Goal: Task Accomplishment & Management: Use online tool/utility

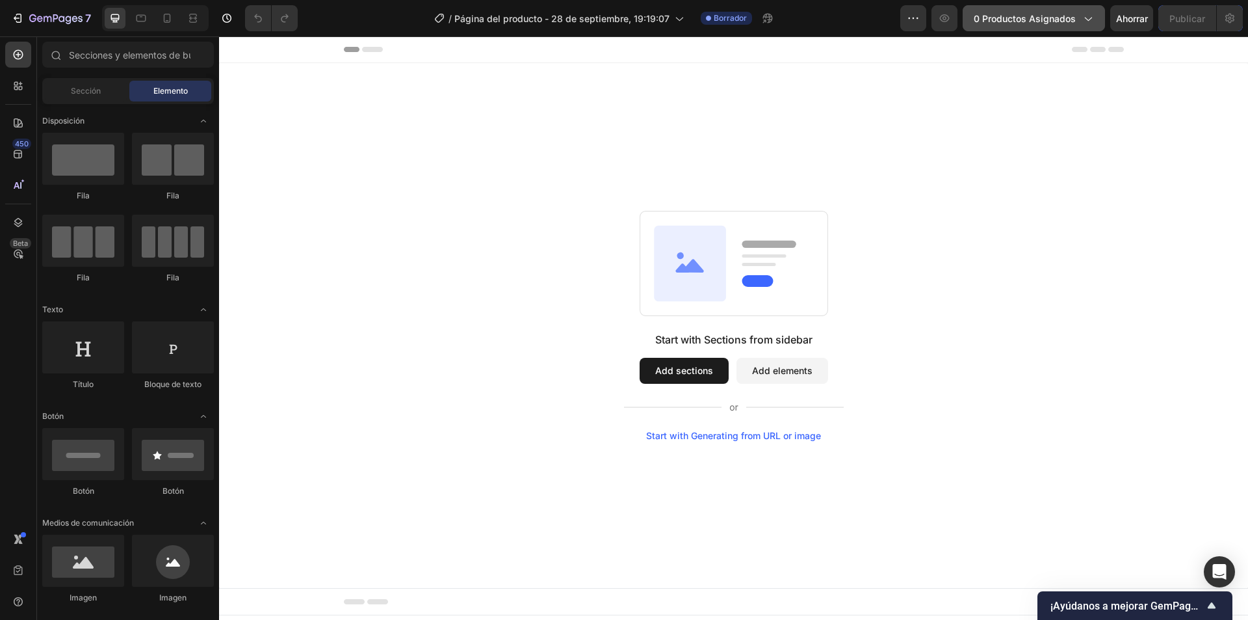
click at [1049, 19] on font "0 productos asignados" at bounding box center [1025, 18] width 102 height 11
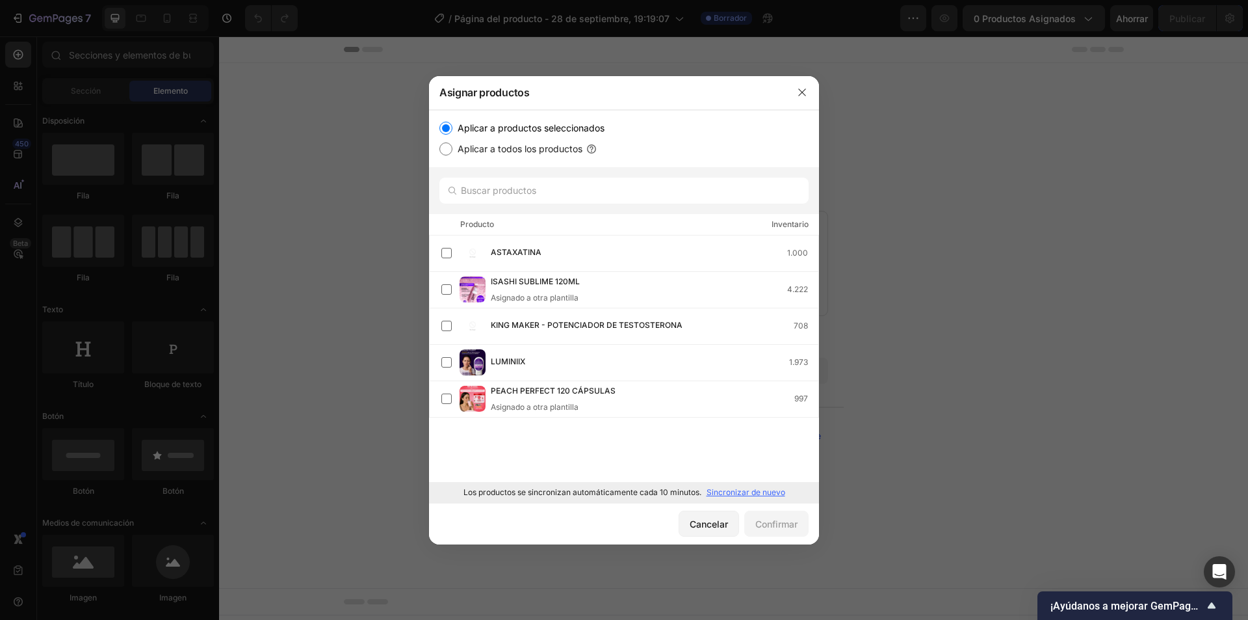
click at [724, 495] on font "Sincronizar de nuevo" at bounding box center [746, 492] width 79 height 10
click at [442, 436] on label at bounding box center [446, 435] width 10 height 10
click at [781, 518] on font "Confirmar" at bounding box center [777, 523] width 42 height 11
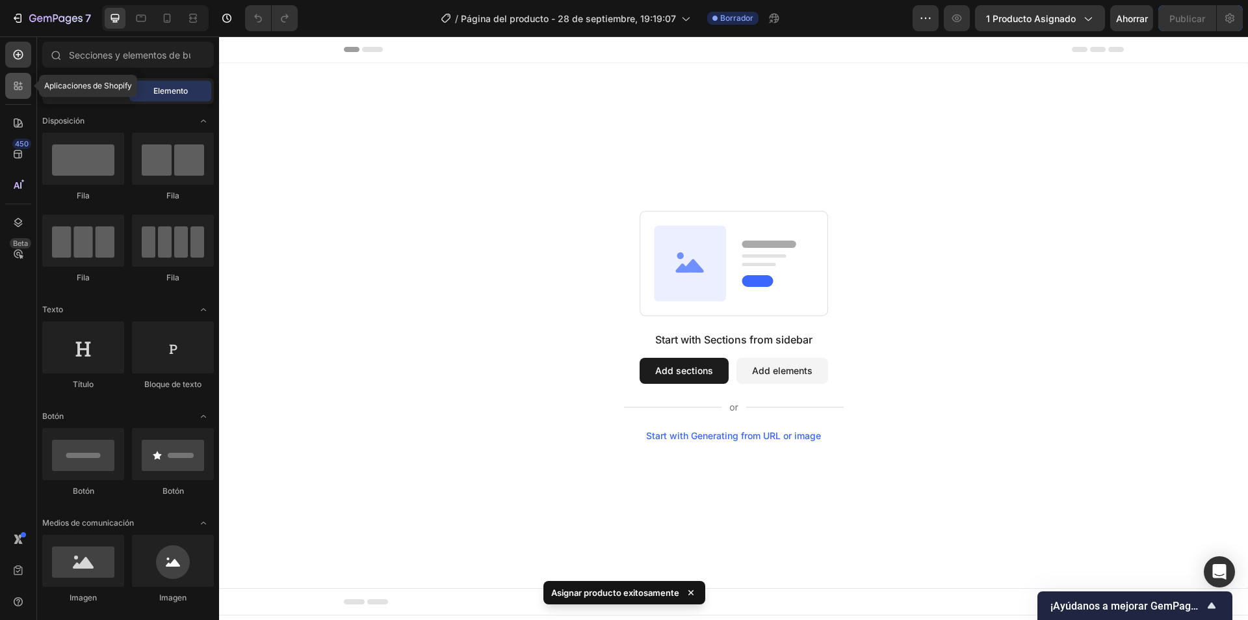
click at [17, 91] on icon at bounding box center [18, 85] width 13 height 13
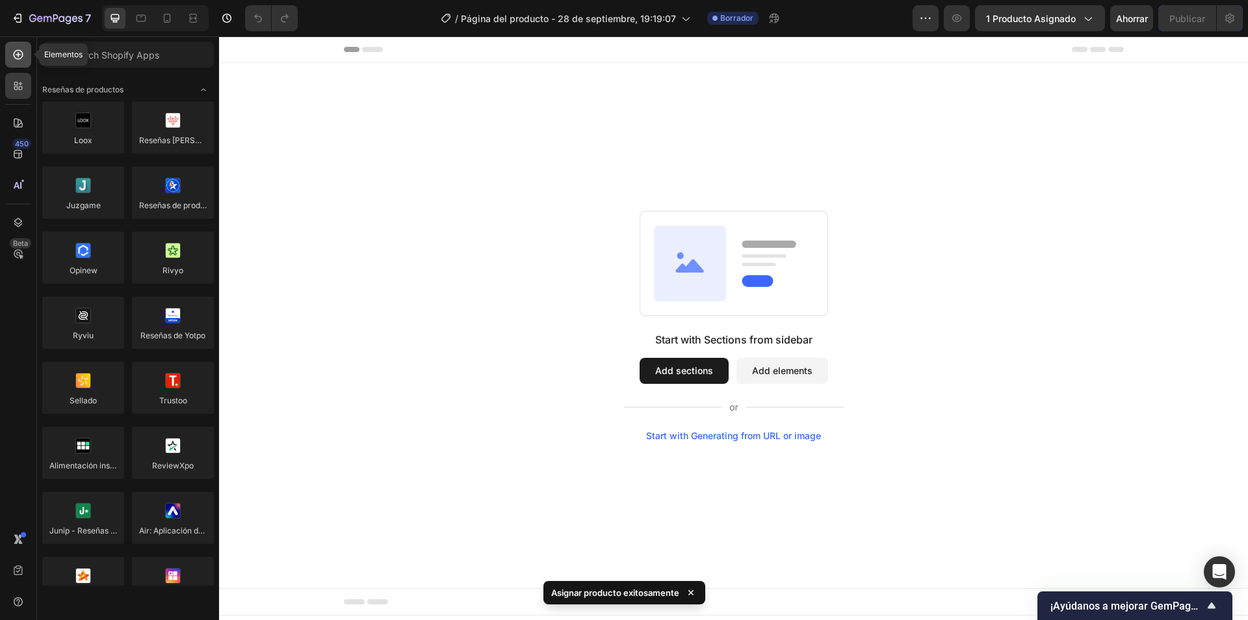
click at [17, 55] on icon at bounding box center [18, 54] width 13 height 13
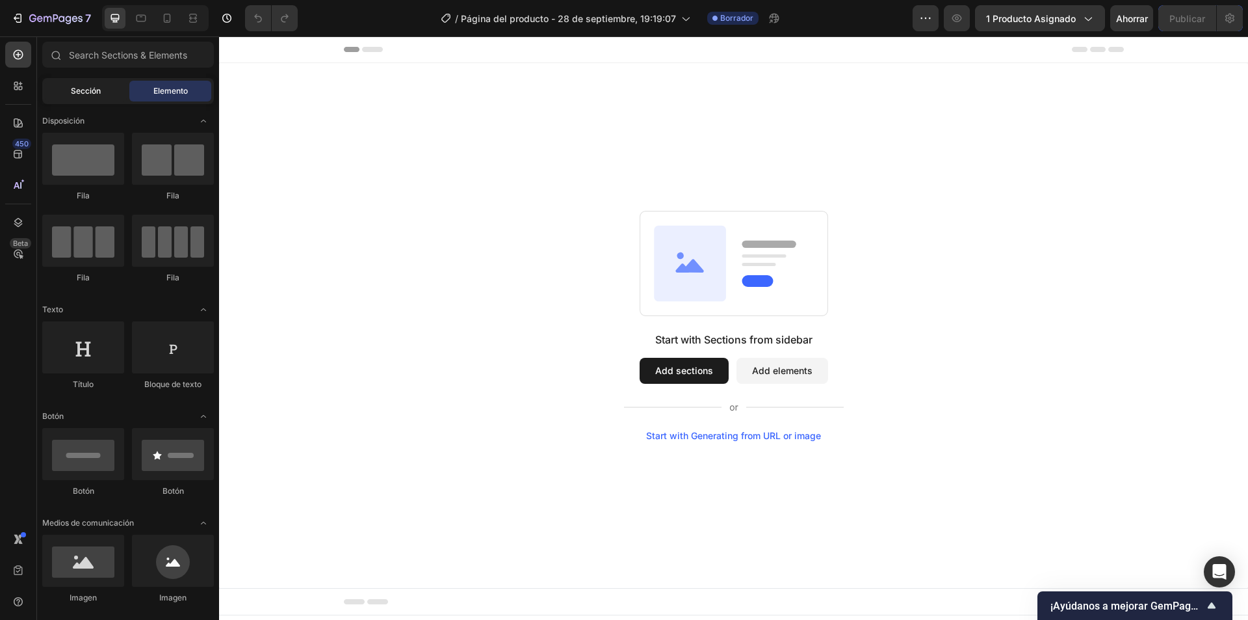
click at [85, 98] on div "Sección" at bounding box center [86, 91] width 82 height 21
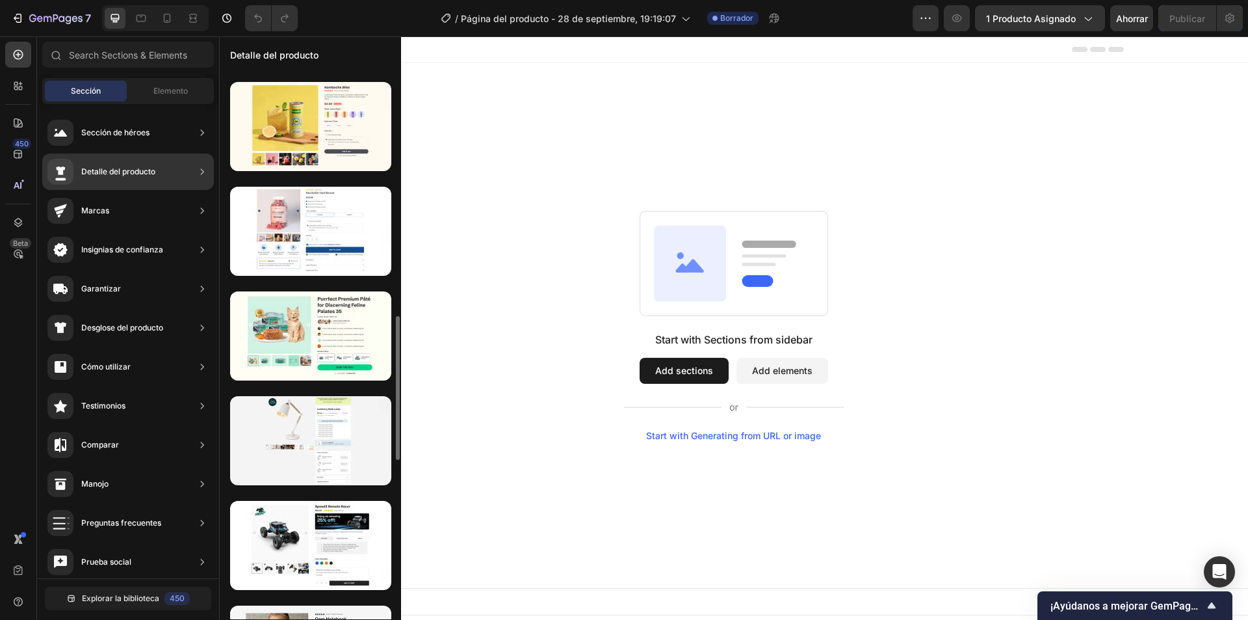
scroll to position [686, 0]
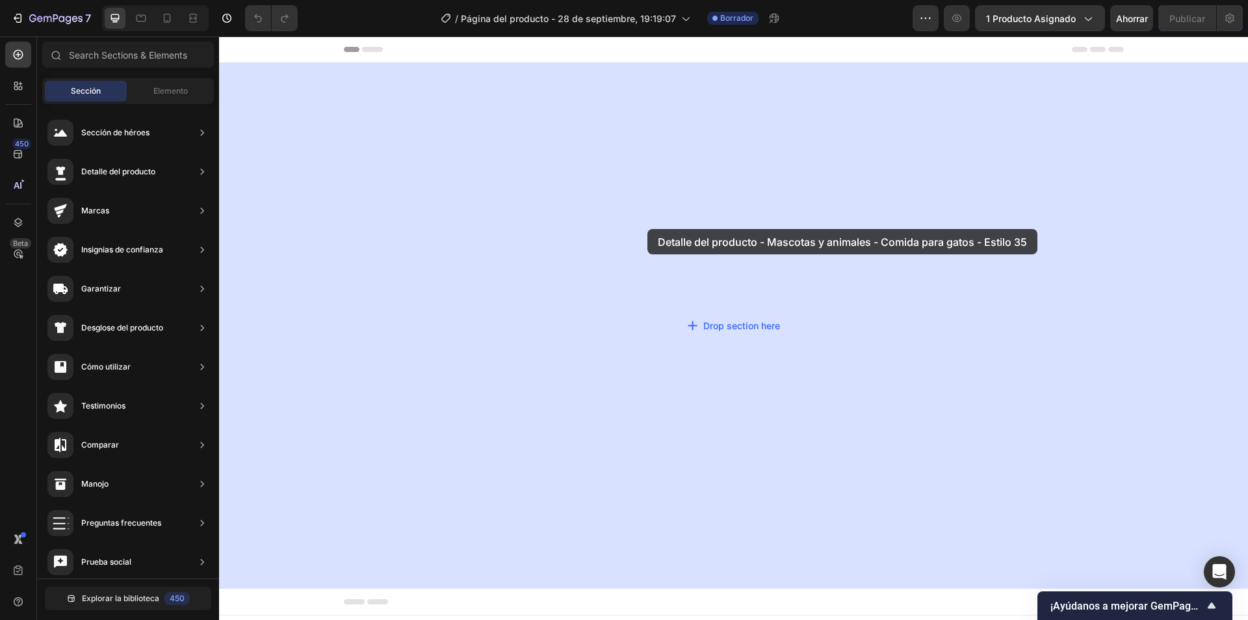
drag, startPoint x: 523, startPoint y: 315, endPoint x: 648, endPoint y: 229, distance: 151.9
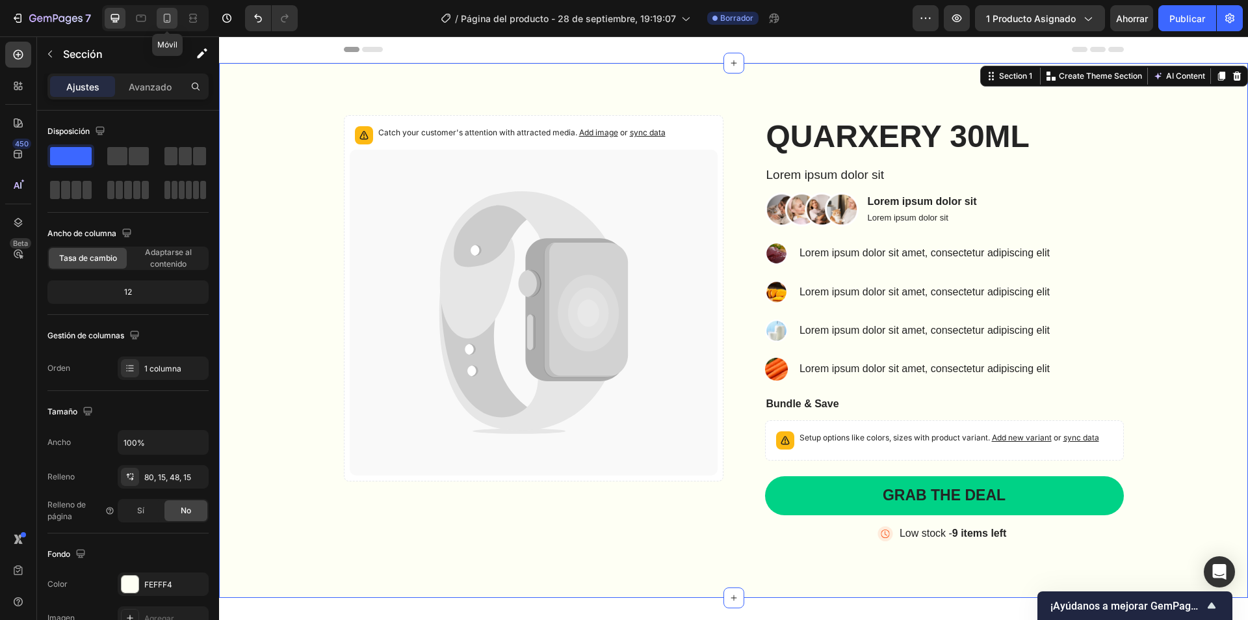
click at [168, 20] on icon at bounding box center [167, 18] width 13 height 13
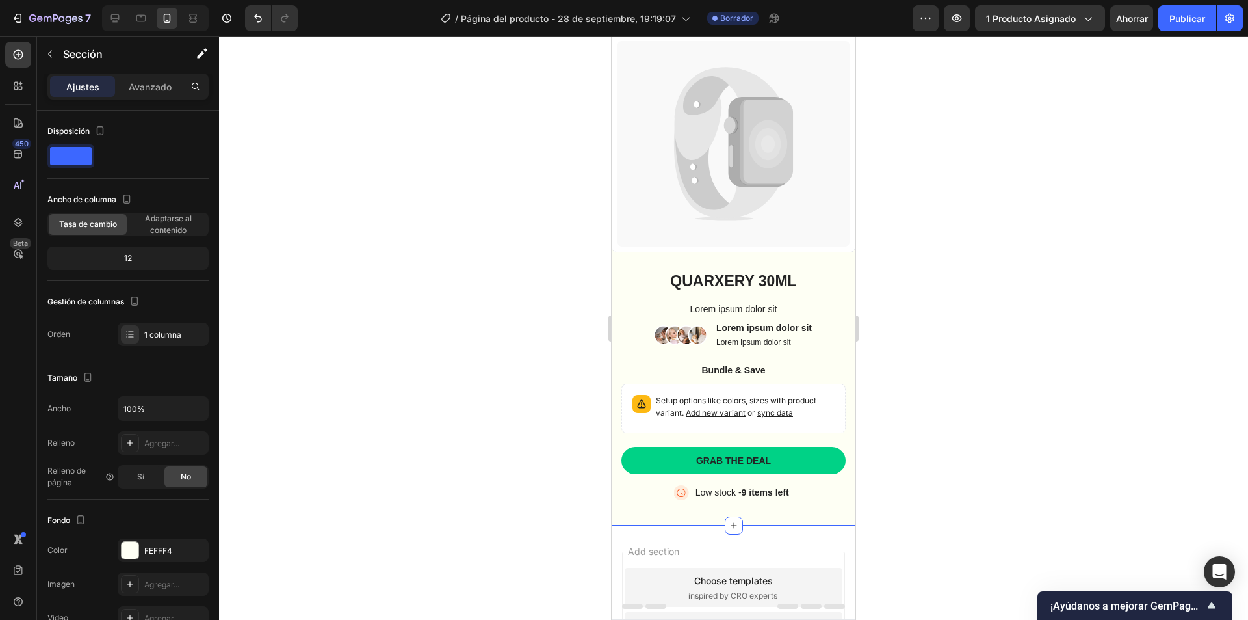
scroll to position [130, 0]
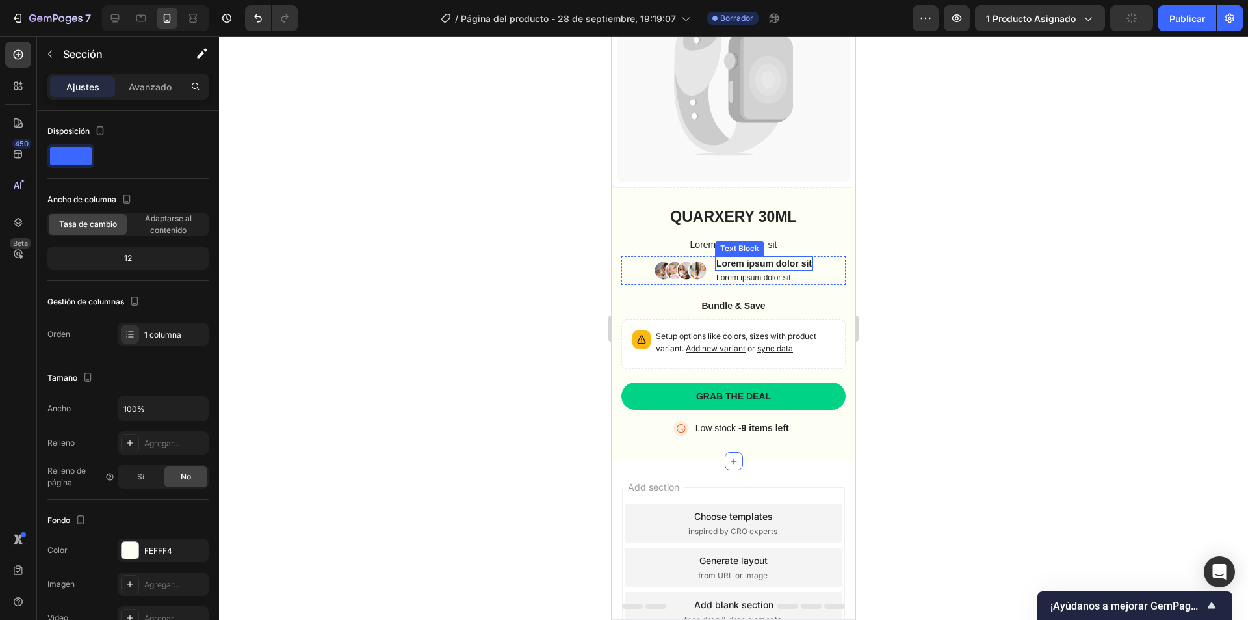
click at [765, 121] on icon at bounding box center [727, 104] width 107 height 98
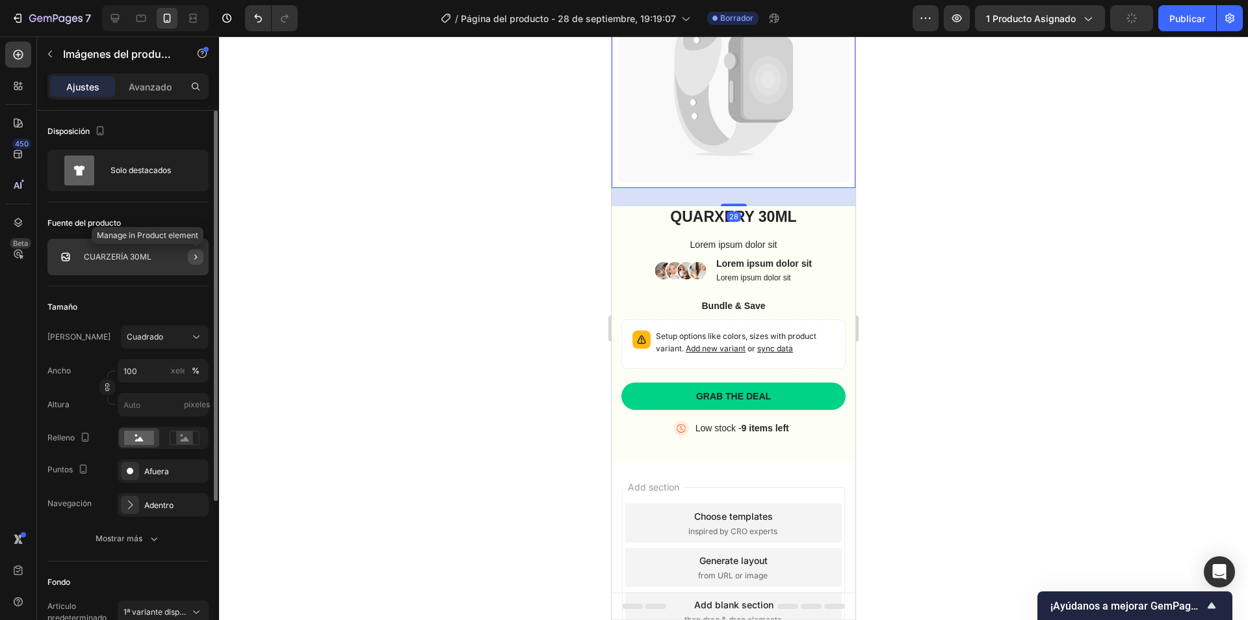
click at [200, 261] on icon "button" at bounding box center [196, 257] width 10 height 10
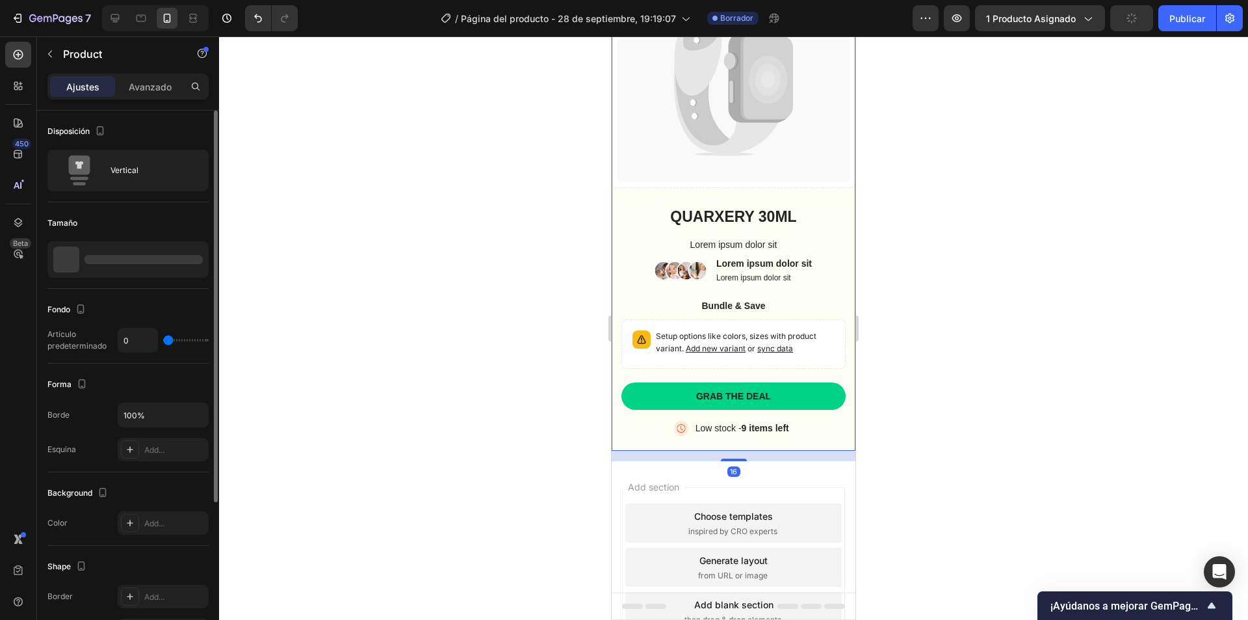
scroll to position [0, 0]
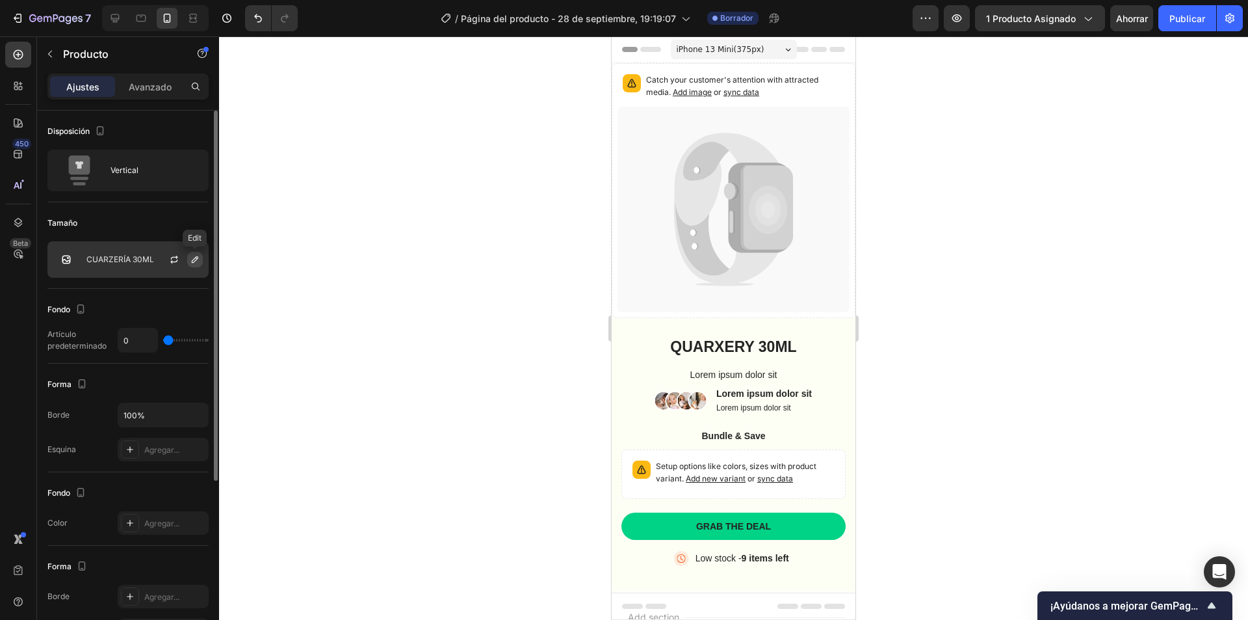
click at [191, 260] on icon "button" at bounding box center [195, 259] width 10 height 10
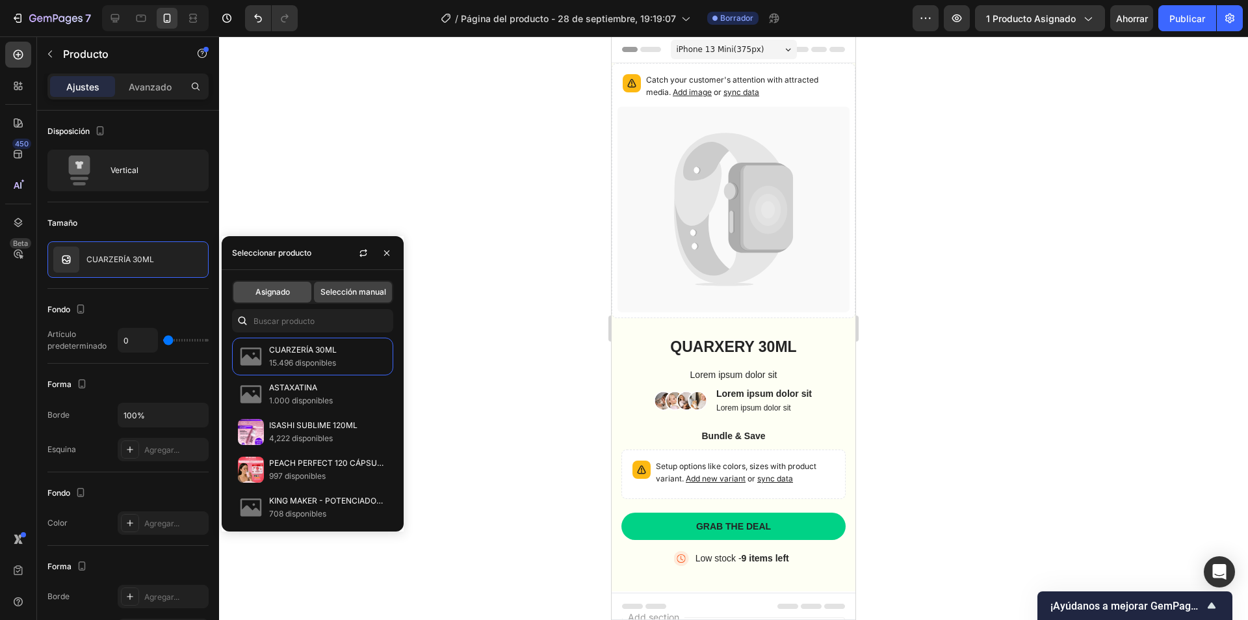
click at [265, 282] on div "Asignado" at bounding box center [272, 292] width 78 height 21
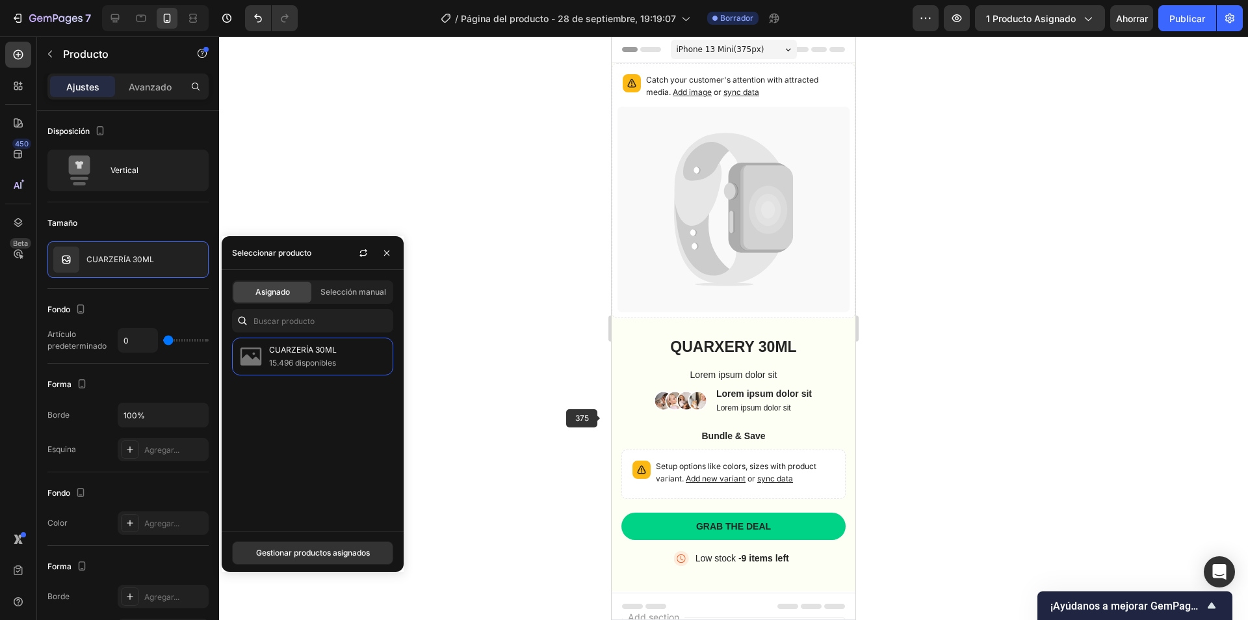
click at [549, 399] on div at bounding box center [733, 327] width 1029 height 583
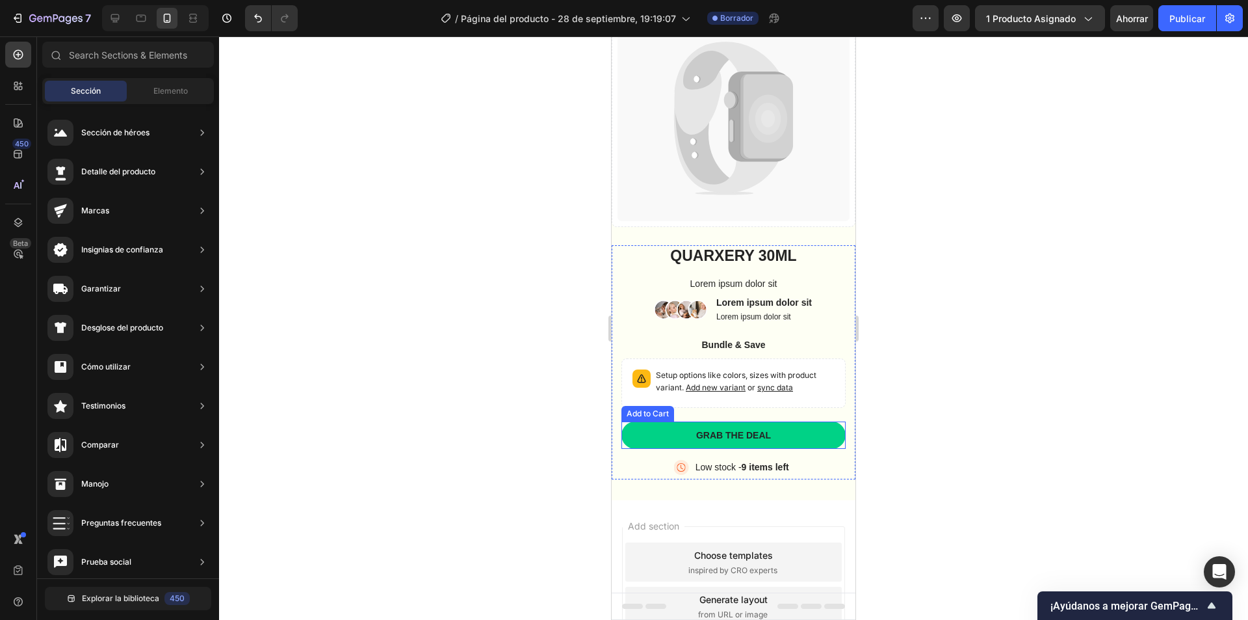
scroll to position [81, 0]
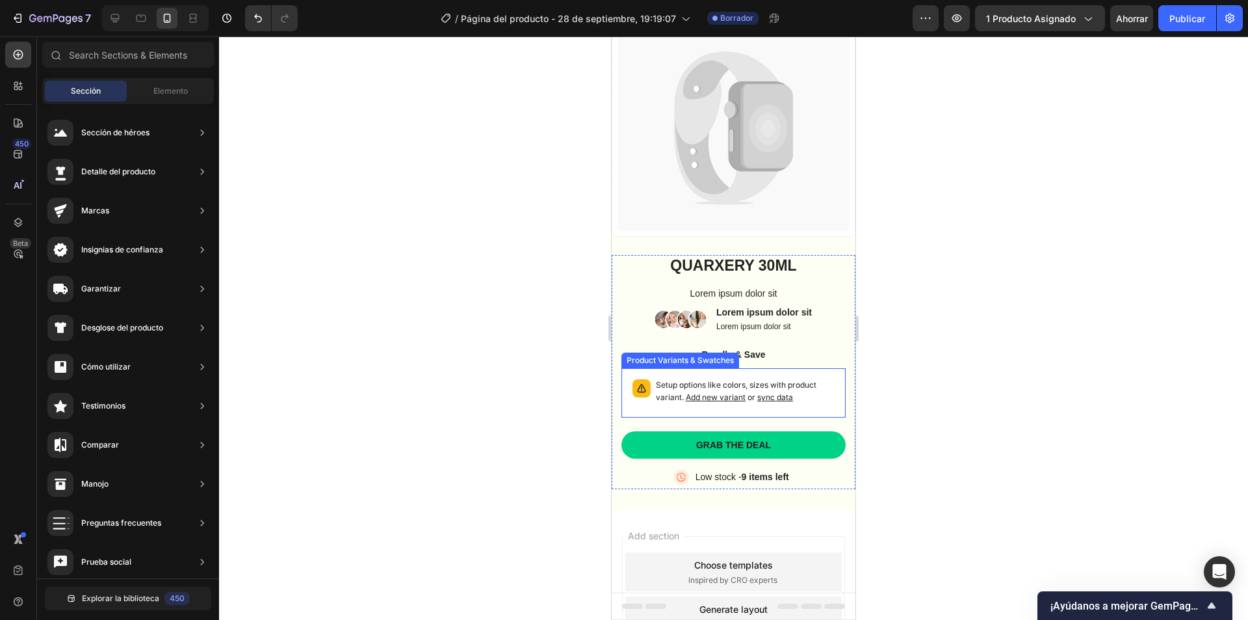
click at [822, 379] on p "Setup options like colors, sizes with product variant. Add new variant or sync …" at bounding box center [745, 391] width 179 height 25
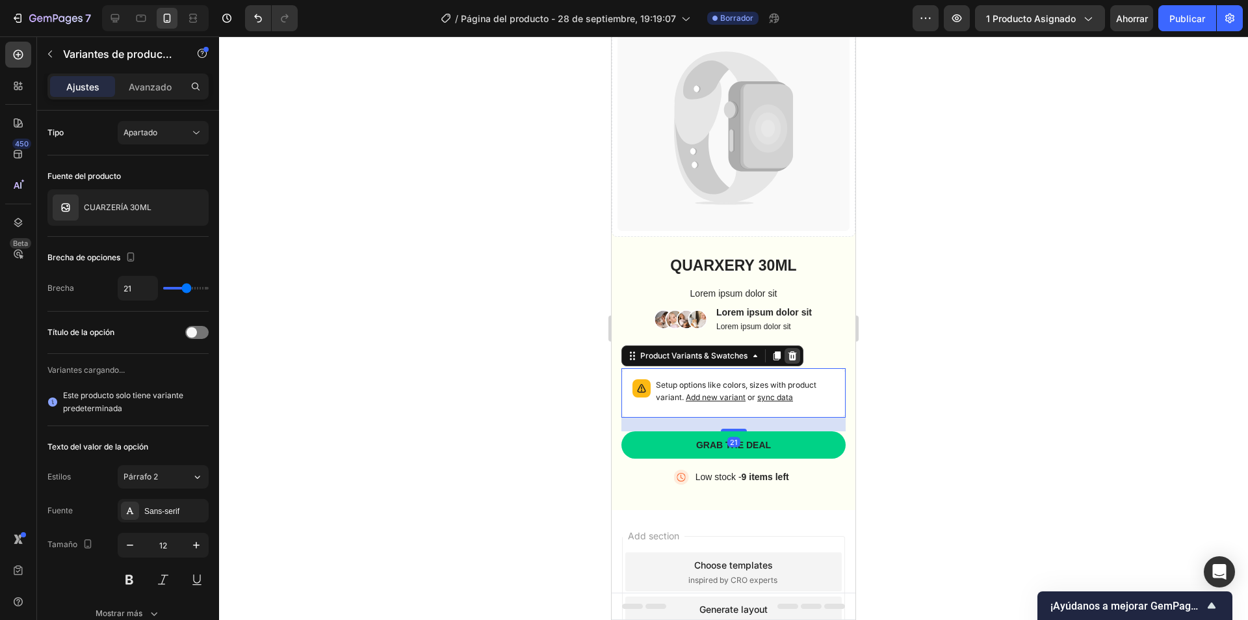
click at [793, 351] on icon at bounding box center [793, 355] width 8 height 9
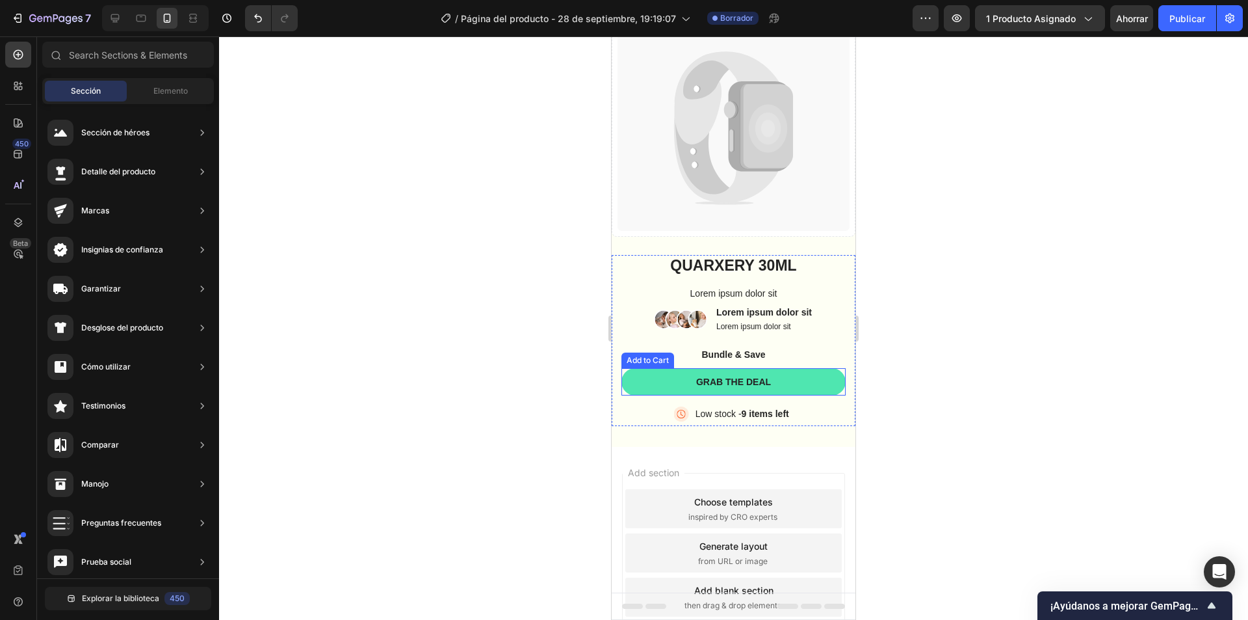
click at [806, 373] on button "Grab the deal" at bounding box center [734, 381] width 224 height 27
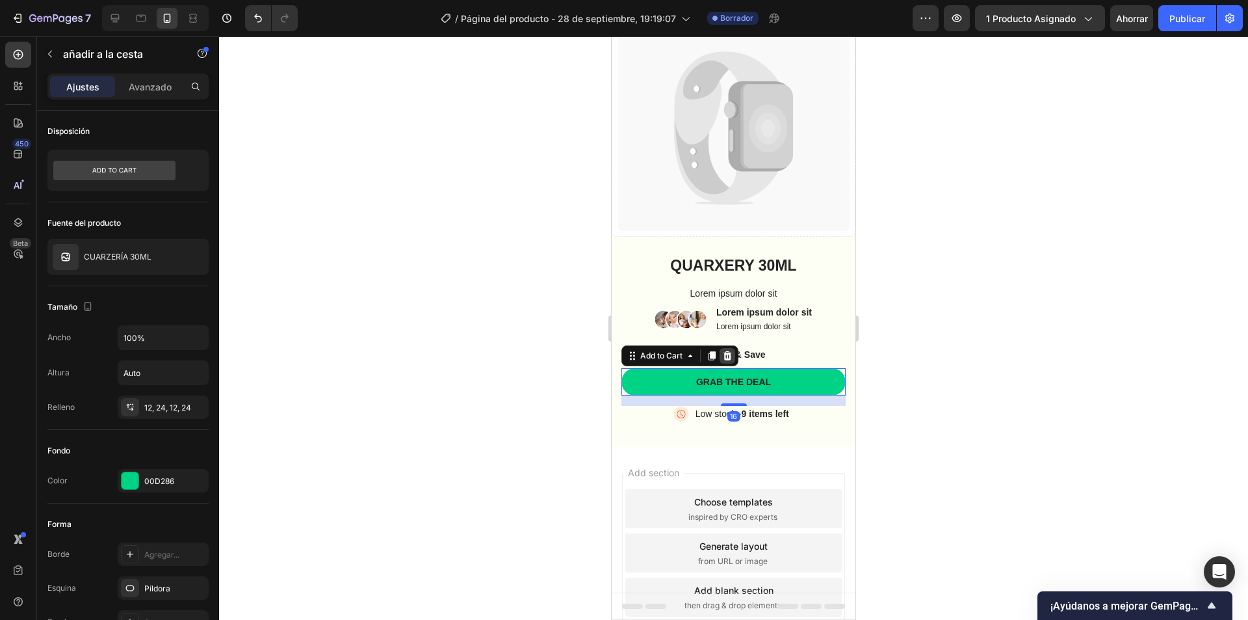
click at [728, 351] on icon at bounding box center [728, 355] width 8 height 9
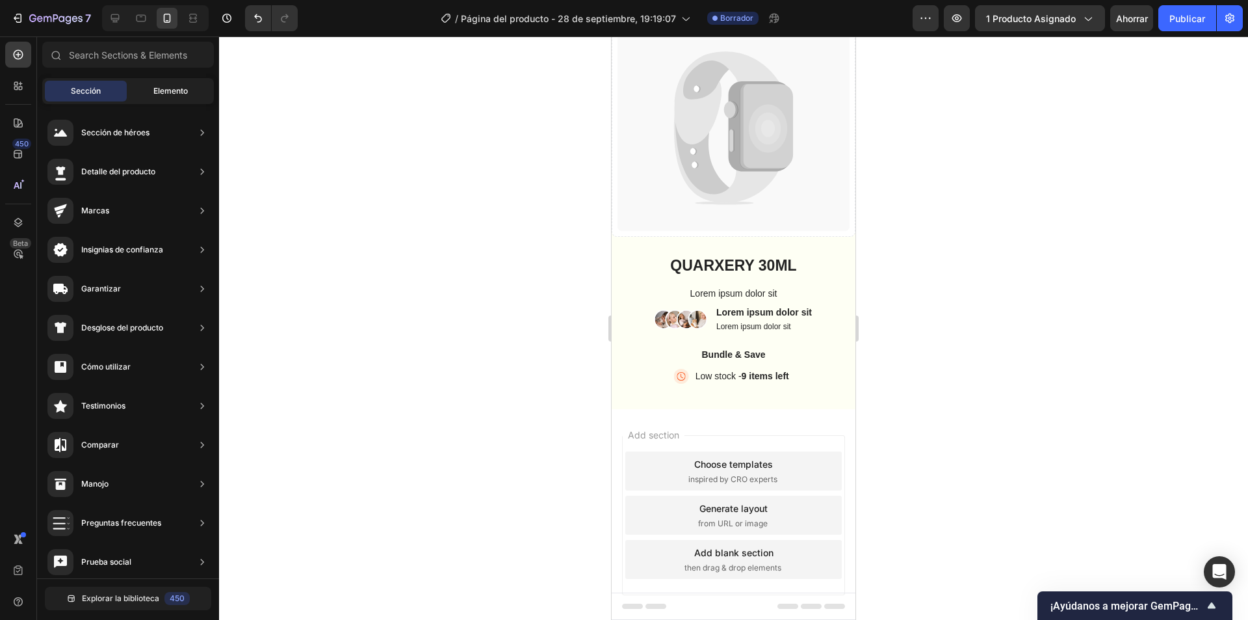
click at [152, 95] on div "Elemento" at bounding box center [170, 91] width 82 height 21
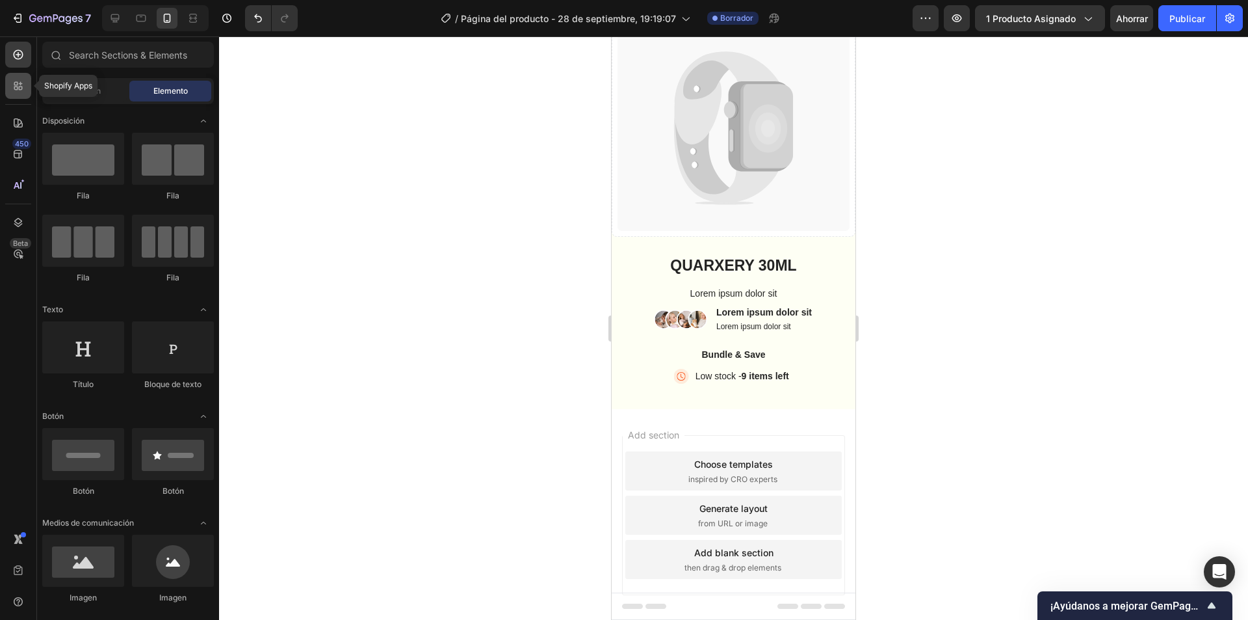
click at [23, 88] on icon at bounding box center [18, 85] width 13 height 13
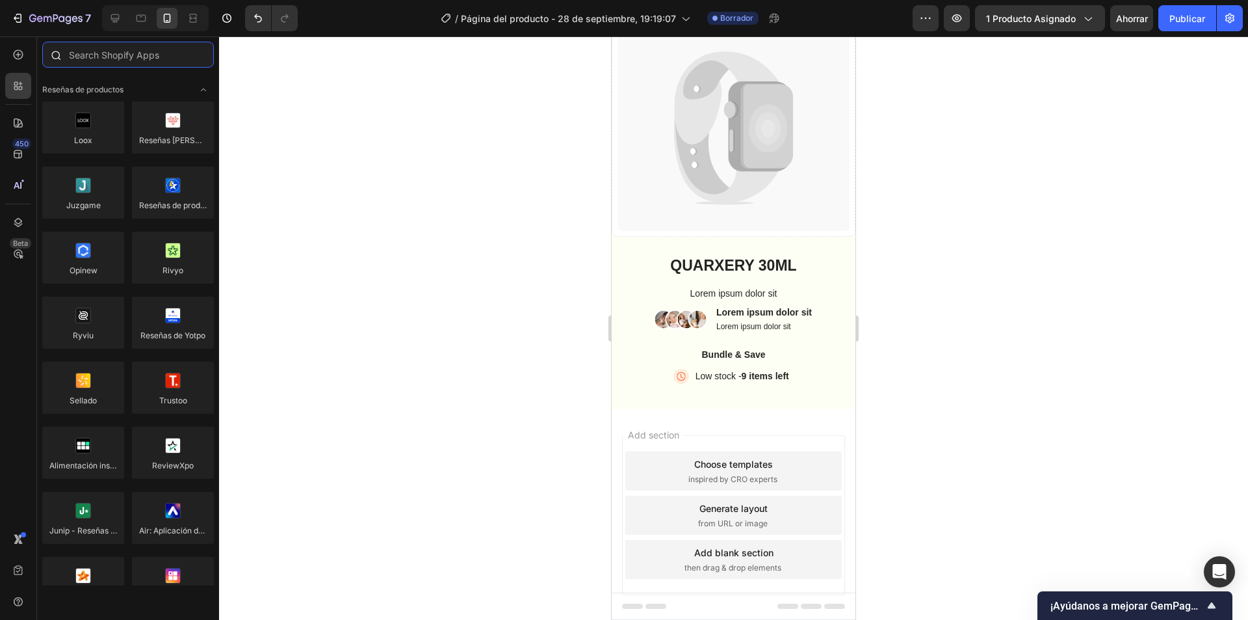
click at [104, 56] on input "text" at bounding box center [128, 55] width 172 height 26
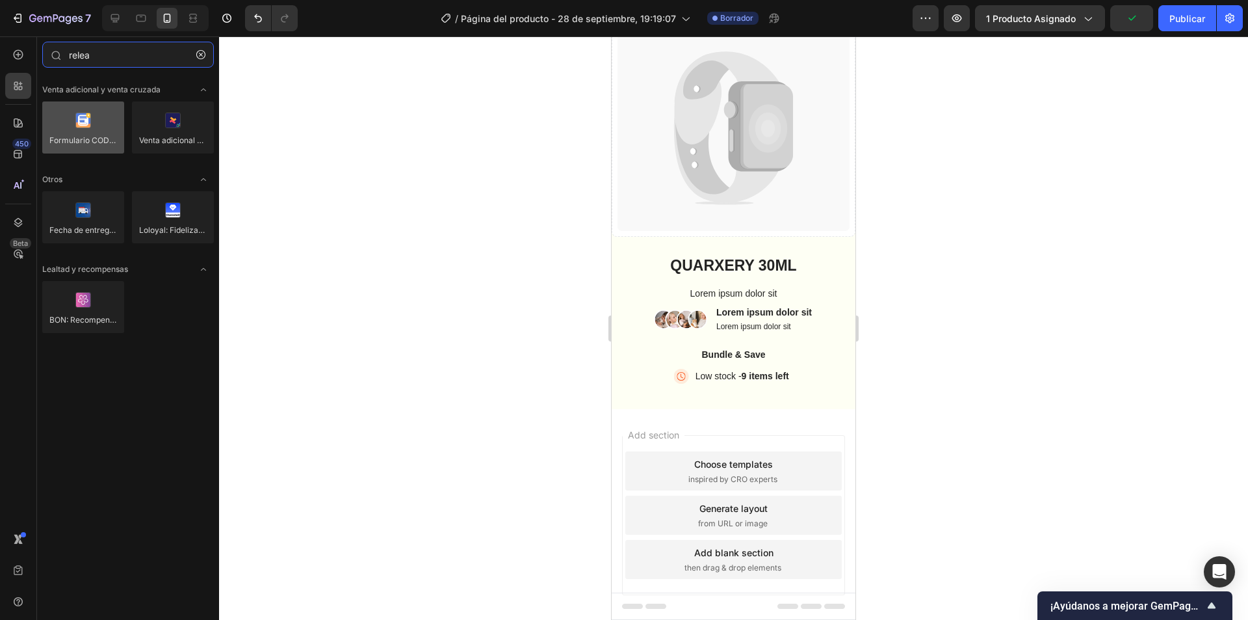
type input "relea"
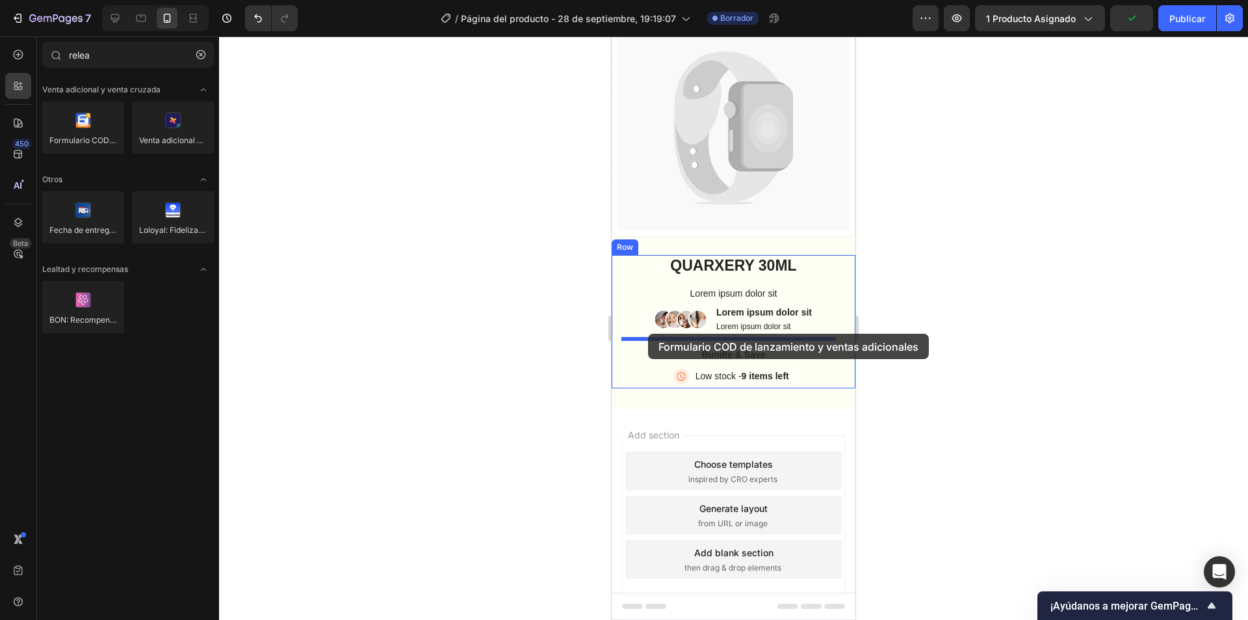
drag, startPoint x: 692, startPoint y: 157, endPoint x: 648, endPoint y: 334, distance: 181.5
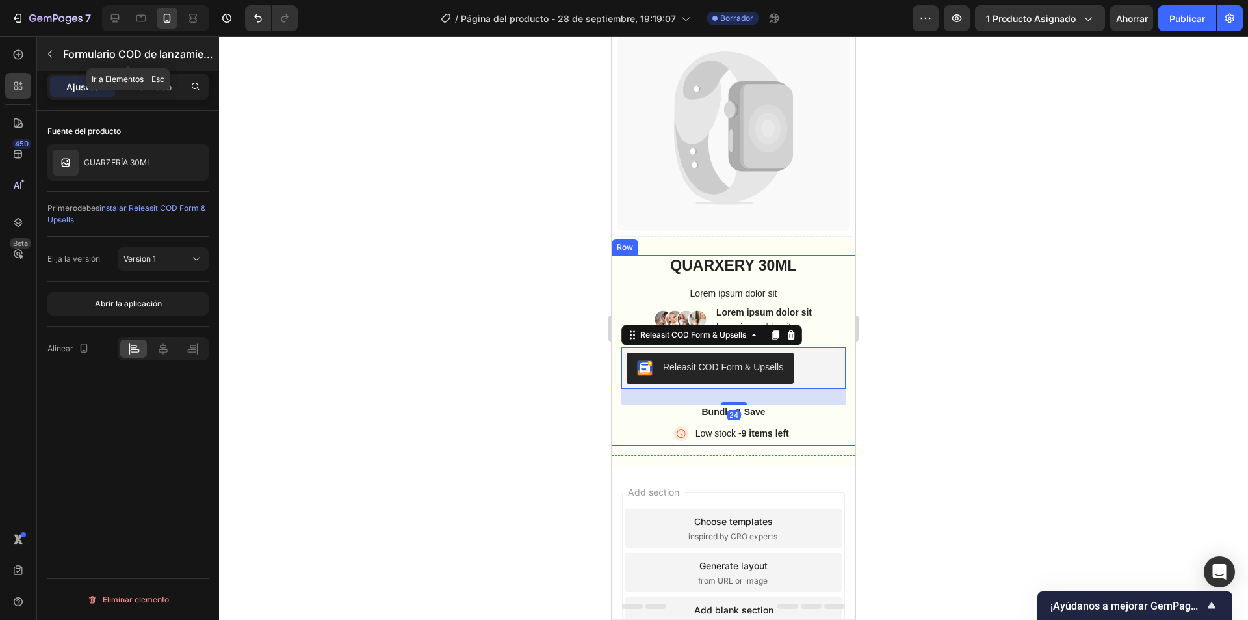
click at [44, 55] on button "button" at bounding box center [50, 54] width 21 height 21
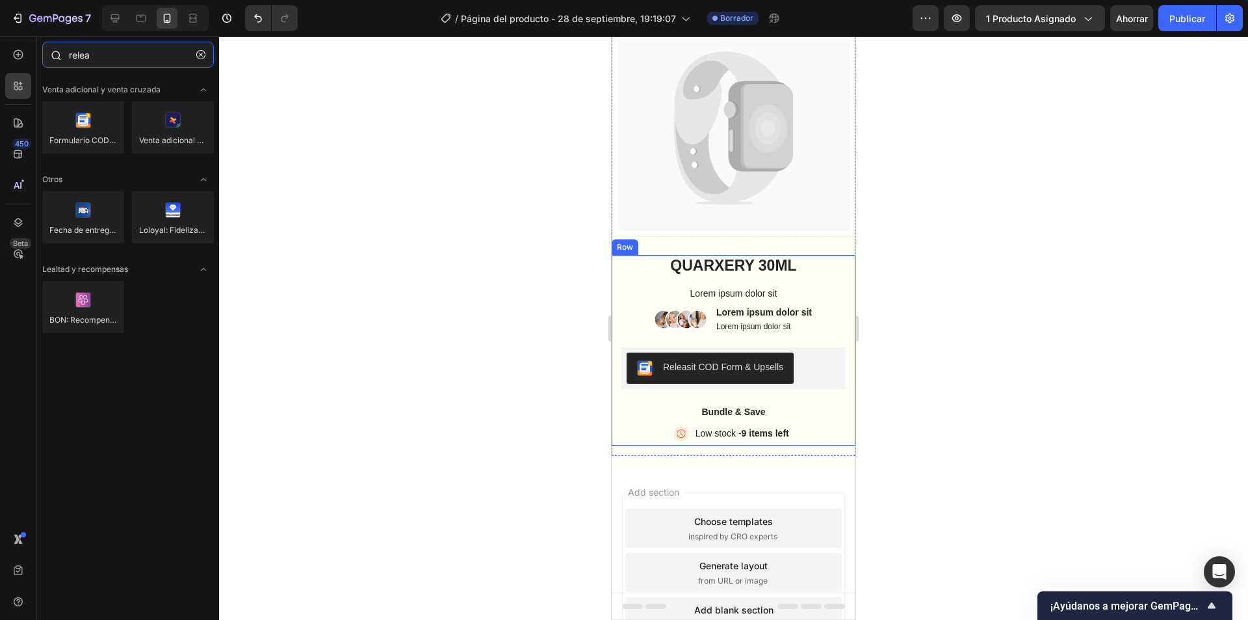
drag, startPoint x: 124, startPoint y: 60, endPoint x: 47, endPoint y: 53, distance: 77.1
click at [47, 53] on div "relea" at bounding box center [128, 57] width 182 height 31
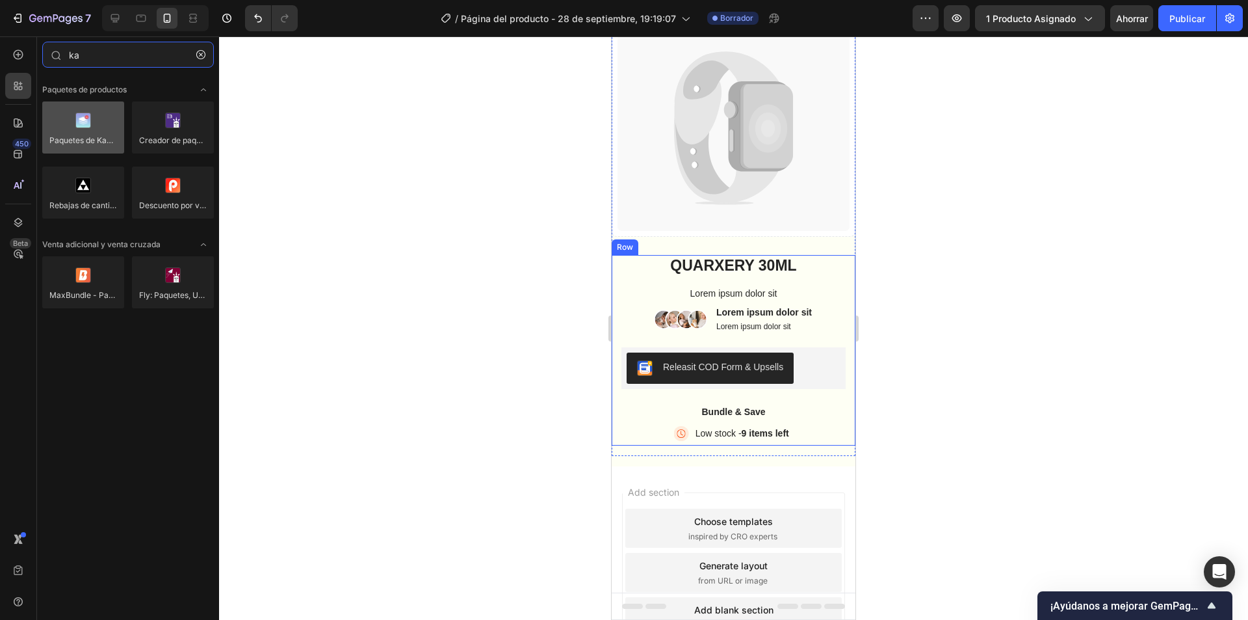
type input "ka"
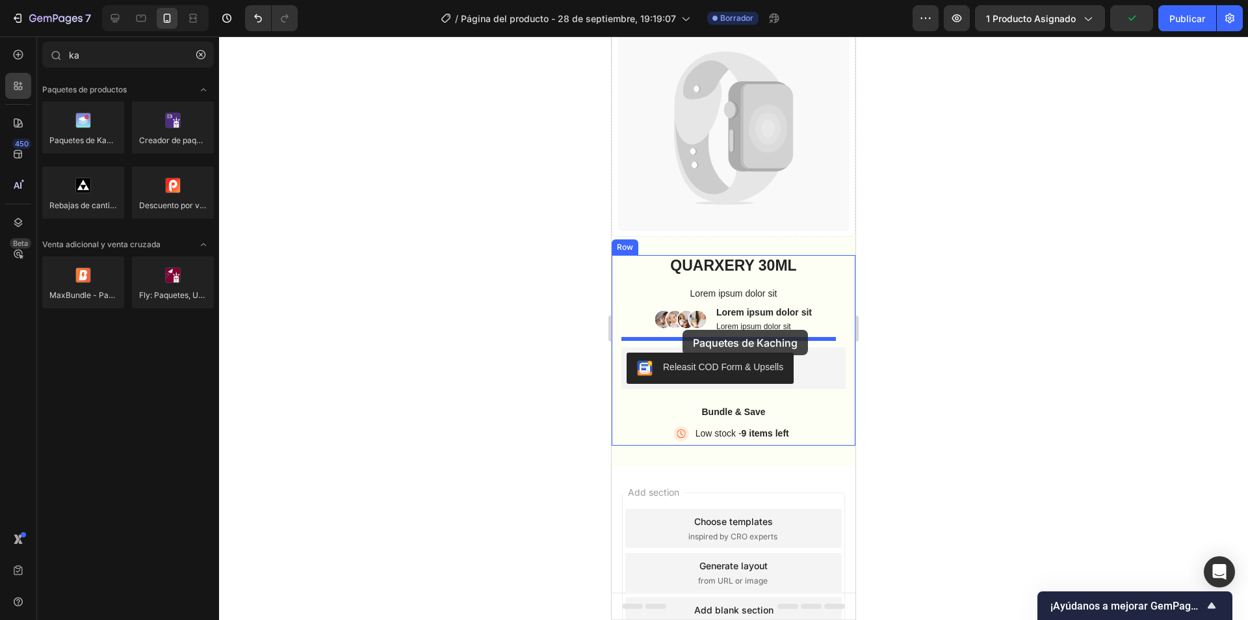
drag, startPoint x: 686, startPoint y: 160, endPoint x: 683, endPoint y: 330, distance: 169.7
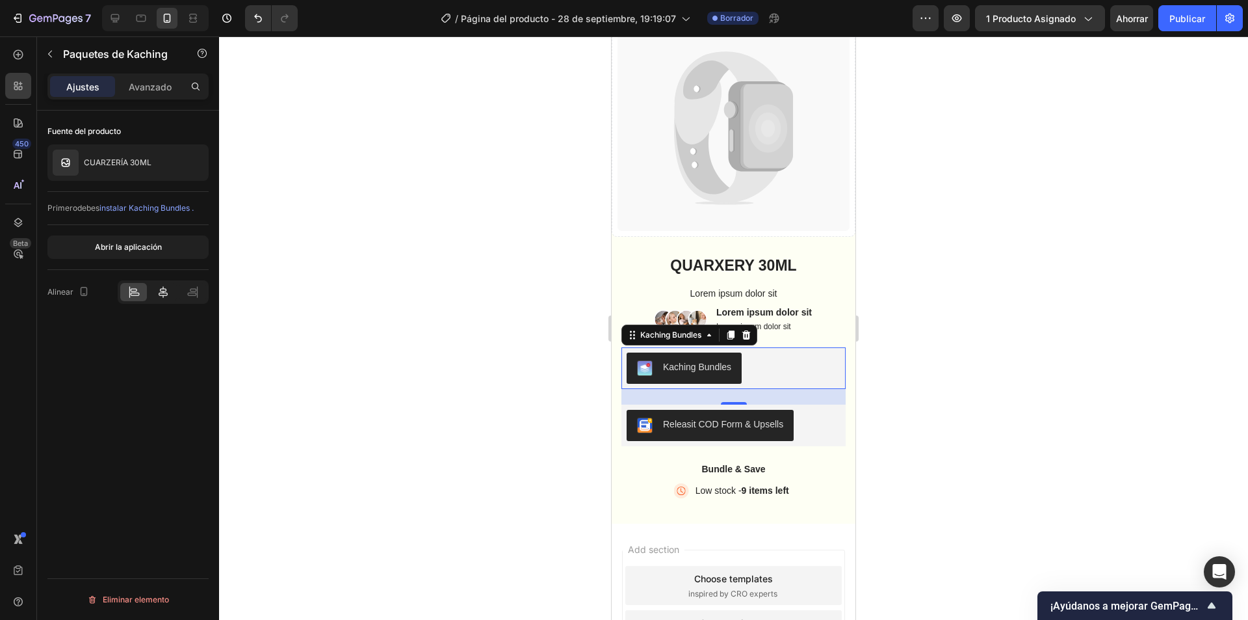
click at [167, 286] on icon at bounding box center [163, 291] width 13 height 13
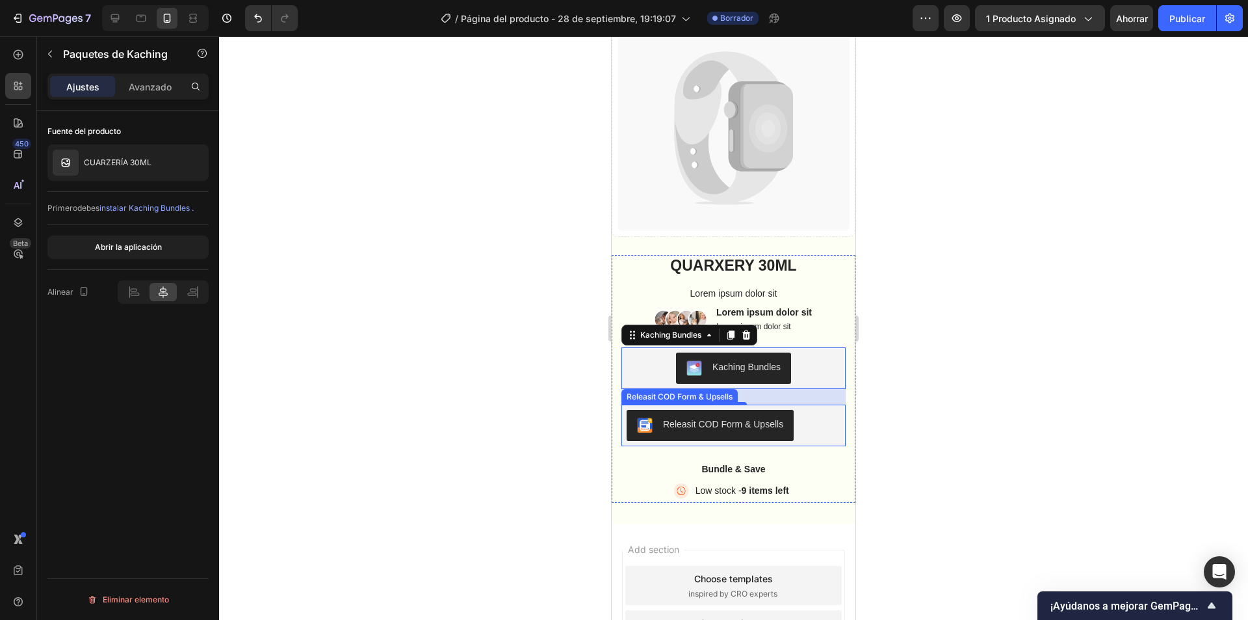
click at [789, 412] on button "Releasit COD Form & Upsells" at bounding box center [710, 425] width 167 height 31
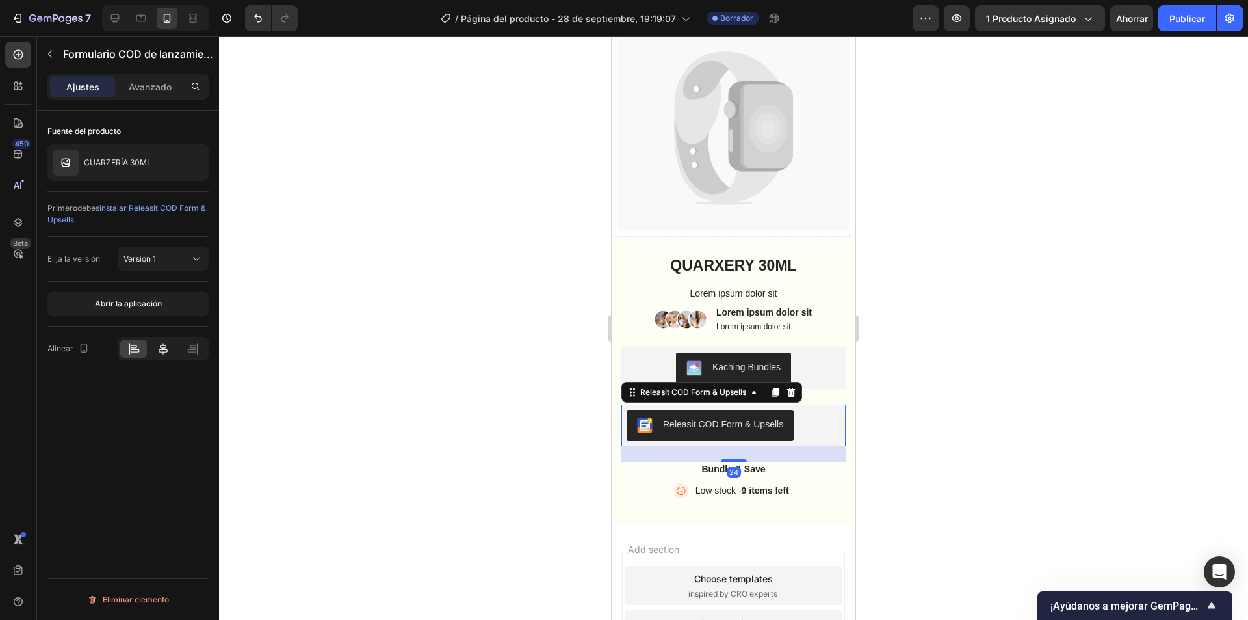
click at [155, 345] on div at bounding box center [163, 348] width 27 height 18
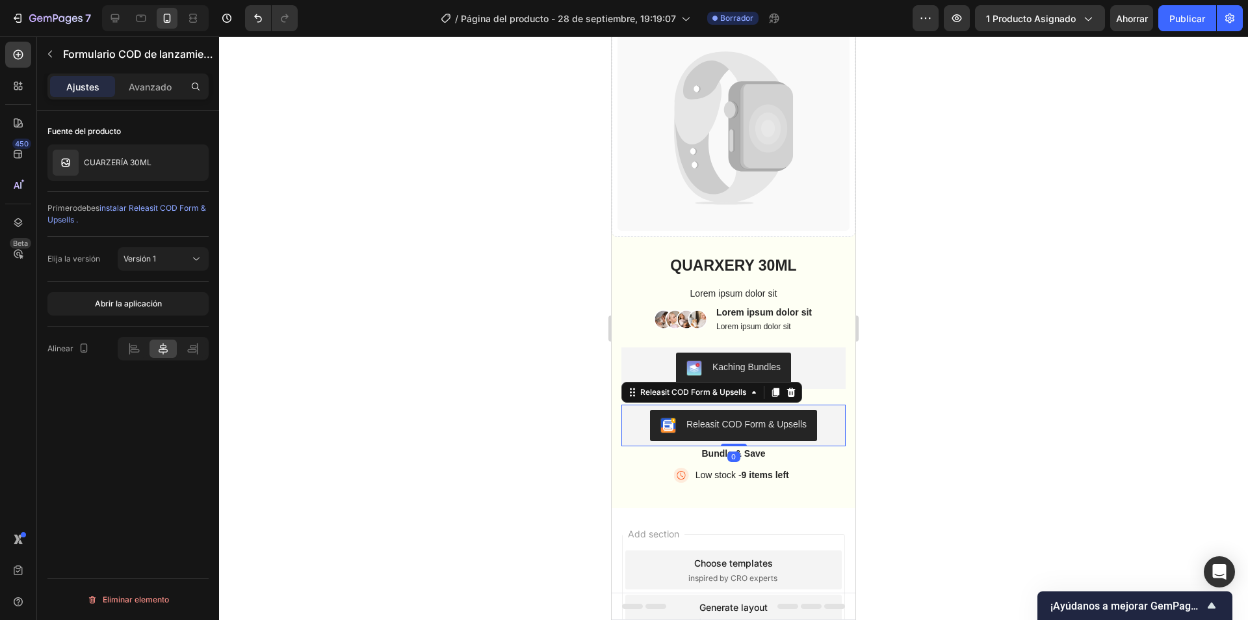
drag, startPoint x: 738, startPoint y: 451, endPoint x: 743, endPoint y: 417, distance: 34.8
click at [741, 421] on div "Releasit COD Form & Upsells Releasit COD Form & Upsells 0" at bounding box center [734, 425] width 224 height 42
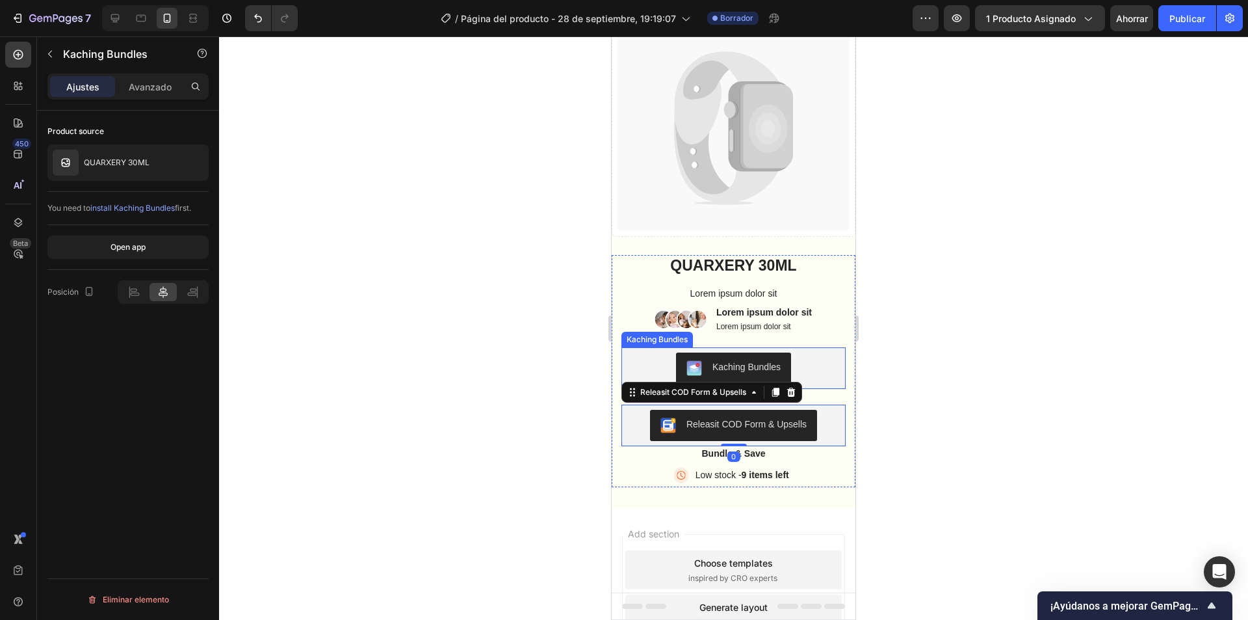
click at [811, 365] on div "Kaching Bundles" at bounding box center [734, 367] width 214 height 31
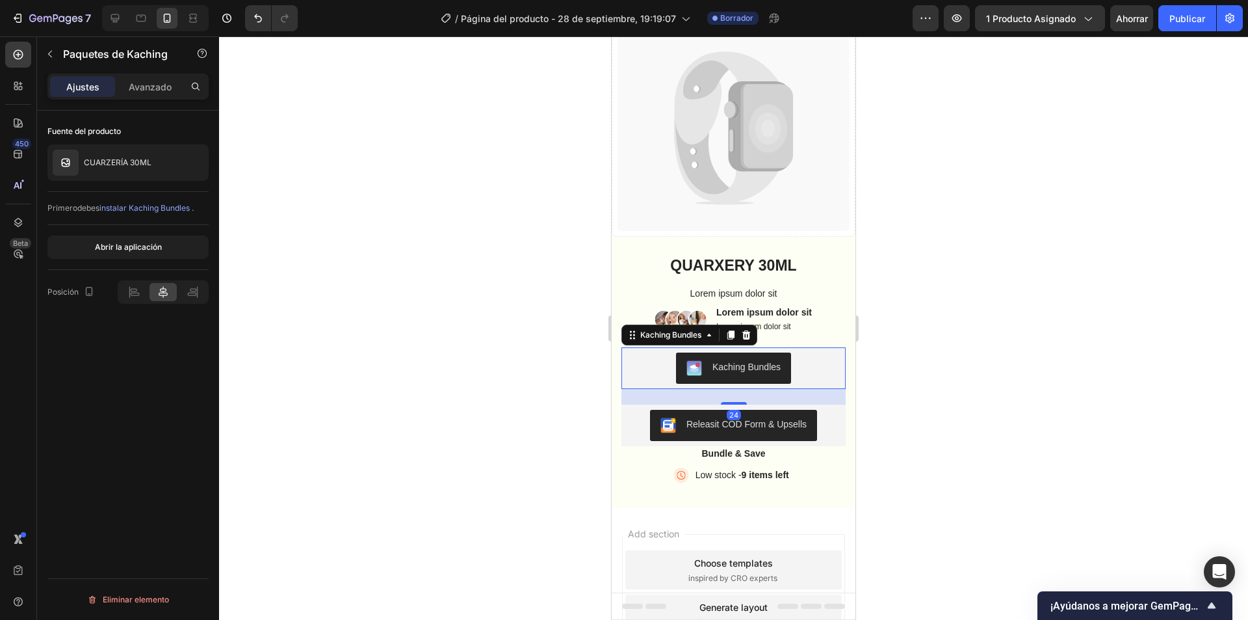
click at [728, 391] on div "24" at bounding box center [734, 397] width 224 height 16
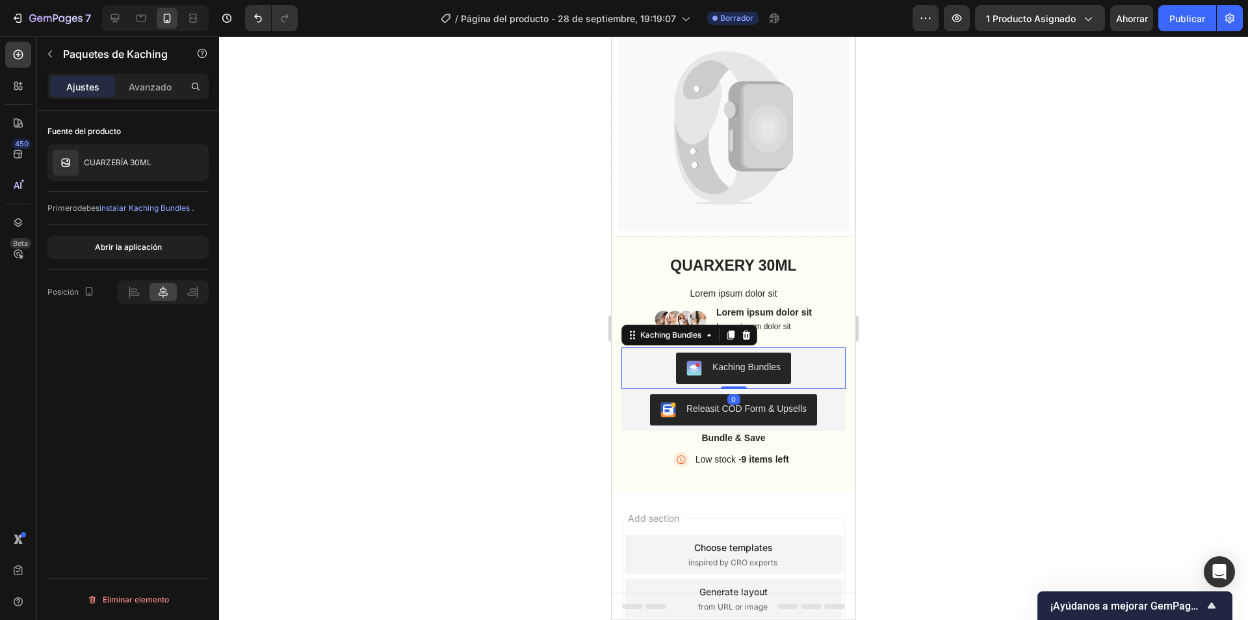
drag, startPoint x: 730, startPoint y: 395, endPoint x: 734, endPoint y: 363, distance: 32.2
click at [734, 363] on div "Kaching Bundles Kaching Bundles 0" at bounding box center [734, 368] width 224 height 42
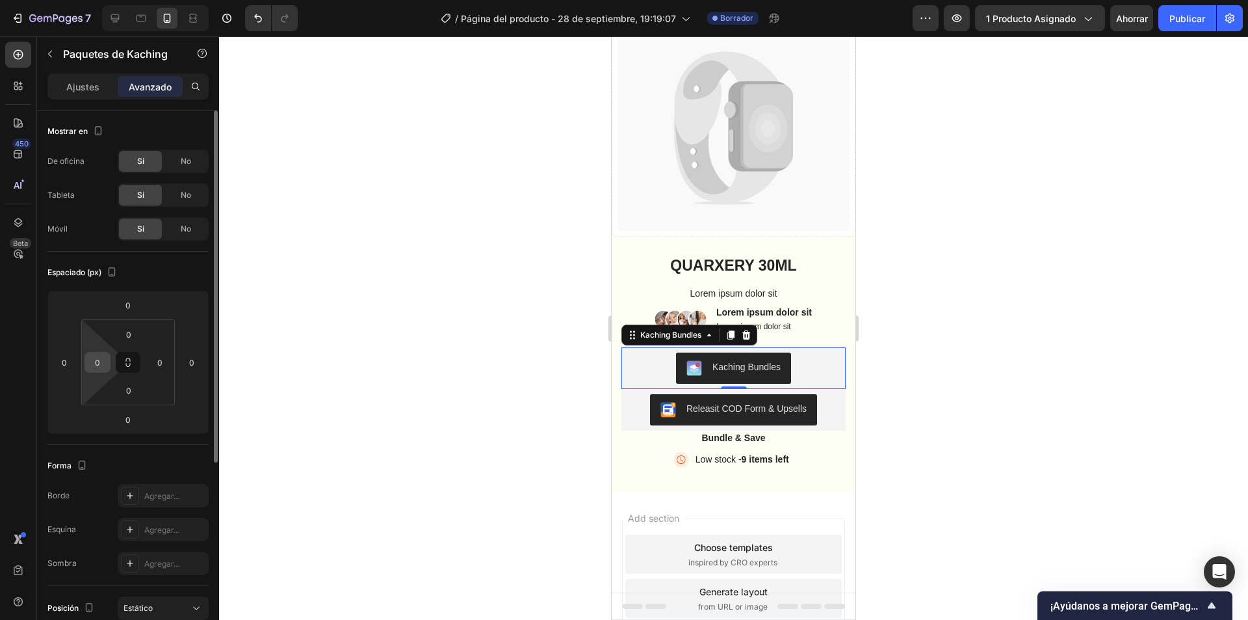
click at [105, 362] on input "0" at bounding box center [98, 362] width 20 height 20
type input "5"
click at [166, 361] on input "0" at bounding box center [160, 362] width 20 height 20
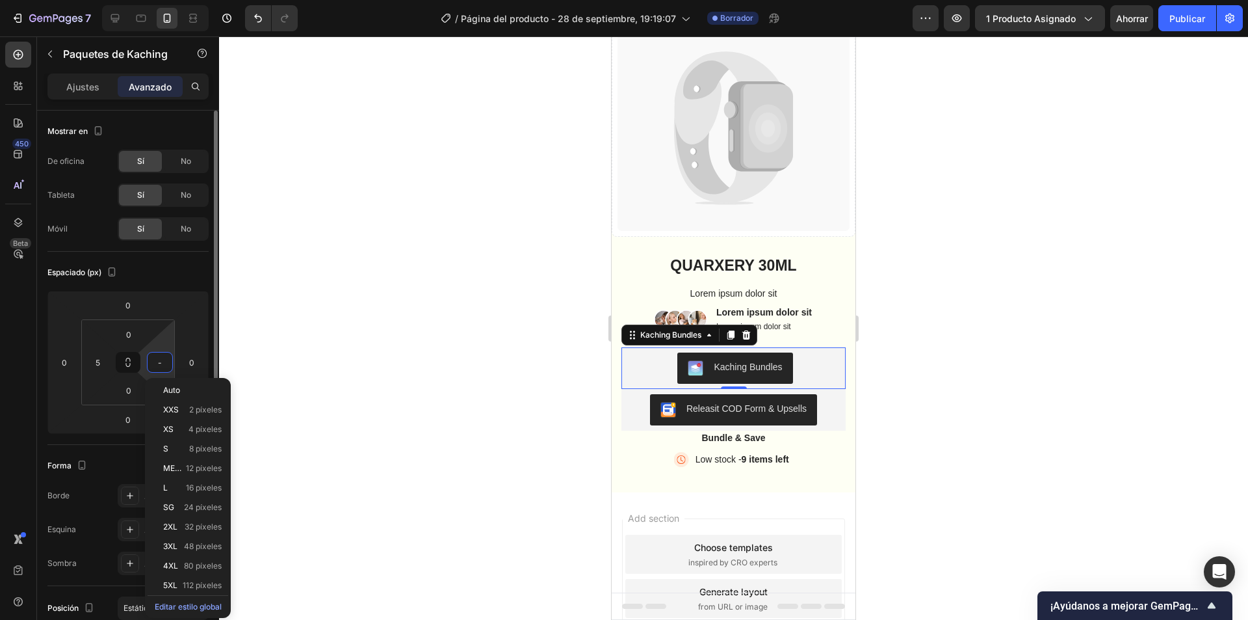
type input "-5"
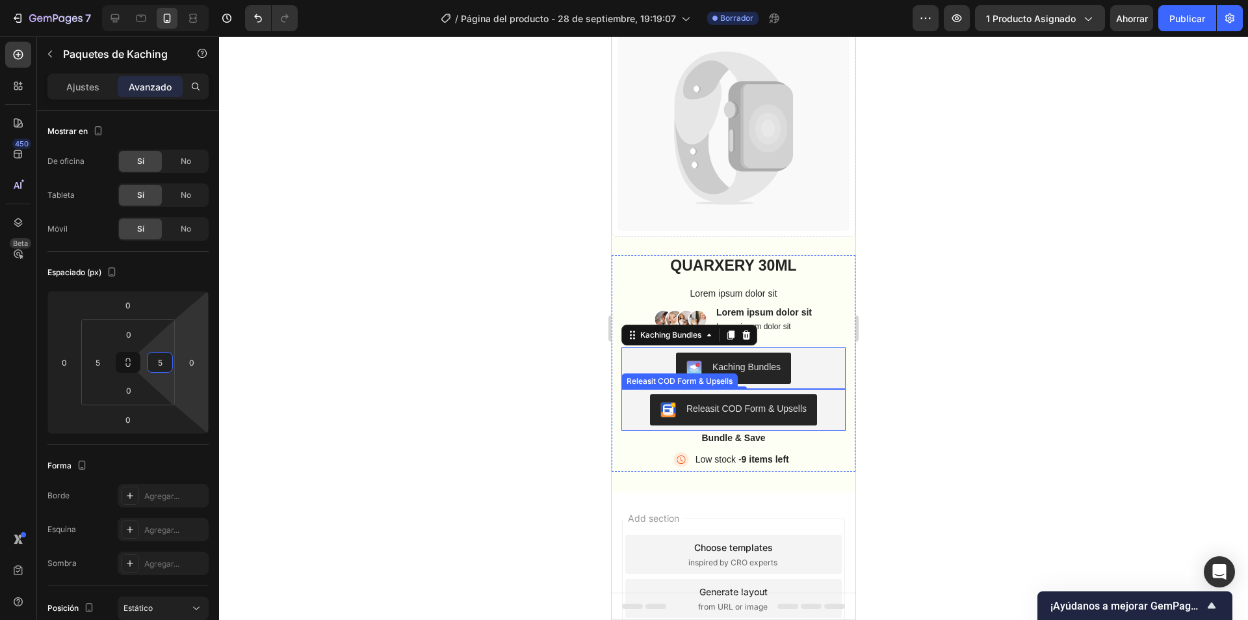
click at [706, 406] on div "Releasit COD Form & Upsells" at bounding box center [747, 409] width 120 height 14
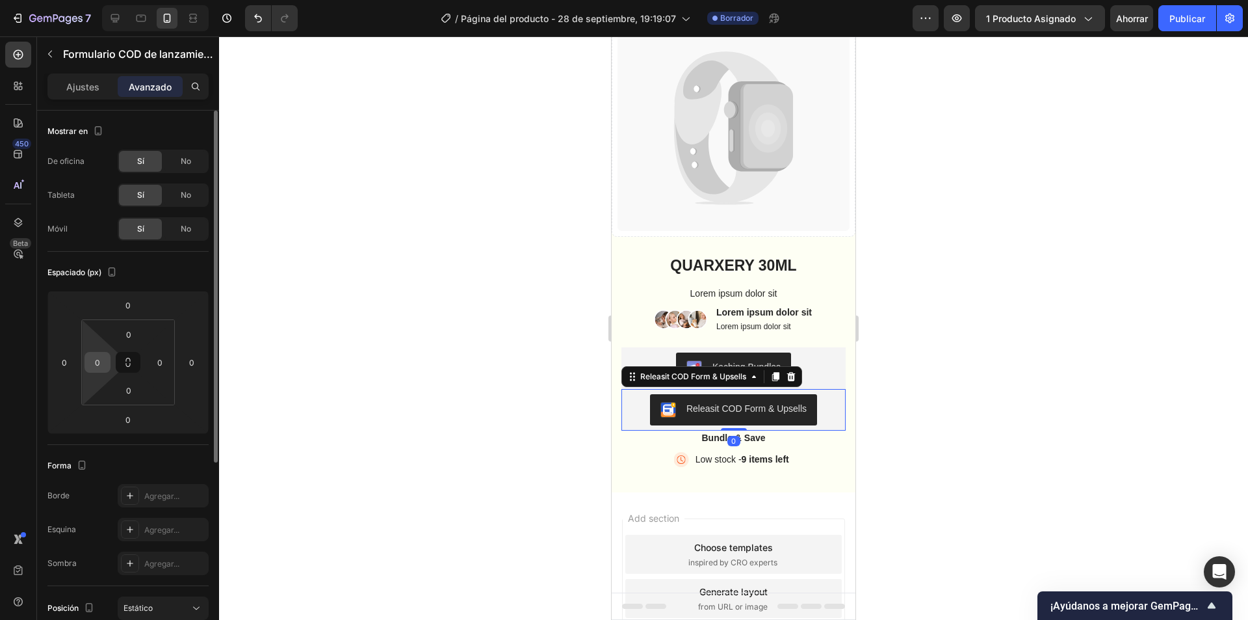
click at [104, 362] on input "0" at bounding box center [98, 362] width 20 height 20
type input "5"
click at [163, 361] on input "0" at bounding box center [160, 362] width 20 height 20
type input "-5"
click at [304, 368] on div at bounding box center [733, 327] width 1029 height 583
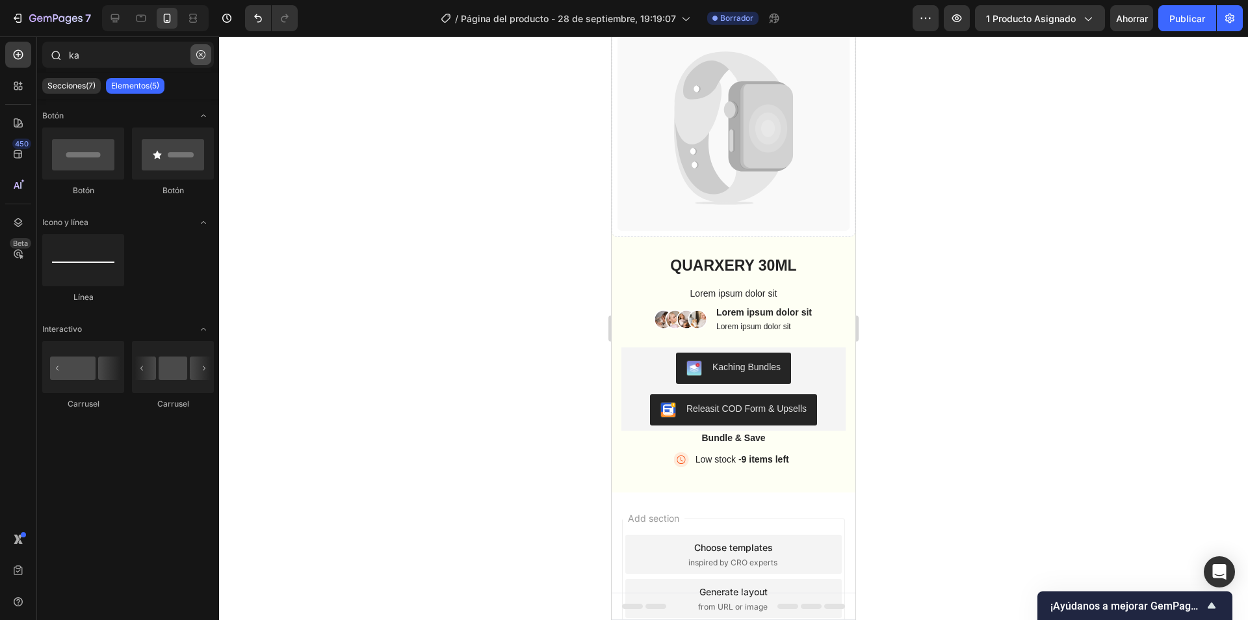
click at [202, 56] on icon "button" at bounding box center [200, 54] width 9 height 9
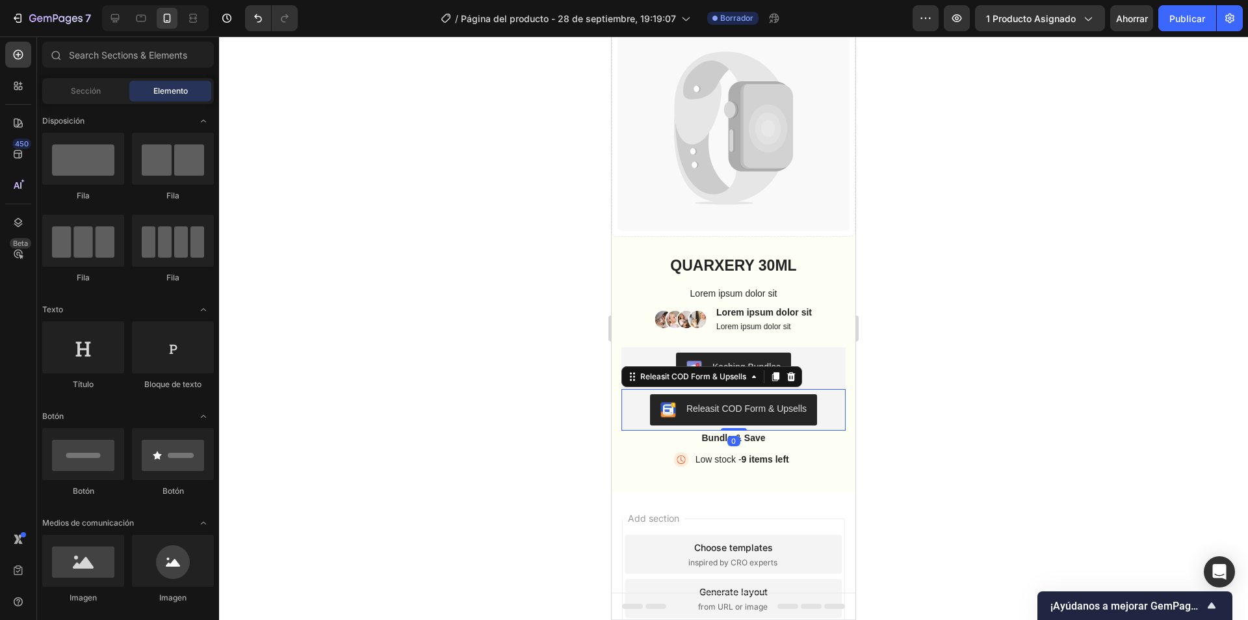
click at [823, 394] on div "Releasit COD Form & Upsells" at bounding box center [733, 409] width 207 height 31
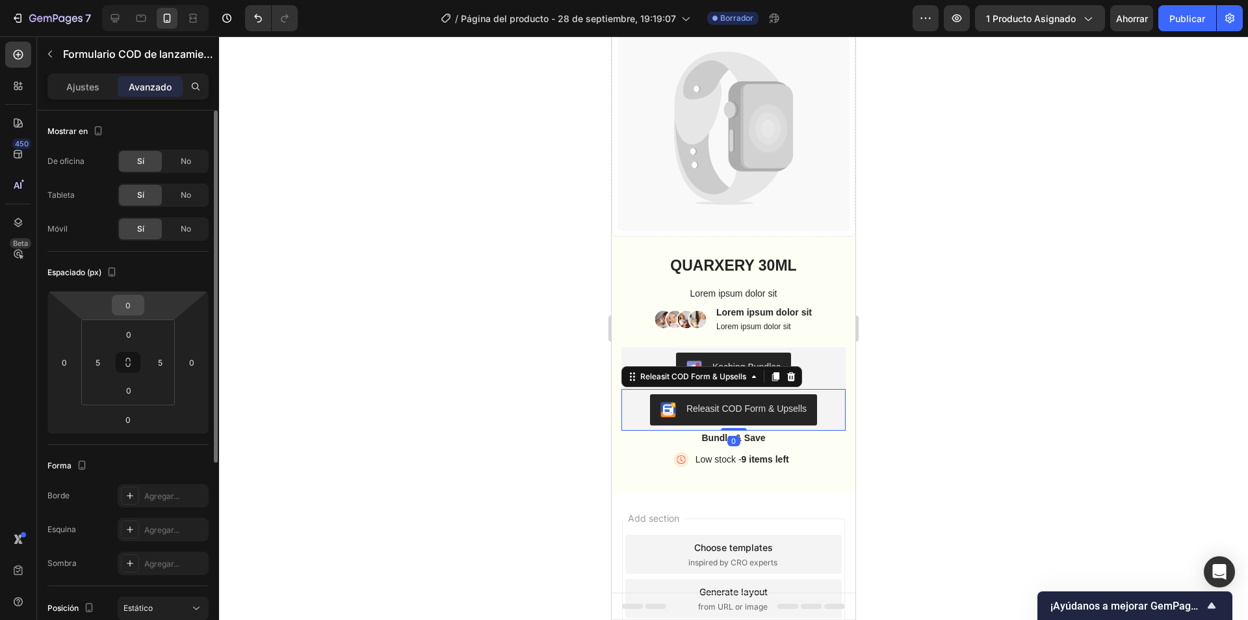
click at [135, 307] on input "0" at bounding box center [128, 305] width 26 height 20
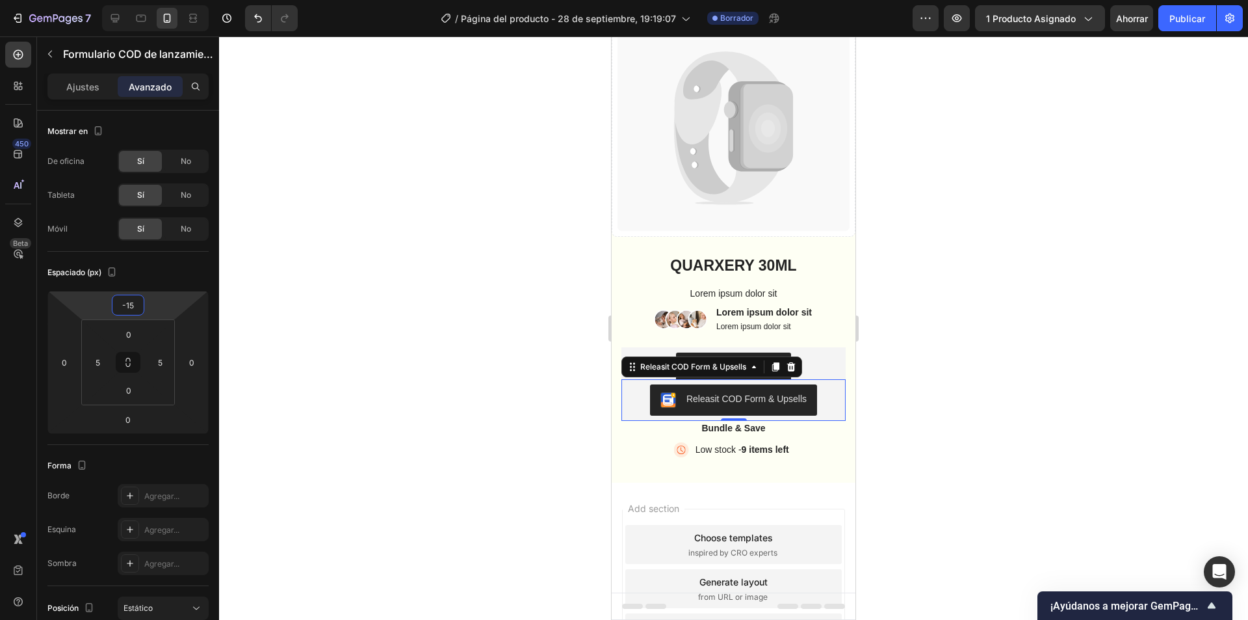
type input "-15"
click at [375, 317] on div at bounding box center [733, 327] width 1029 height 583
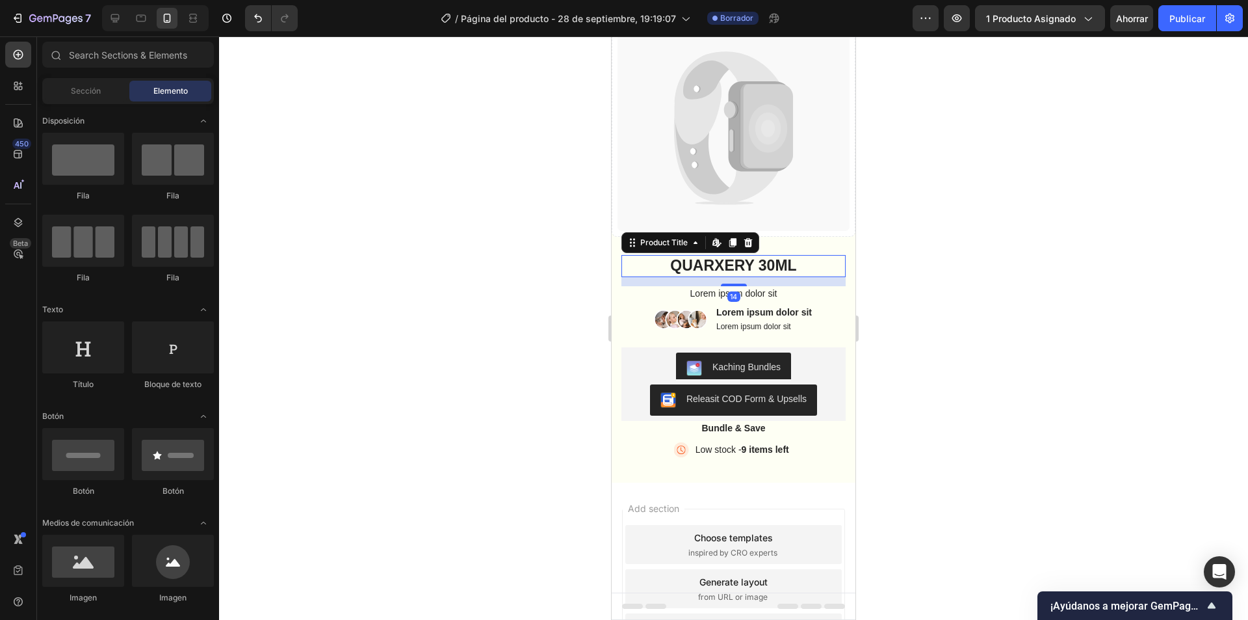
click at [642, 245] on div "Catch your customer's attention with attracted media. Add image or sync data Pr…" at bounding box center [734, 227] width 244 height 490
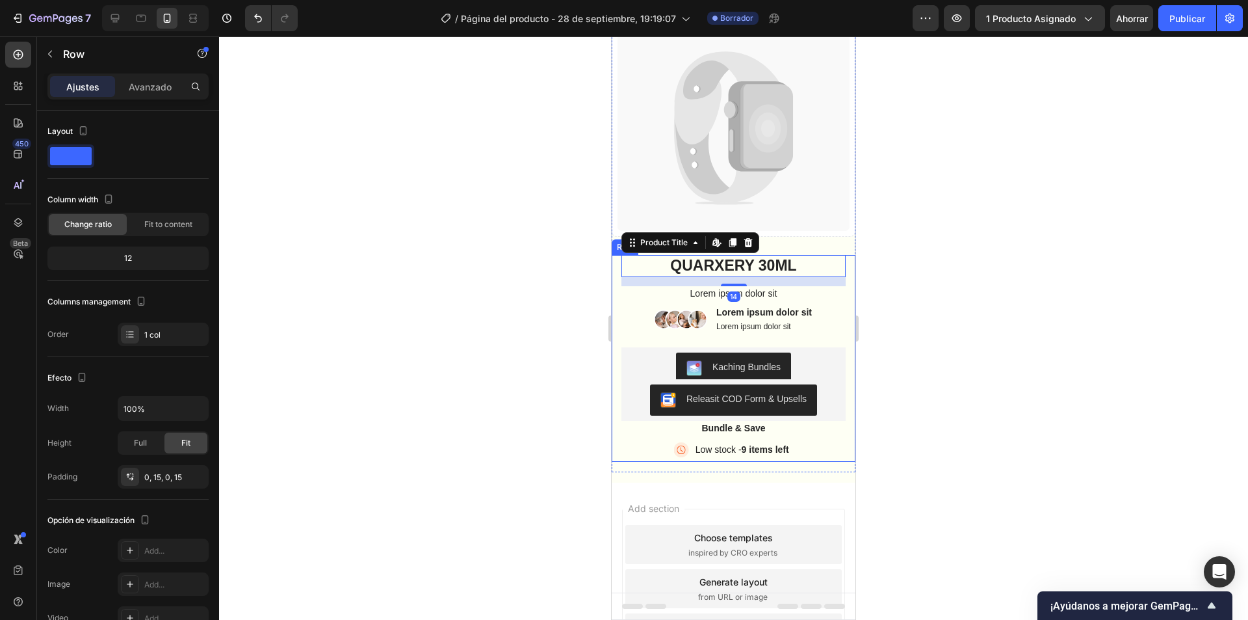
click at [616, 272] on div "QUARXERY 30ML Product Title Edit content in Shopify 14 Lorem ipsum dolor sit Te…" at bounding box center [734, 358] width 244 height 207
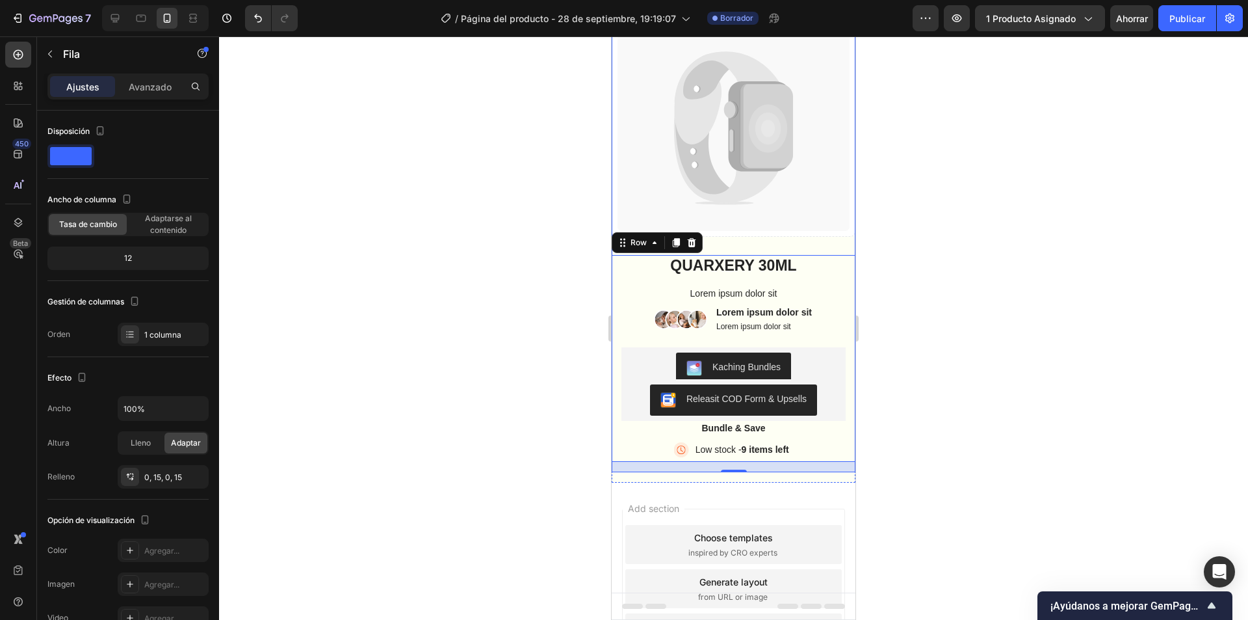
click at [839, 241] on div "Catch your customer's attention with attracted media. Add image or sync data Pr…" at bounding box center [734, 118] width 244 height 273
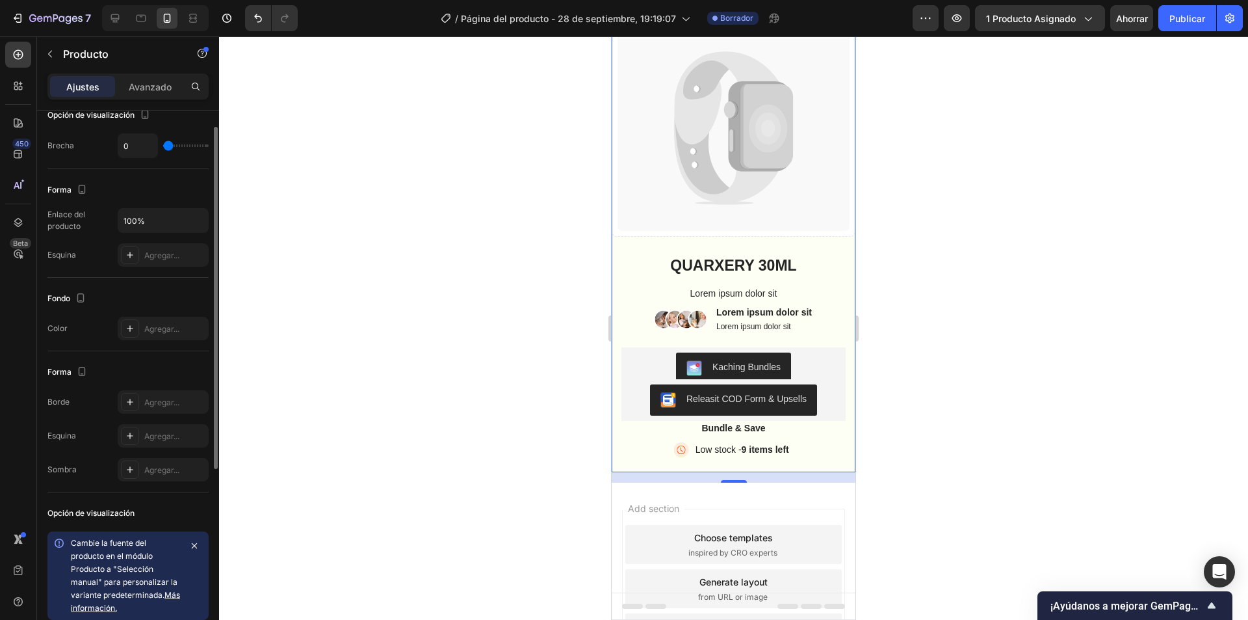
scroll to position [129, 0]
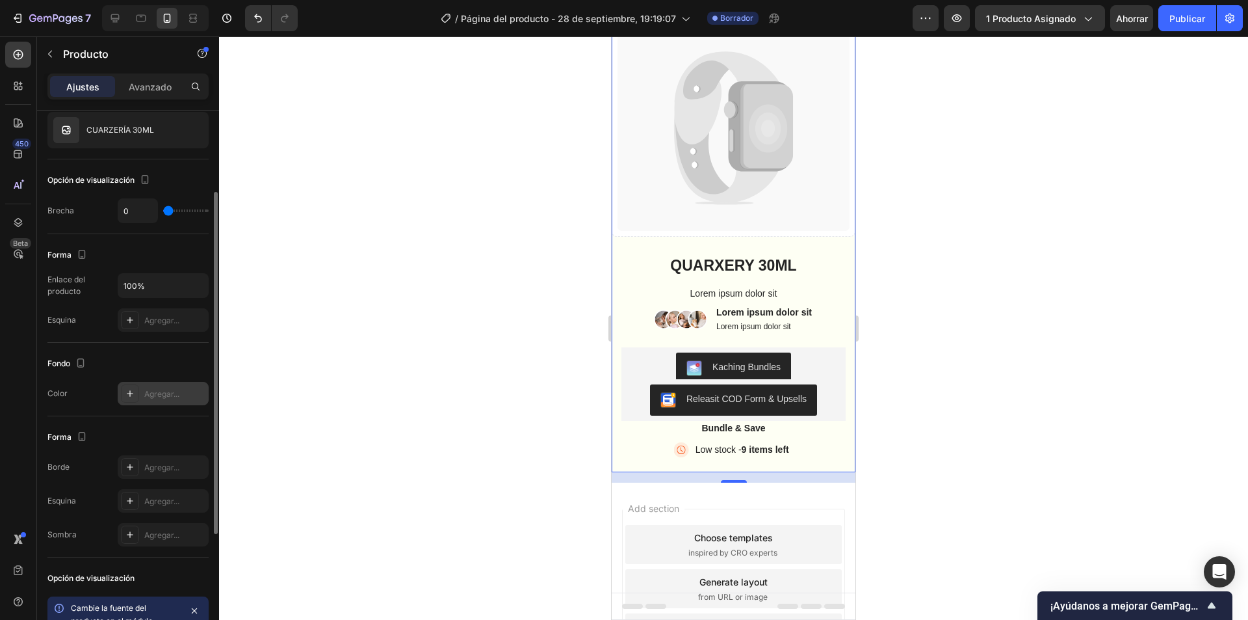
click at [127, 395] on icon at bounding box center [130, 393] width 10 height 10
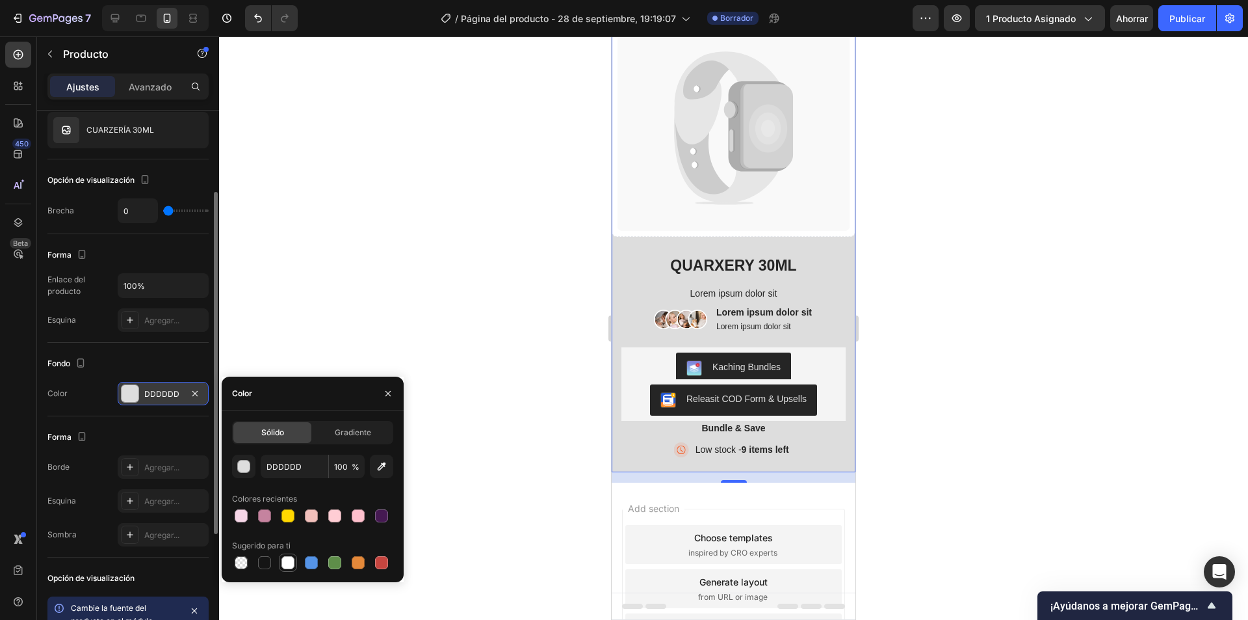
click at [291, 564] on div at bounding box center [288, 562] width 13 height 13
type input "FFFFFF"
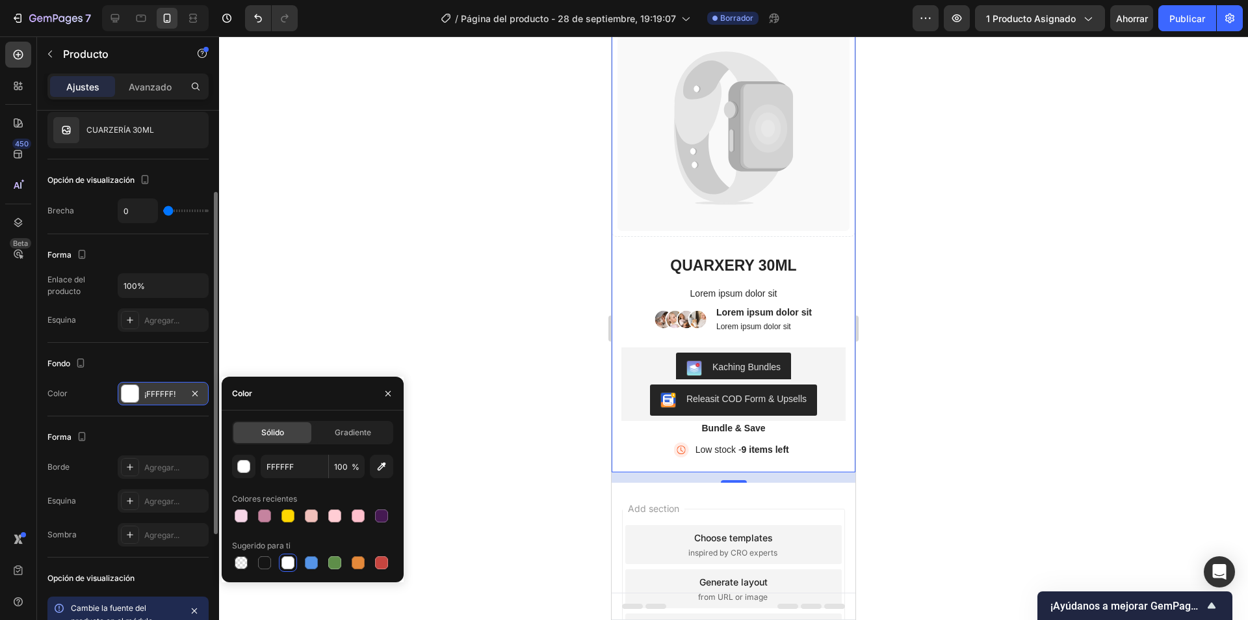
click at [423, 347] on div at bounding box center [733, 327] width 1029 height 583
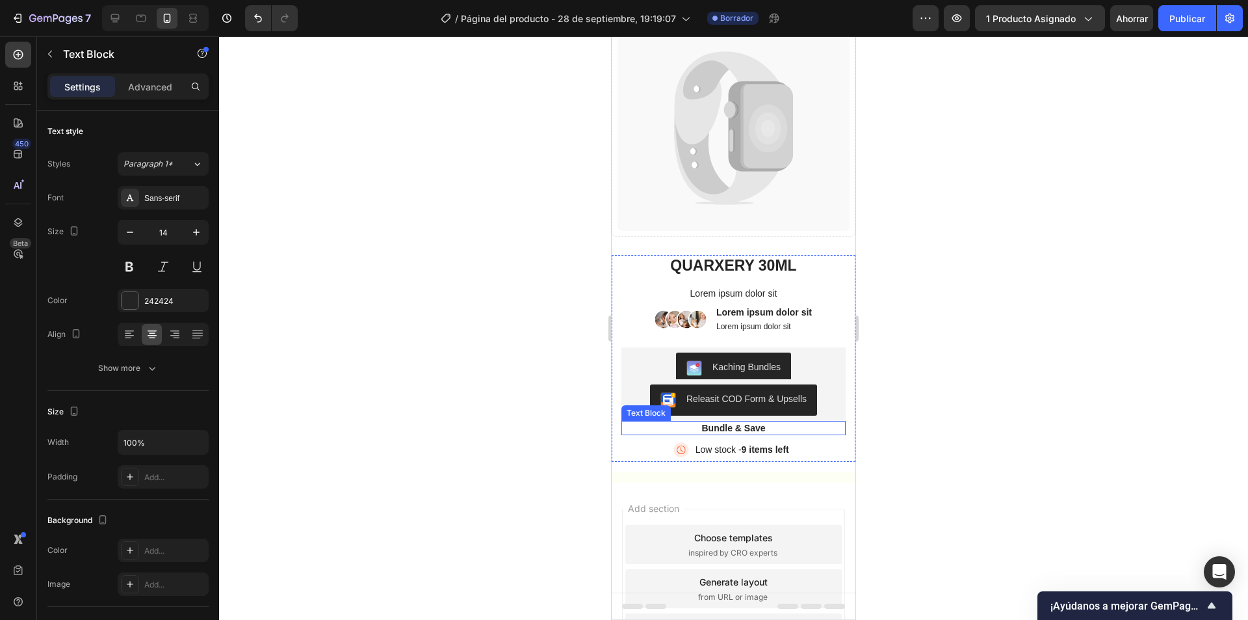
click at [765, 424] on p "Bundle & Save" at bounding box center [734, 428] width 222 height 12
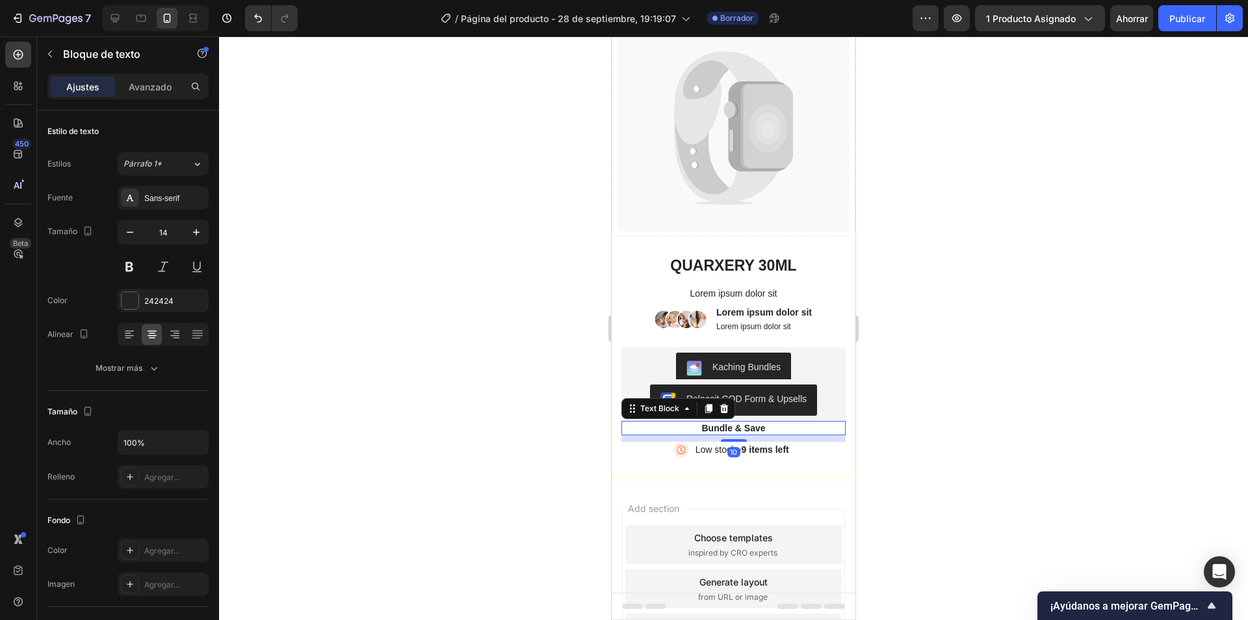
click at [723, 403] on icon at bounding box center [724, 408] width 10 height 10
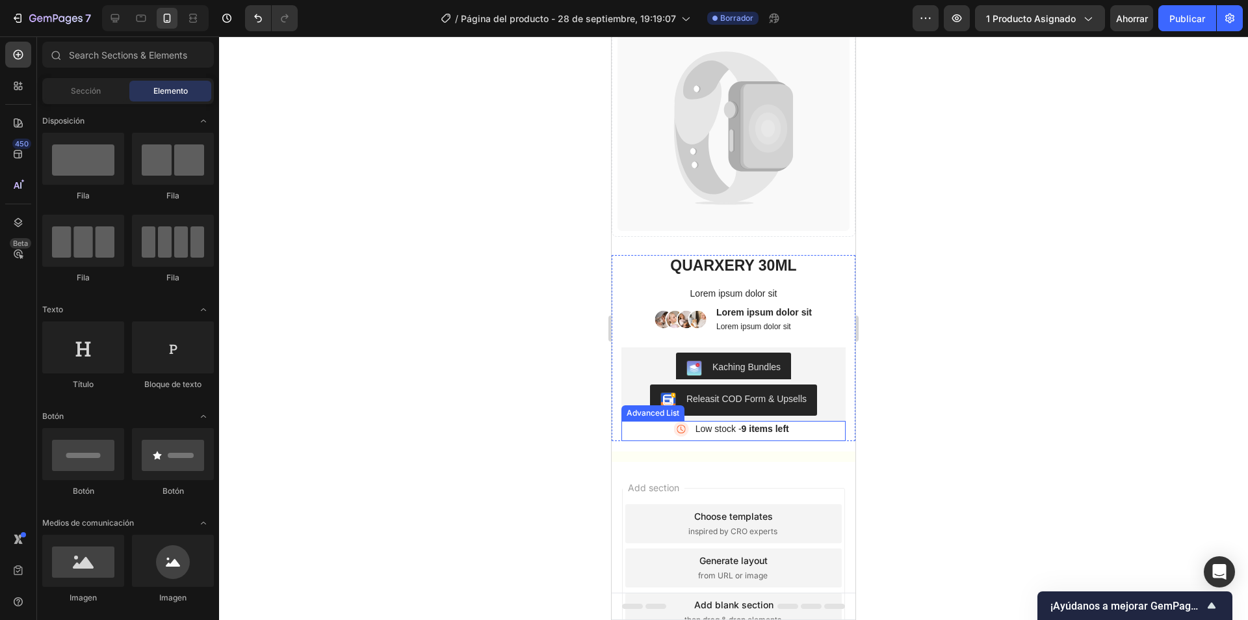
click at [792, 424] on div "Image Low stock - 9 items left Text Block" at bounding box center [734, 431] width 224 height 20
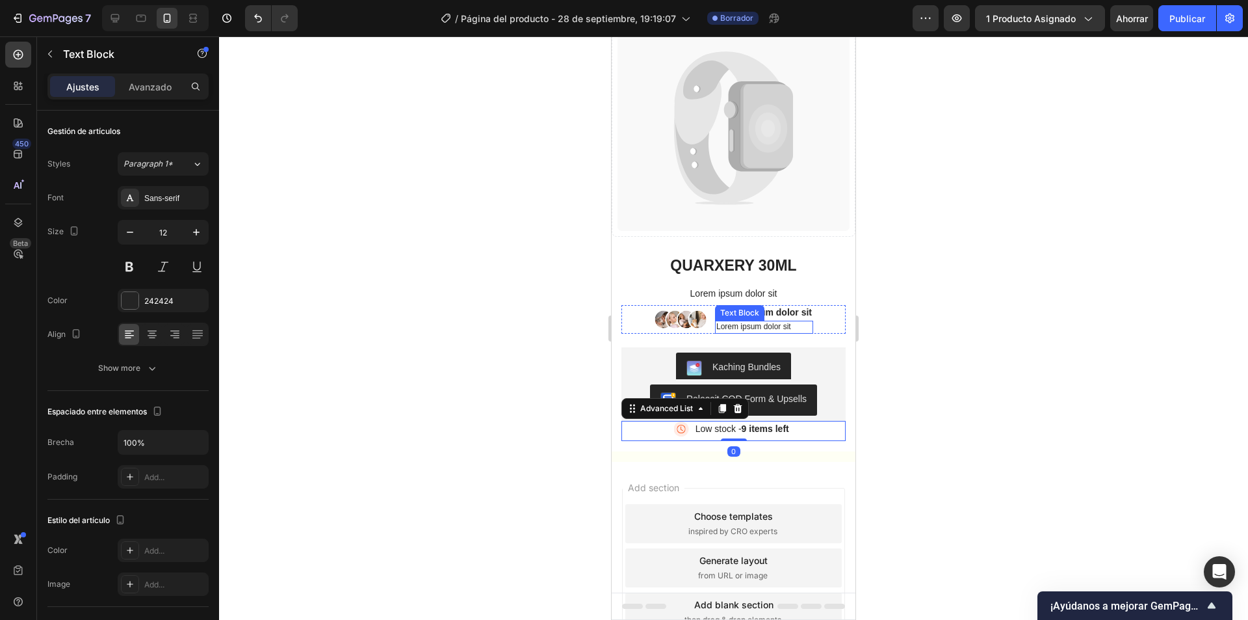
click at [754, 321] on div "Lorem ipsum dolor sit Text Block" at bounding box center [764, 327] width 98 height 13
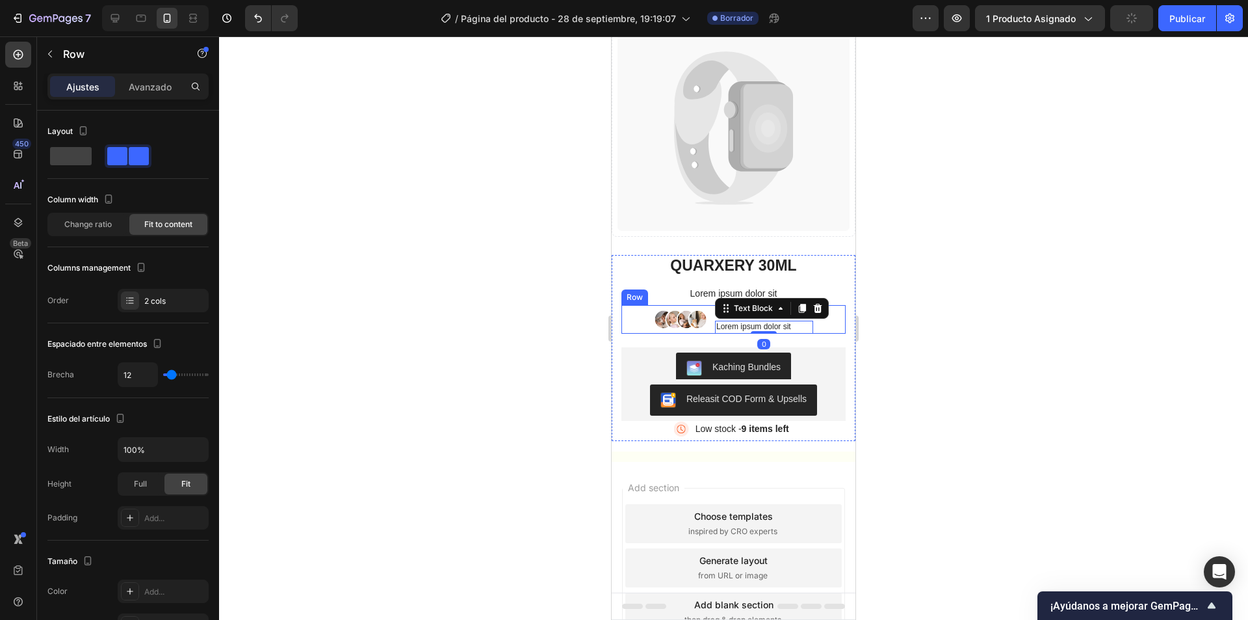
click at [832, 324] on div "Image Lorem ipsum dolor sit Text Block Lorem ipsum dolor sit Text Block 0 Row" at bounding box center [734, 319] width 224 height 29
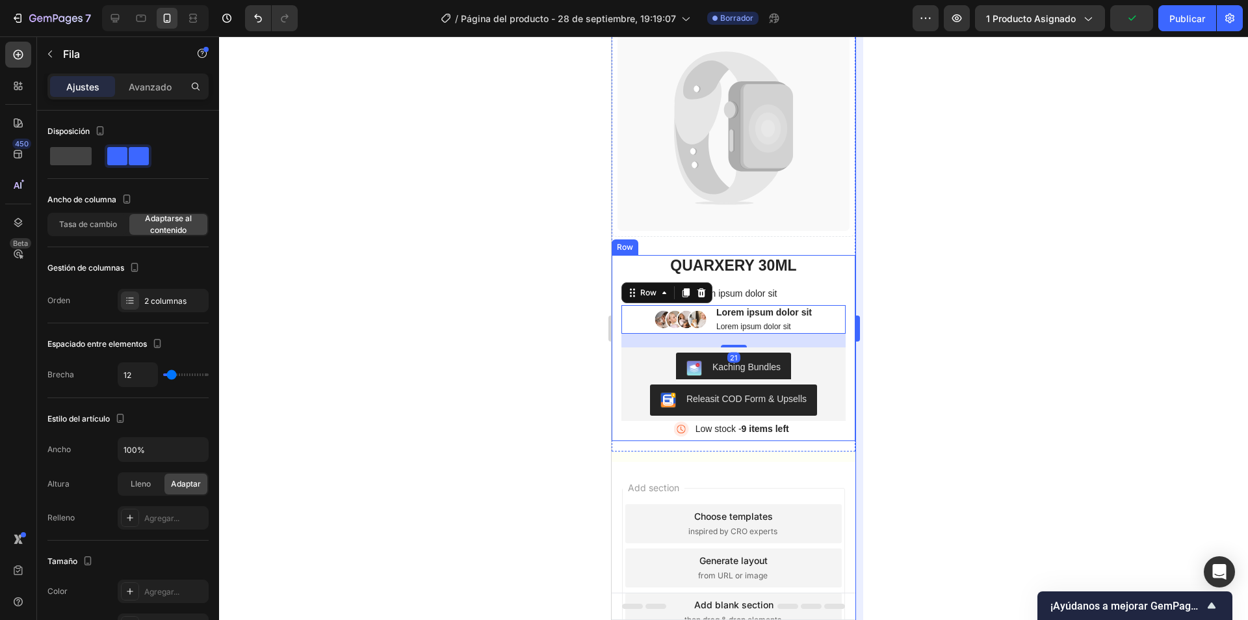
drag, startPoint x: 910, startPoint y: 320, endPoint x: 861, endPoint y: 323, distance: 48.9
click at [909, 320] on div at bounding box center [733, 327] width 1029 height 583
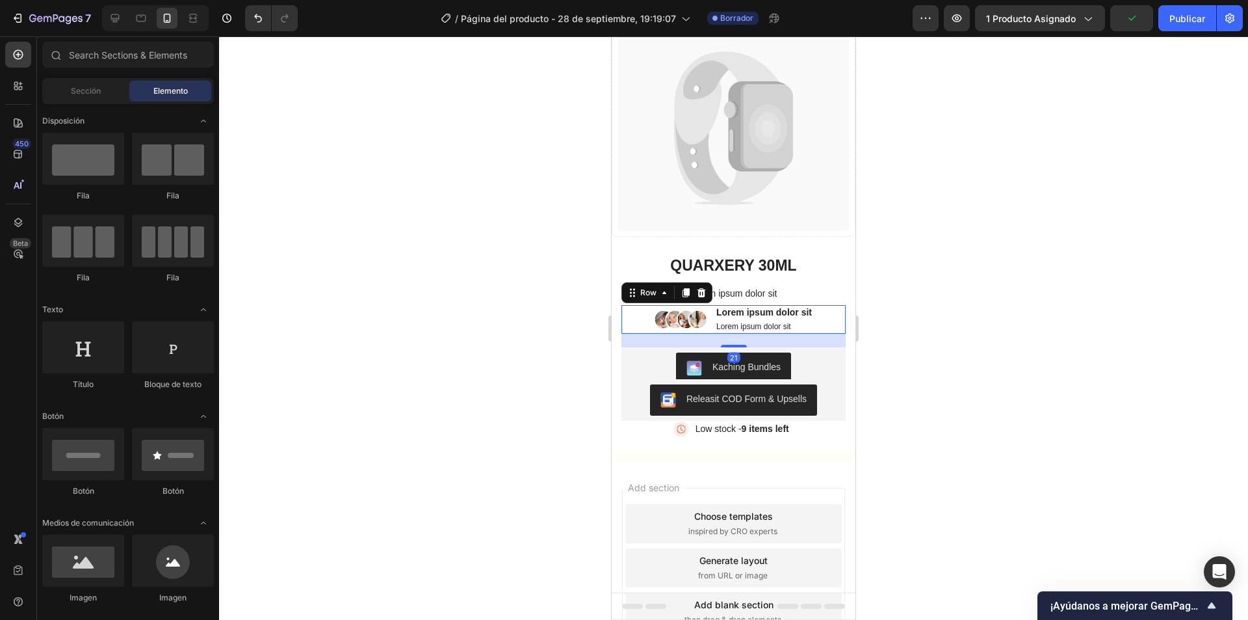
click at [814, 313] on div "Image Lorem ipsum dolor sit Text Block Lorem ipsum dolor sit Text Block Row 21" at bounding box center [734, 319] width 224 height 29
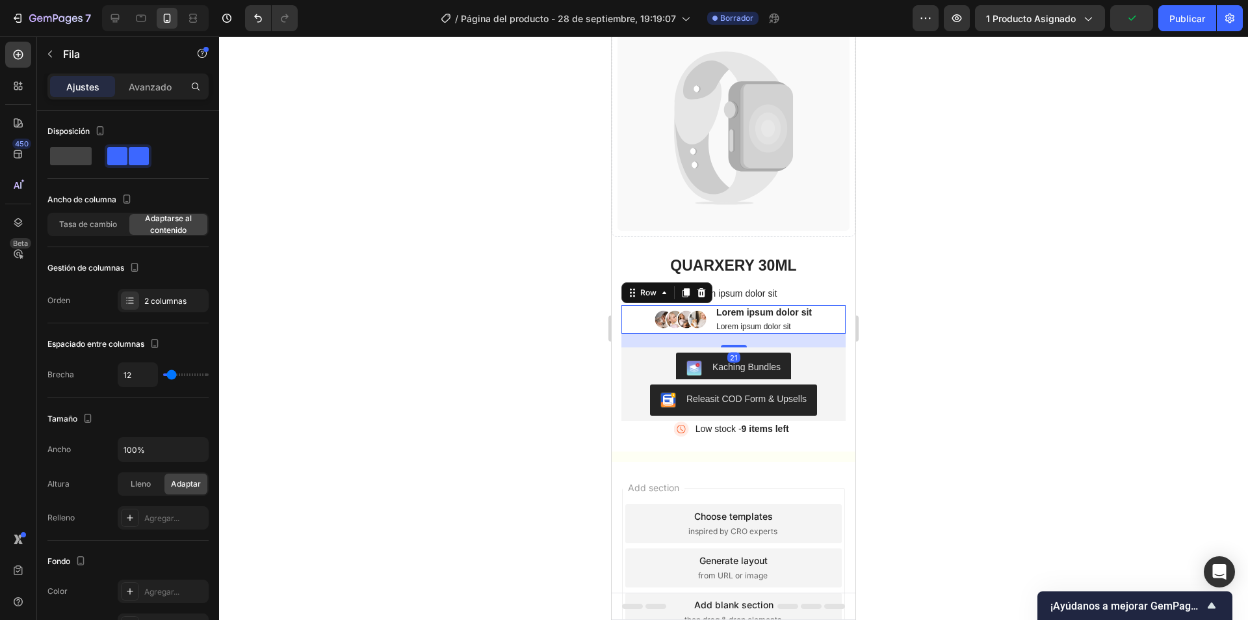
click at [733, 334] on div "21" at bounding box center [734, 341] width 224 height 14
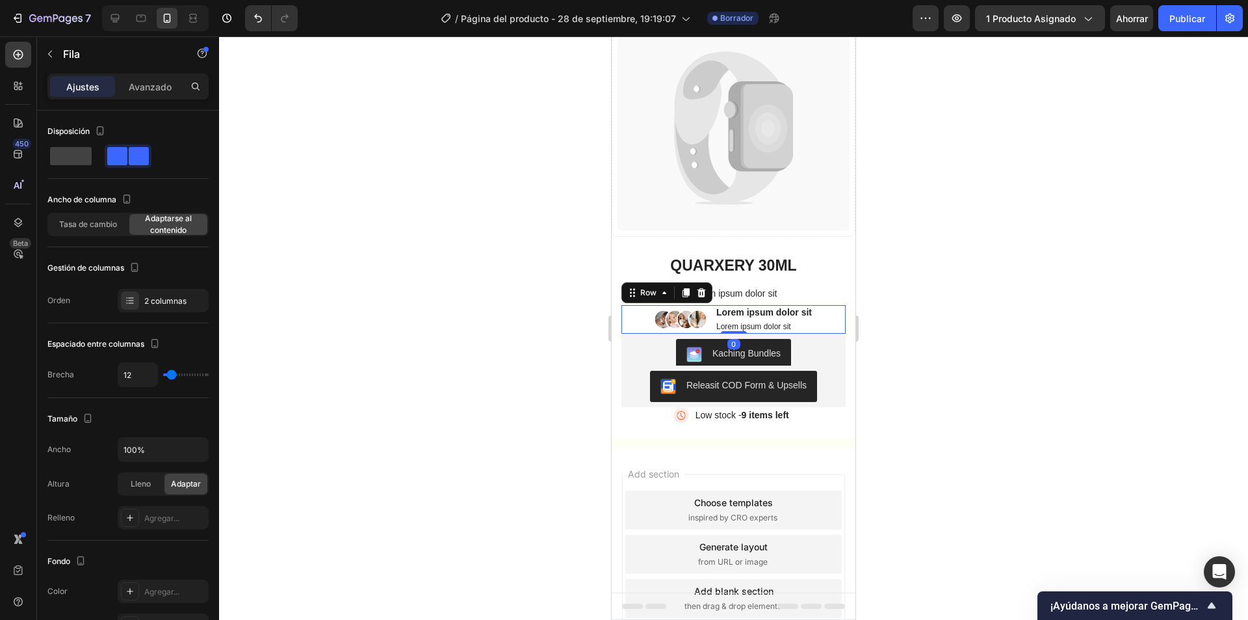
drag, startPoint x: 733, startPoint y: 338, endPoint x: 813, endPoint y: 322, distance: 81.0
click at [736, 319] on div "Image Lorem ipsum dolor sit Text Block Lorem ipsum dolor sit Text Block Row 0" at bounding box center [734, 319] width 224 height 29
click at [897, 317] on div at bounding box center [733, 327] width 1029 height 583
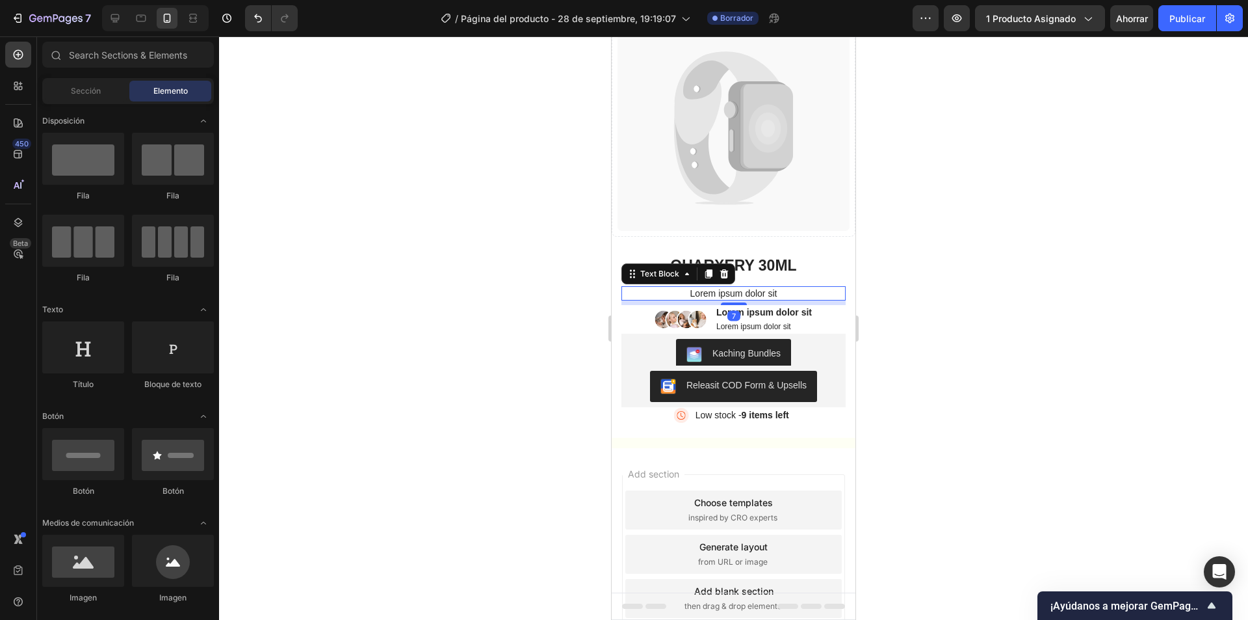
click at [799, 287] on p "Lorem ipsum dolor sit" at bounding box center [734, 293] width 222 height 12
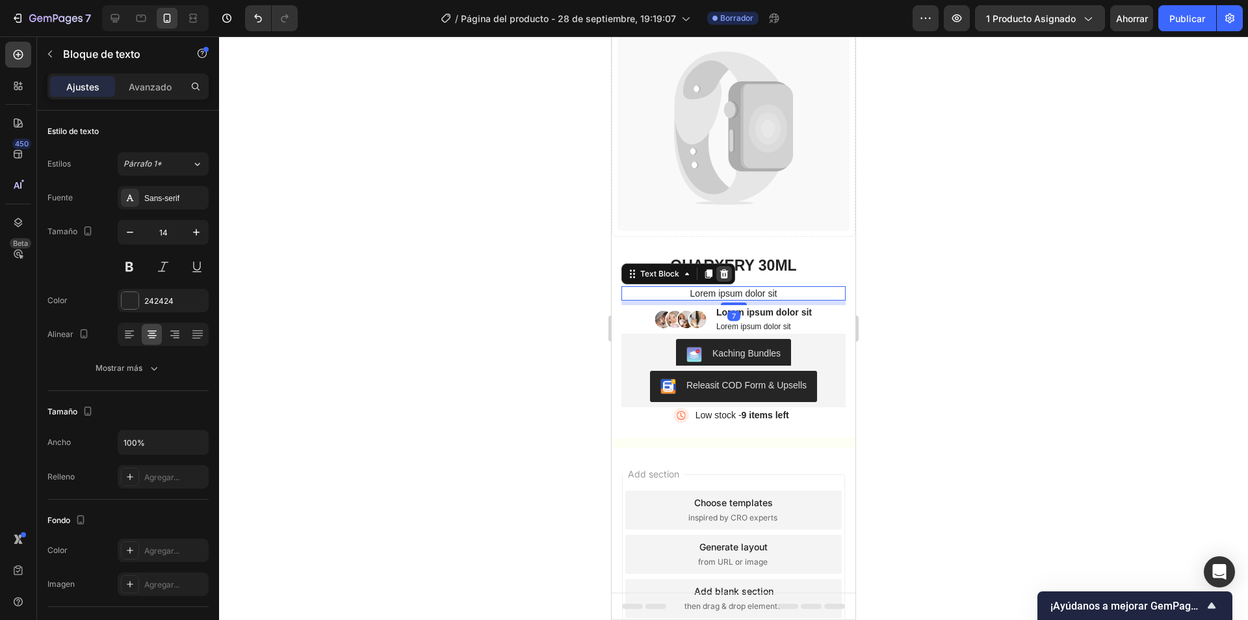
click at [727, 269] on icon at bounding box center [724, 273] width 8 height 9
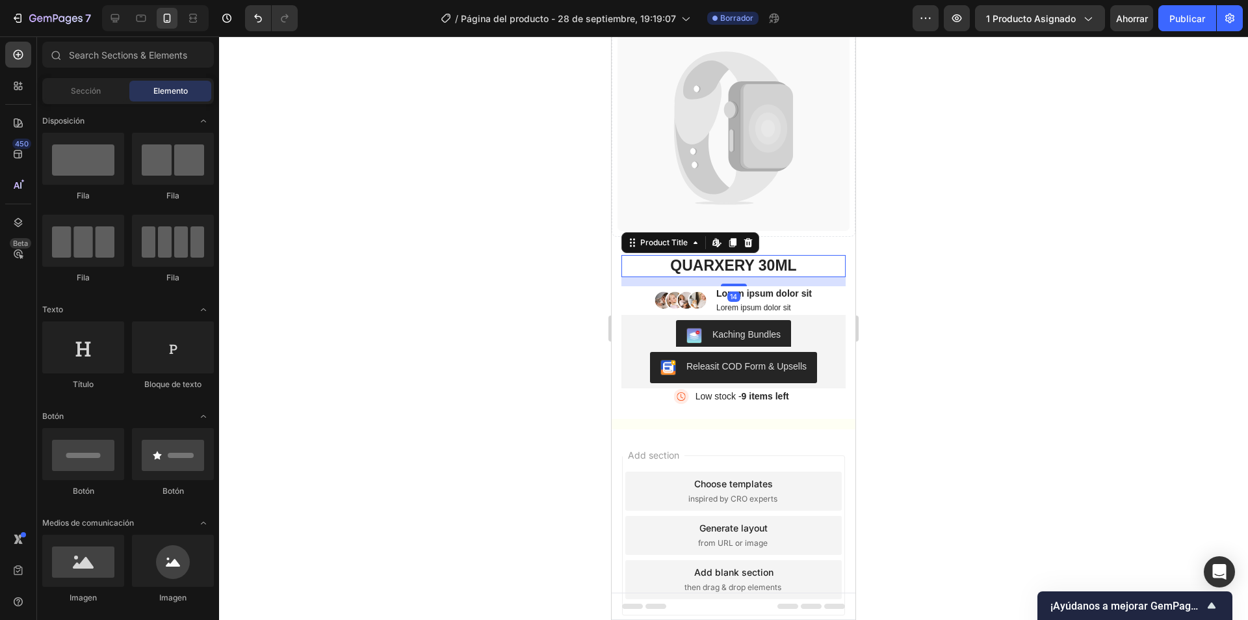
click at [816, 260] on h1 "QUARXERY 30ML" at bounding box center [734, 266] width 224 height 22
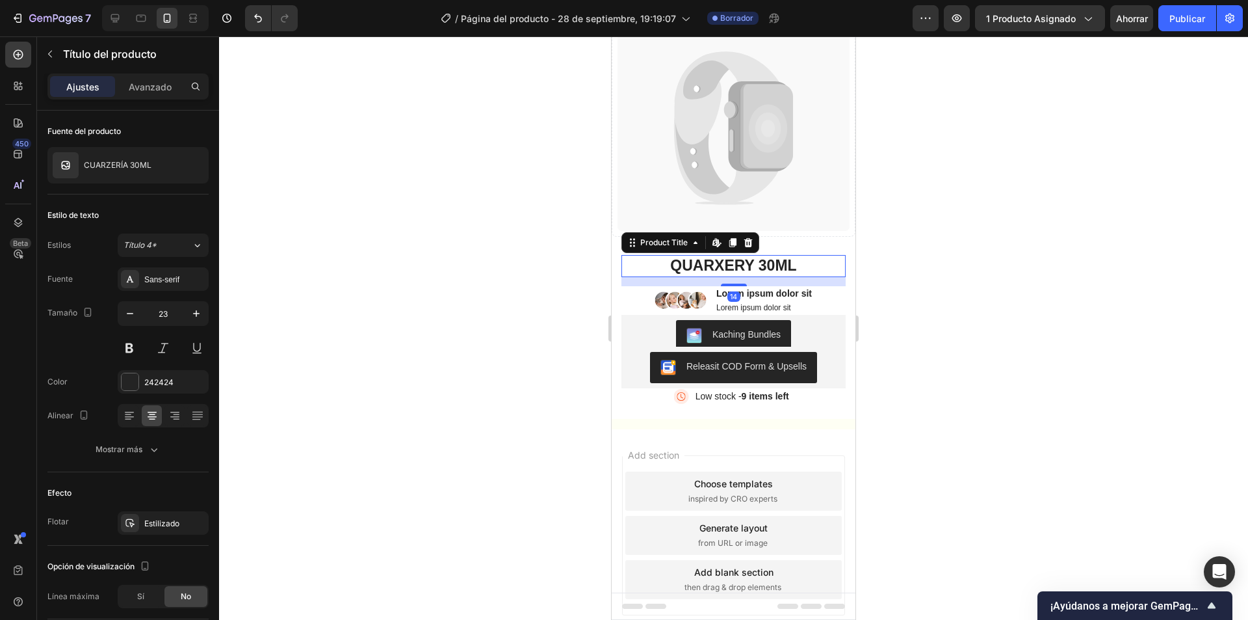
drag, startPoint x: 749, startPoint y: 233, endPoint x: 753, endPoint y: 239, distance: 7.0
click at [750, 237] on icon at bounding box center [748, 242] width 10 height 10
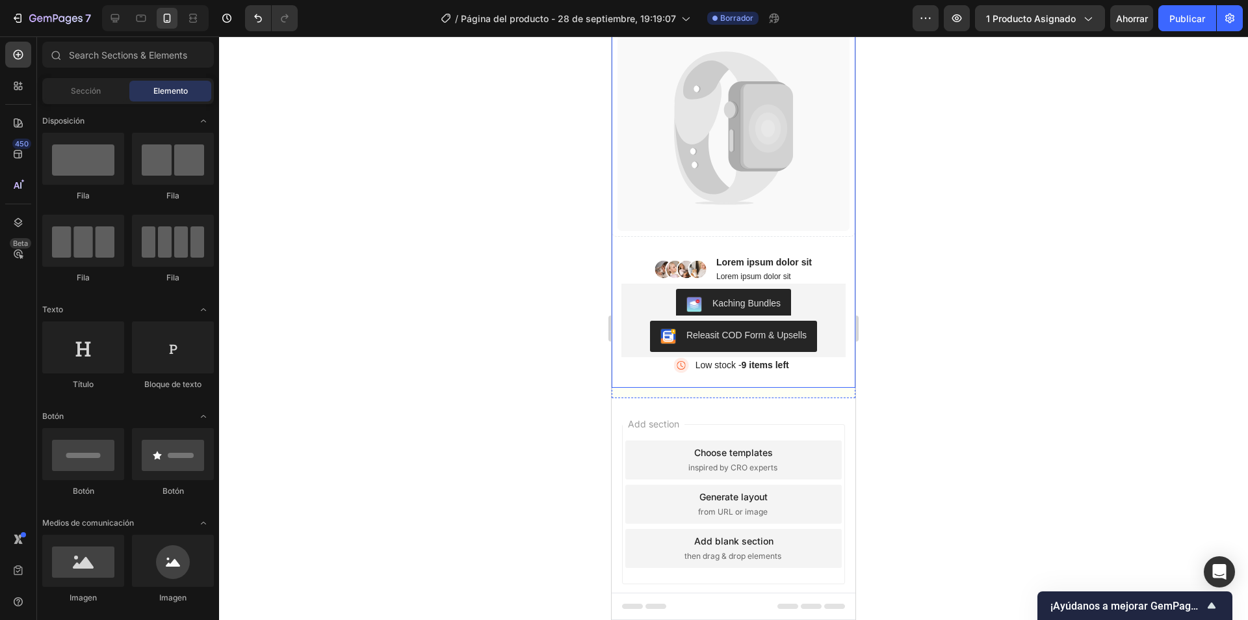
click at [794, 230] on div "Catch your customer's attention with attracted media. Add image or sync data Pr…" at bounding box center [734, 118] width 244 height 273
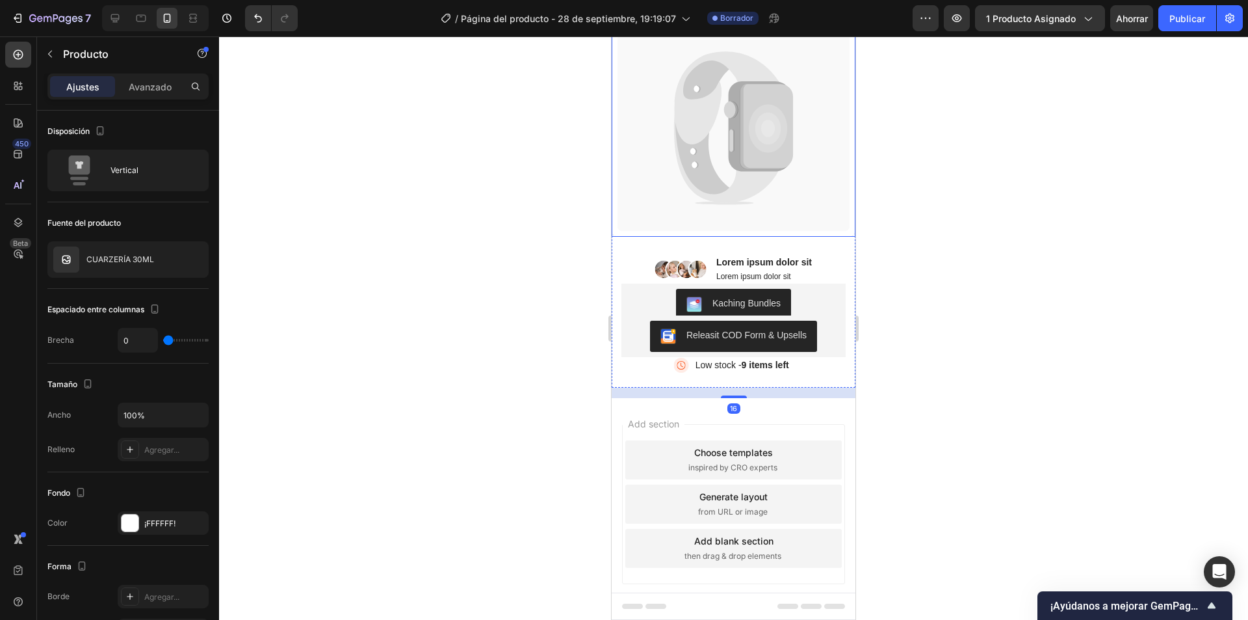
click at [792, 216] on icon at bounding box center [734, 127] width 232 height 205
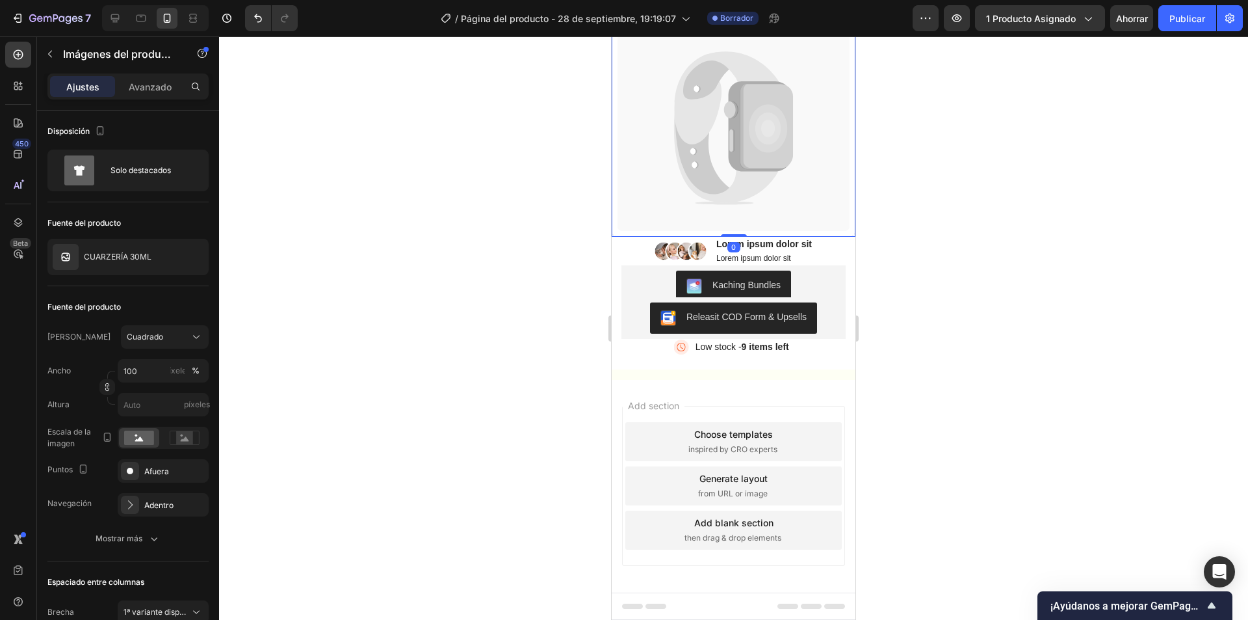
drag, startPoint x: 732, startPoint y: 243, endPoint x: 785, endPoint y: 248, distance: 52.9
click at [731, 221] on div "Catch your customer's attention with attracted media. Add image or sync data Pr…" at bounding box center [734, 109] width 244 height 255
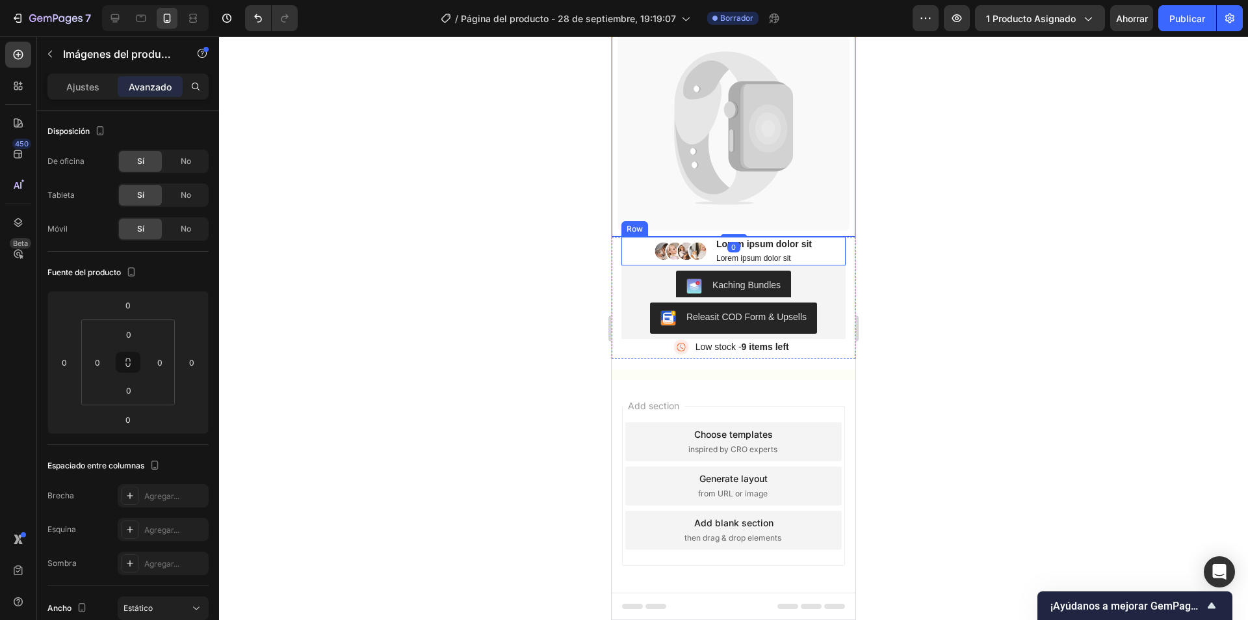
click at [919, 255] on div at bounding box center [733, 327] width 1029 height 583
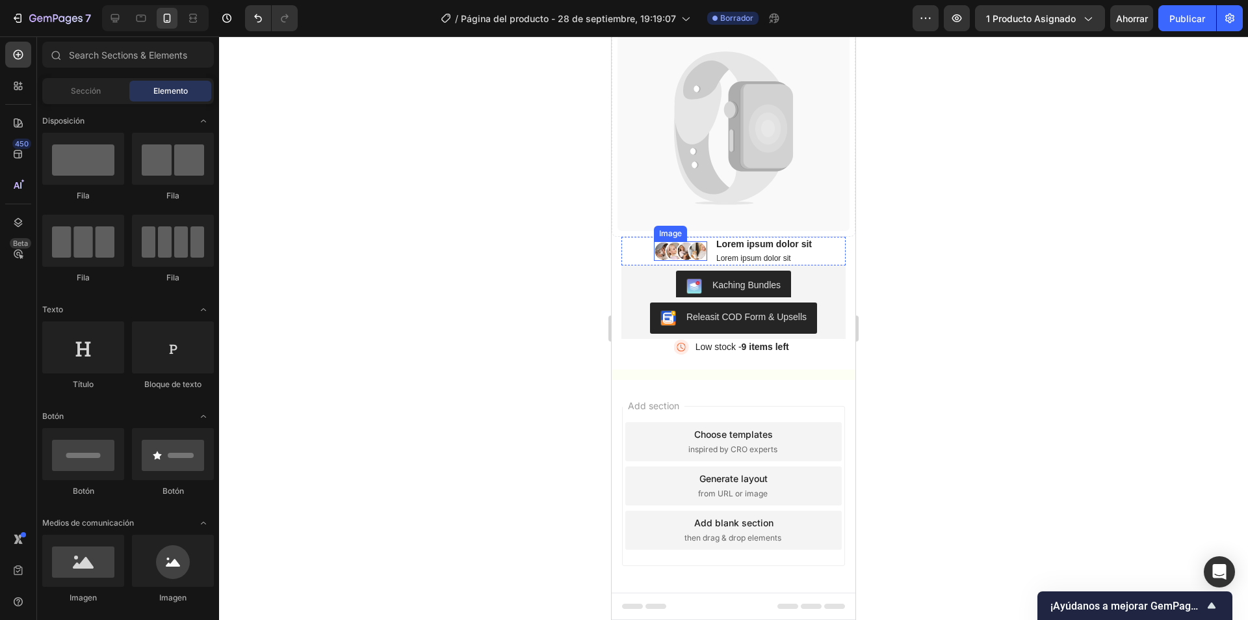
click at [682, 241] on img at bounding box center [680, 251] width 53 height 20
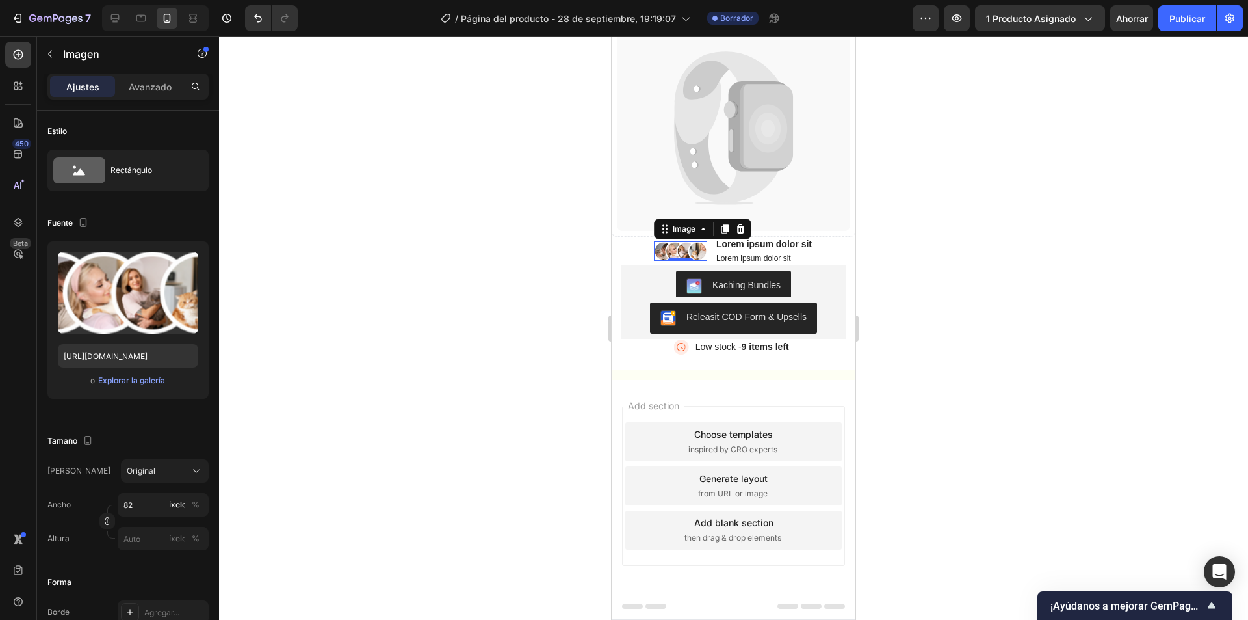
click at [485, 308] on div at bounding box center [733, 327] width 1029 height 583
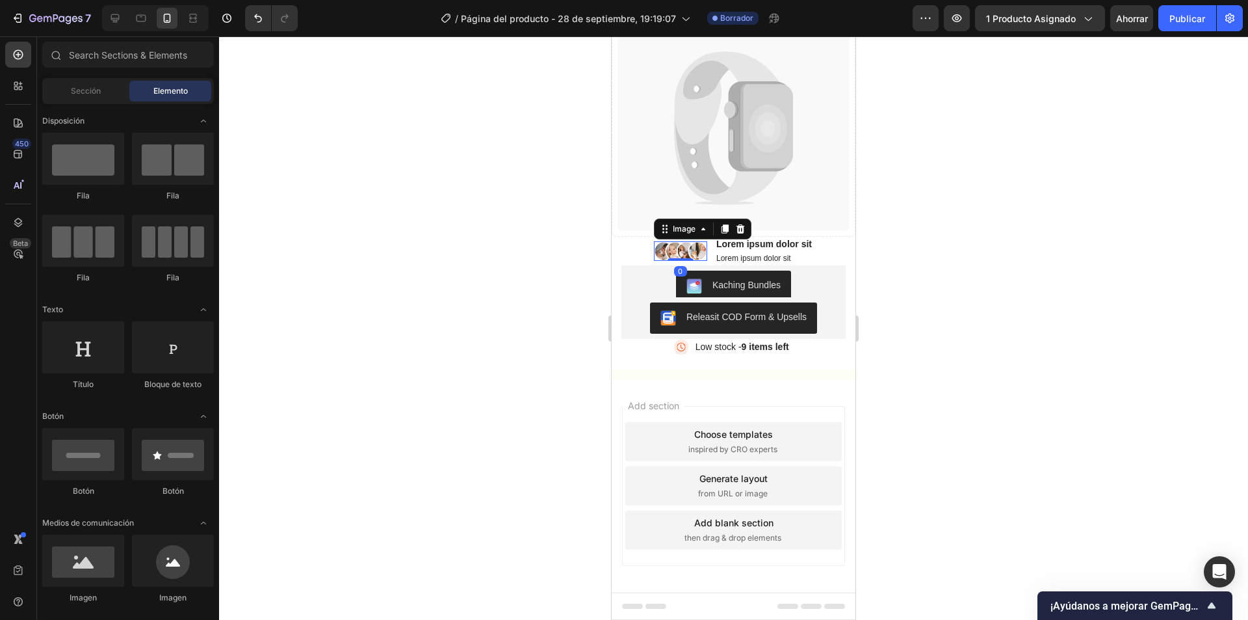
click at [689, 242] on img at bounding box center [680, 251] width 53 height 20
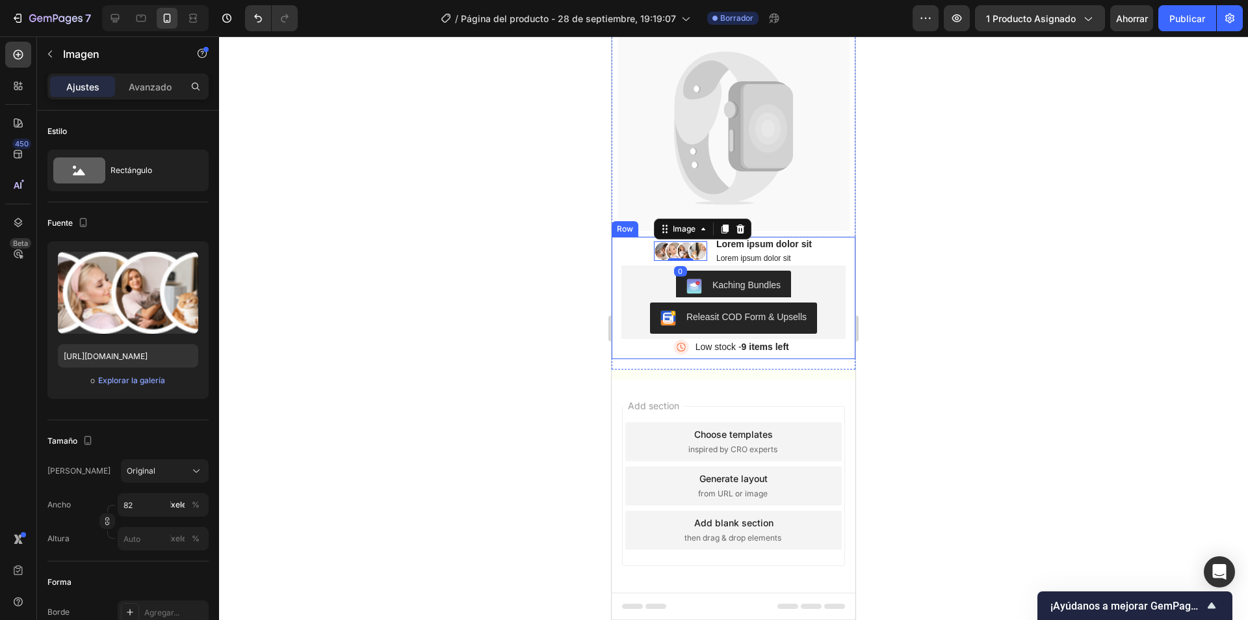
drag, startPoint x: 536, startPoint y: 293, endPoint x: 603, endPoint y: 288, distance: 67.8
click at [536, 293] on div at bounding box center [733, 327] width 1029 height 583
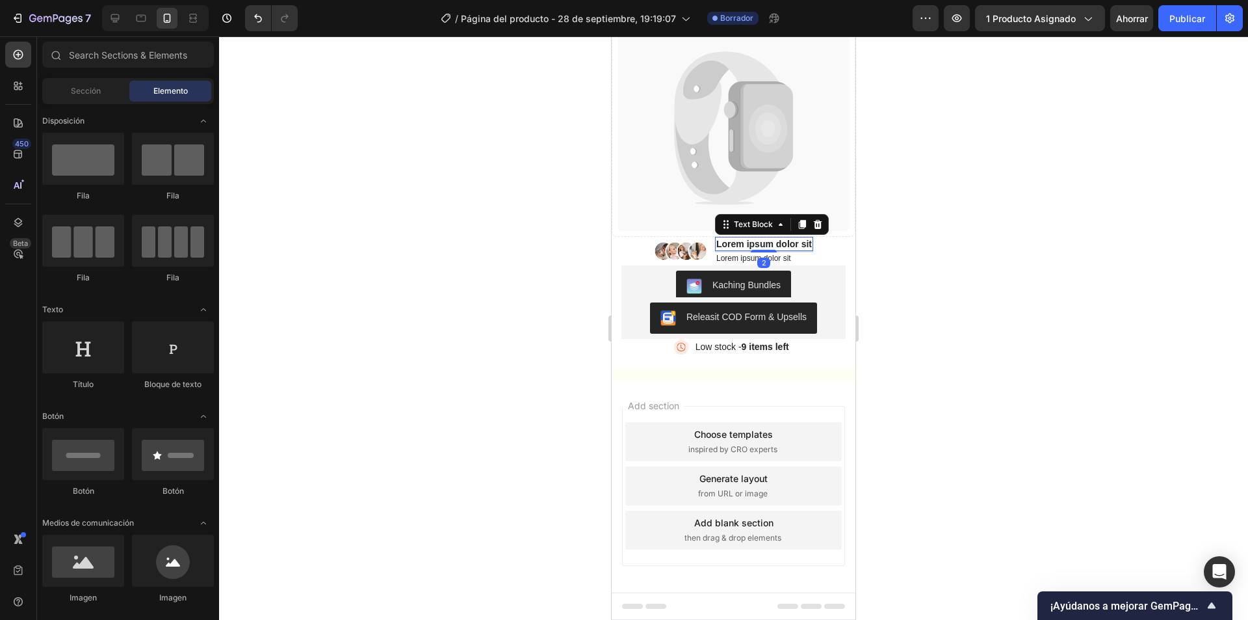
click at [782, 242] on div "Lorem ipsum dolor sit Text Block 2" at bounding box center [764, 244] width 98 height 14
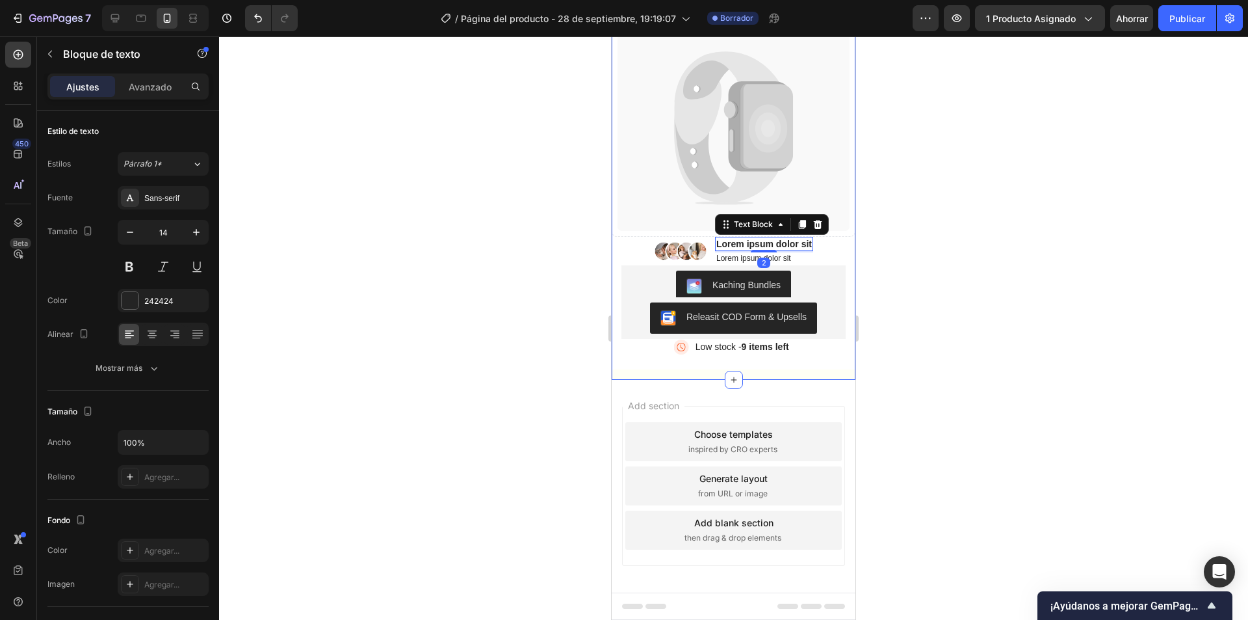
click at [939, 358] on div at bounding box center [733, 327] width 1029 height 583
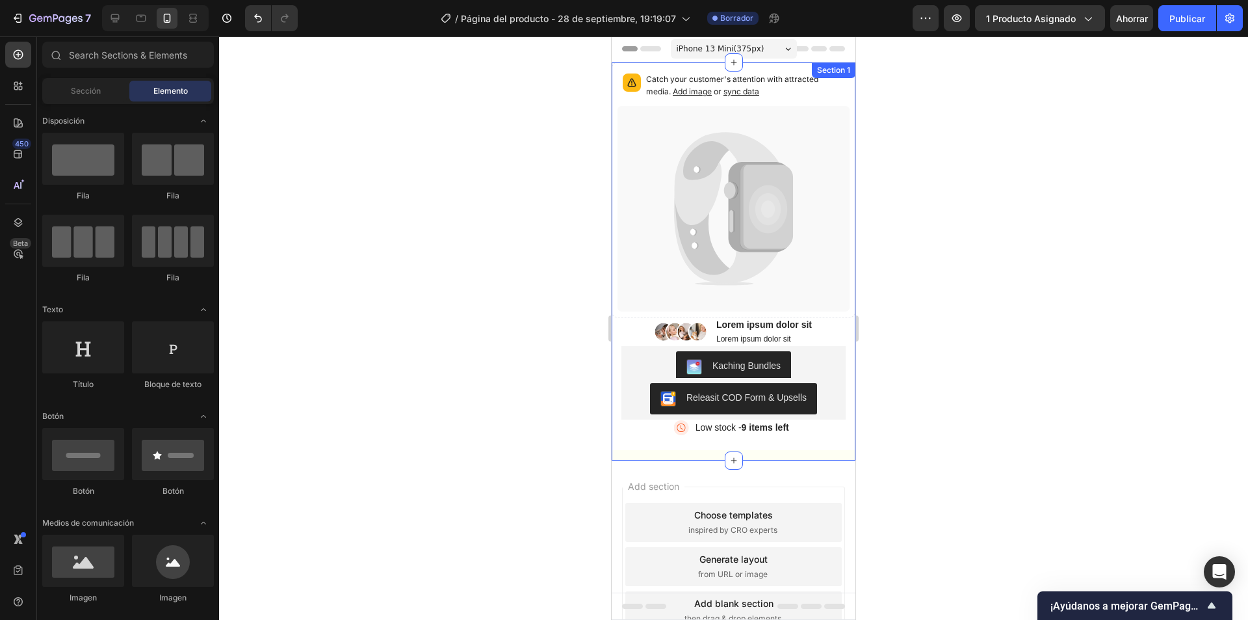
scroll to position [0, 0]
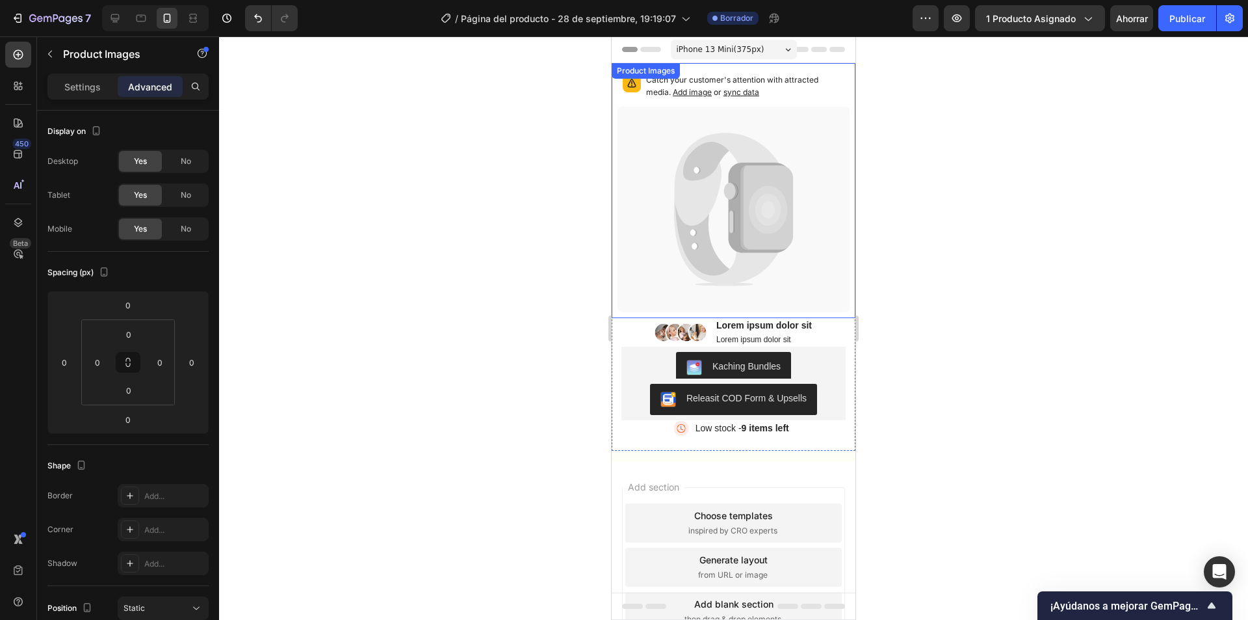
click at [679, 89] on span "Add image" at bounding box center [692, 92] width 39 height 10
click at [931, 112] on div at bounding box center [733, 327] width 1029 height 583
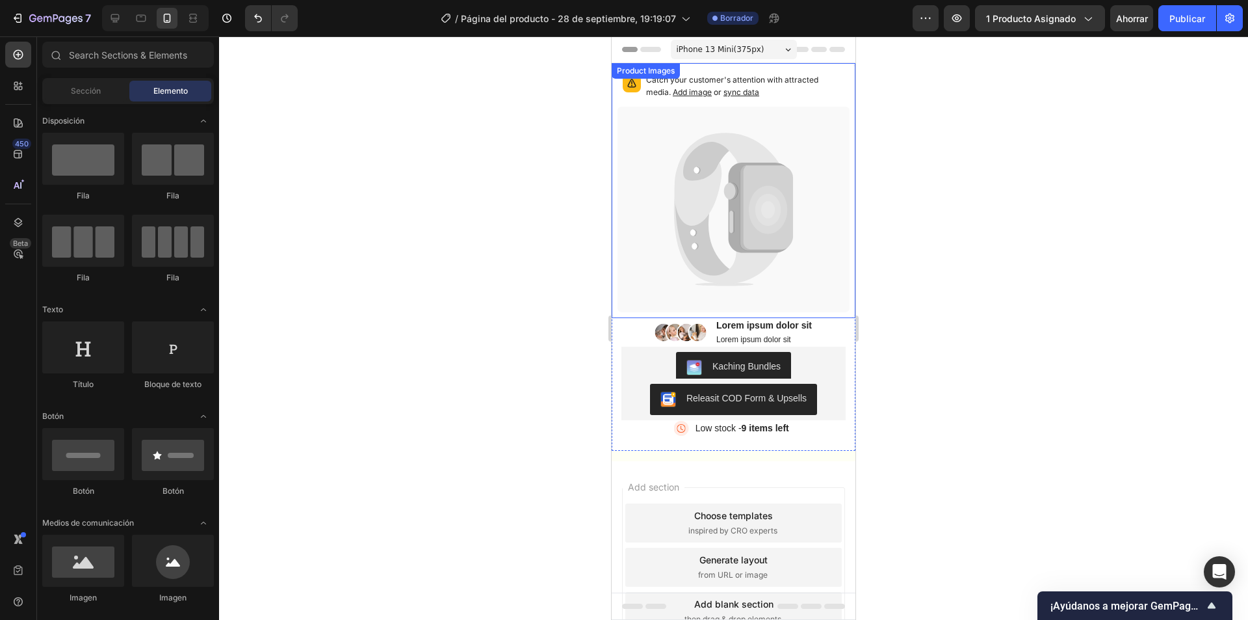
click at [739, 150] on icon at bounding box center [727, 179] width 105 height 93
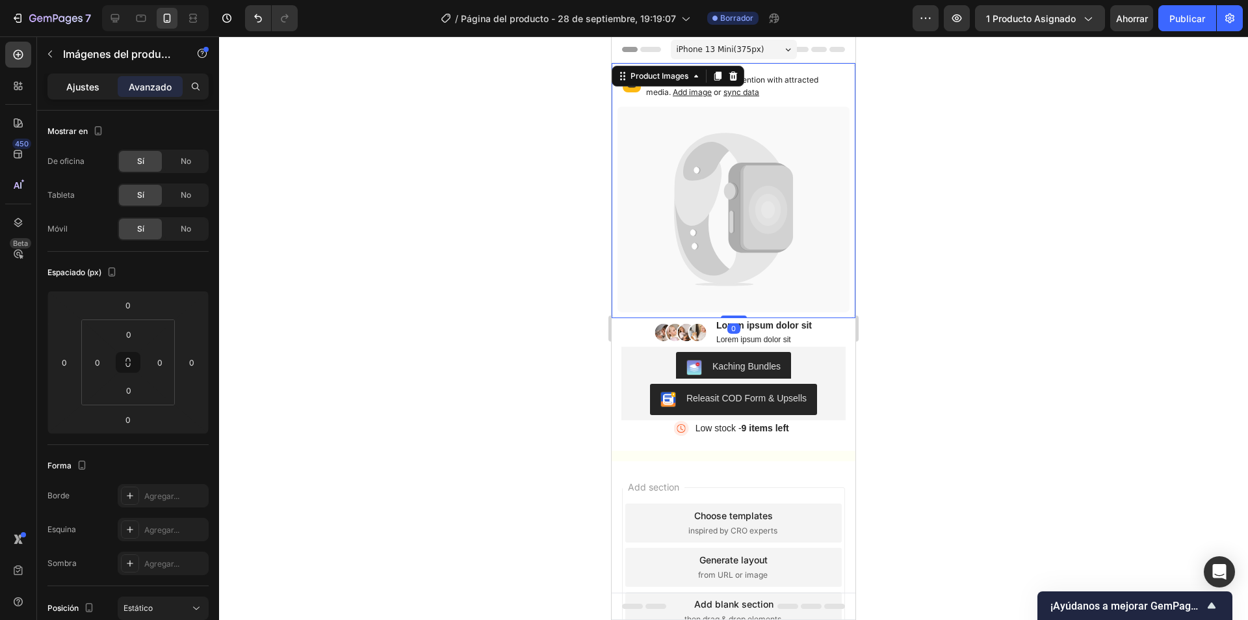
click at [86, 91] on font "Ajustes" at bounding box center [82, 86] width 33 height 11
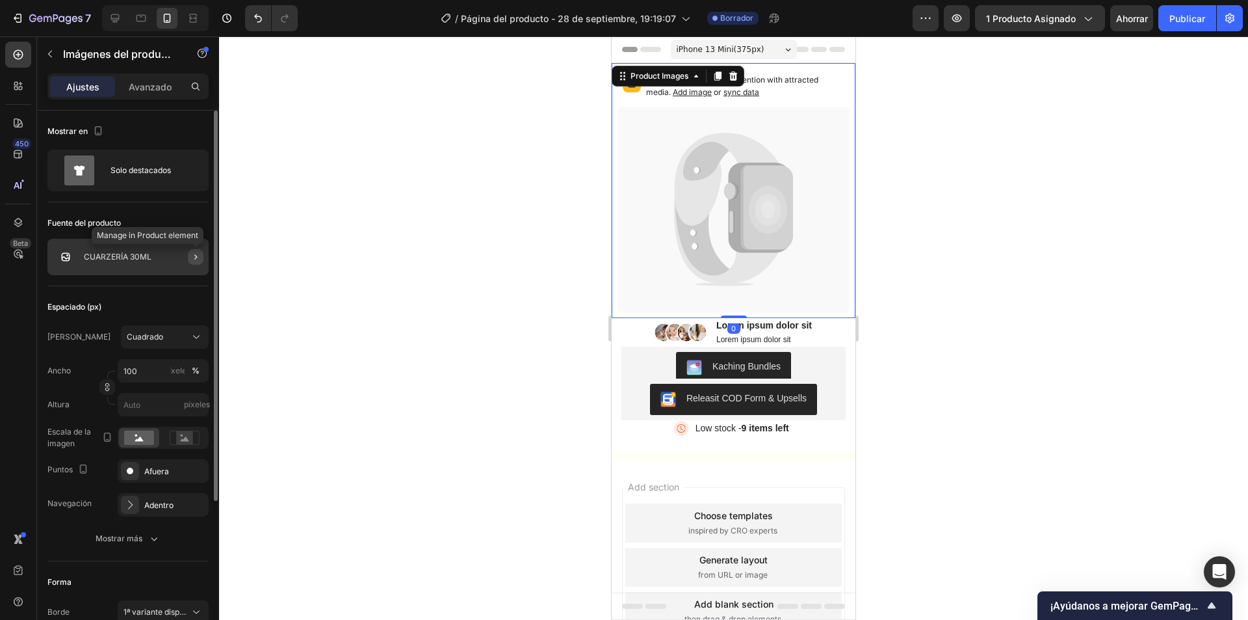
click at [199, 259] on icon "button" at bounding box center [196, 257] width 10 height 10
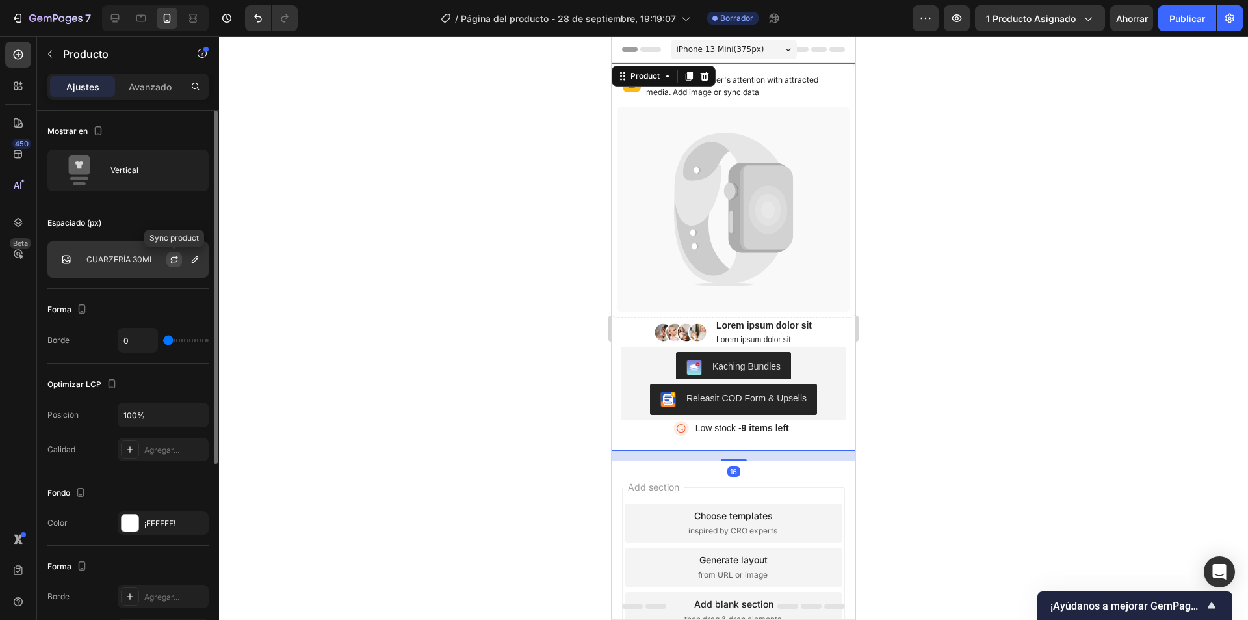
click at [172, 261] on icon "button" at bounding box center [173, 261] width 7 height 4
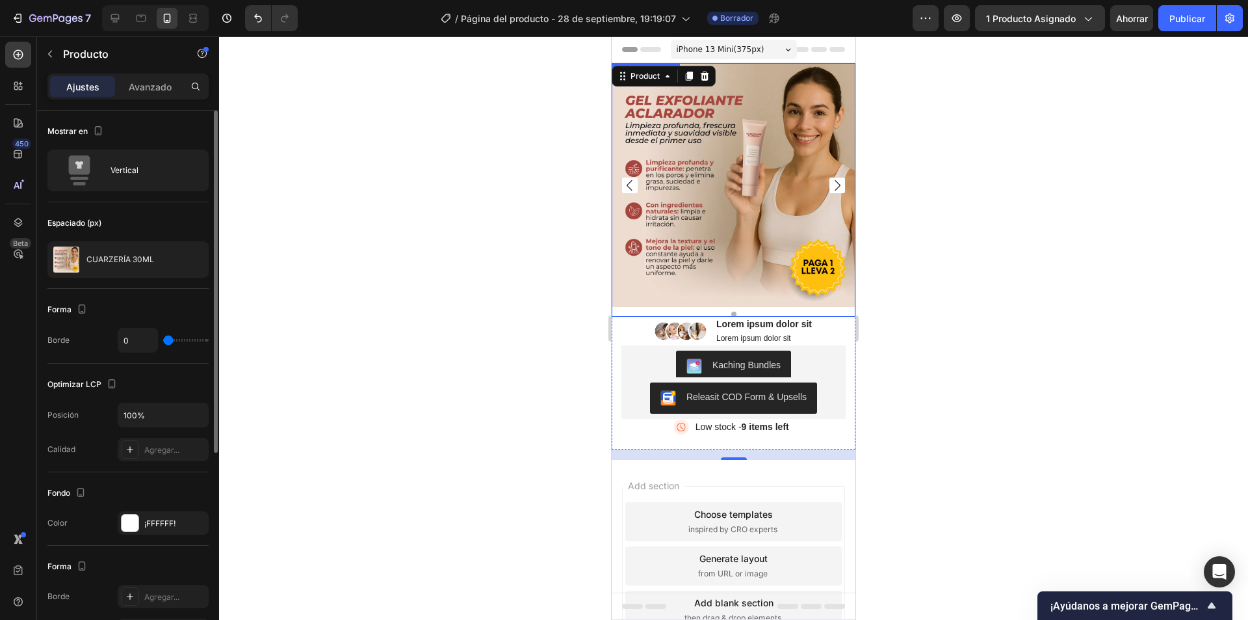
click at [717, 208] on img at bounding box center [734, 185] width 244 height 244
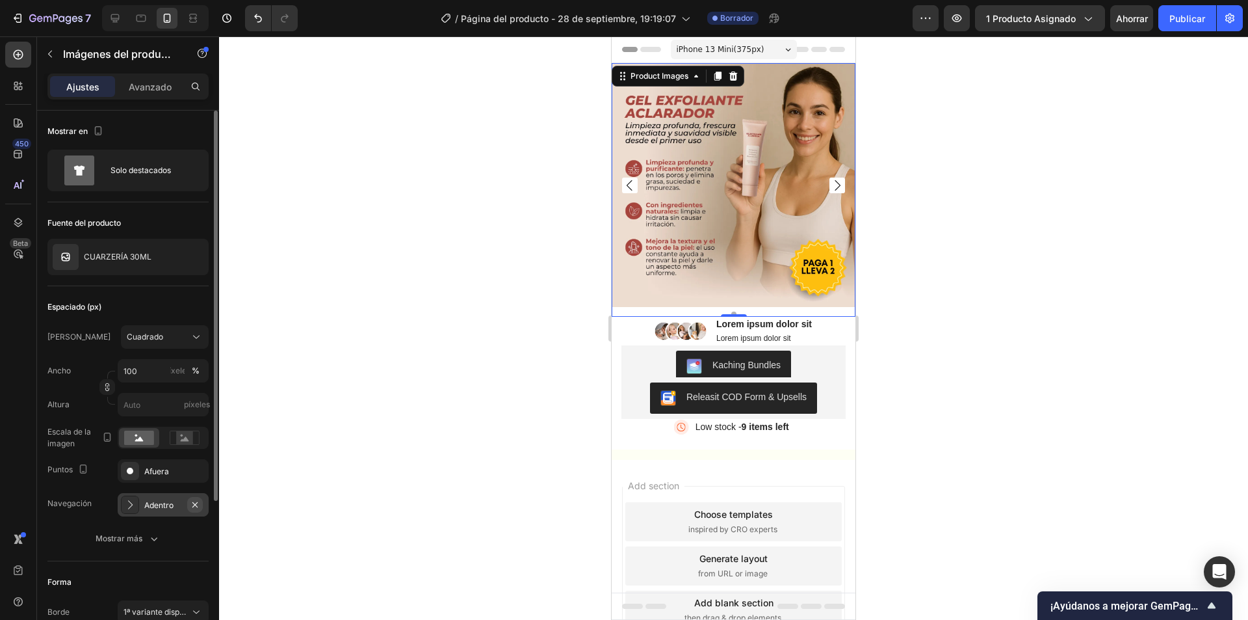
click at [193, 506] on icon "button" at bounding box center [194, 503] width 5 height 5
click at [195, 469] on icon "button" at bounding box center [195, 471] width 10 height 10
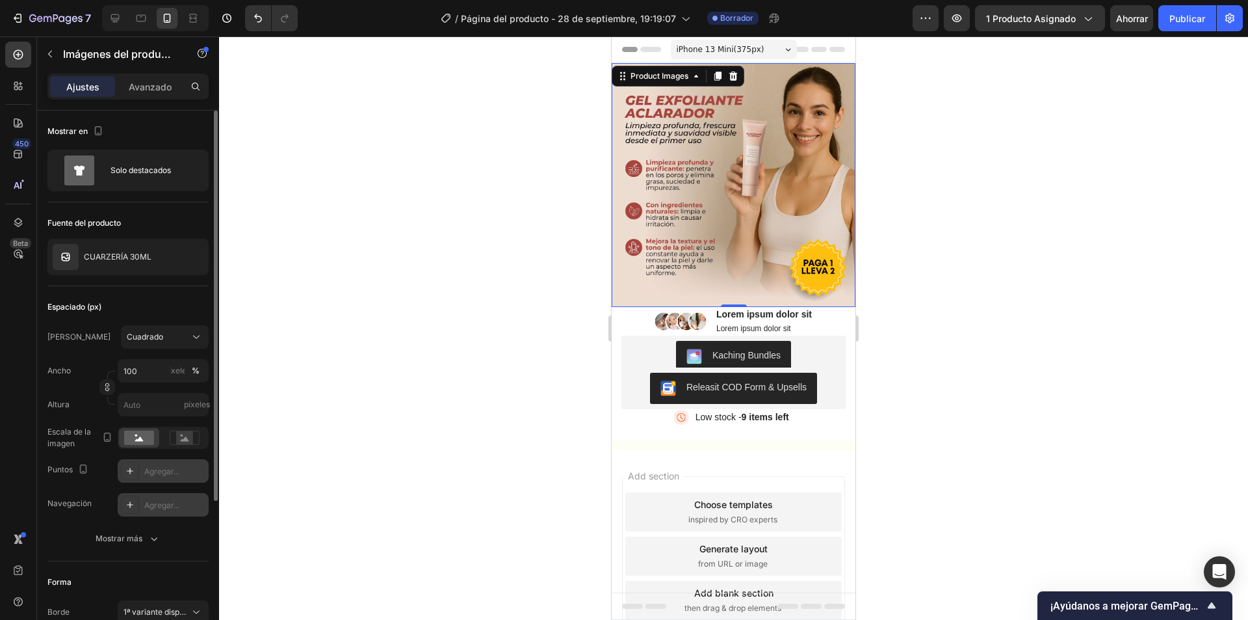
drag, startPoint x: 746, startPoint y: 187, endPoint x: 1212, endPoint y: 243, distance: 468.8
click at [746, 187] on img at bounding box center [734, 185] width 244 height 244
click at [192, 339] on icon at bounding box center [196, 336] width 13 height 13
click at [164, 447] on div "Original" at bounding box center [163, 442] width 75 height 12
click at [1078, 237] on div at bounding box center [733, 327] width 1029 height 583
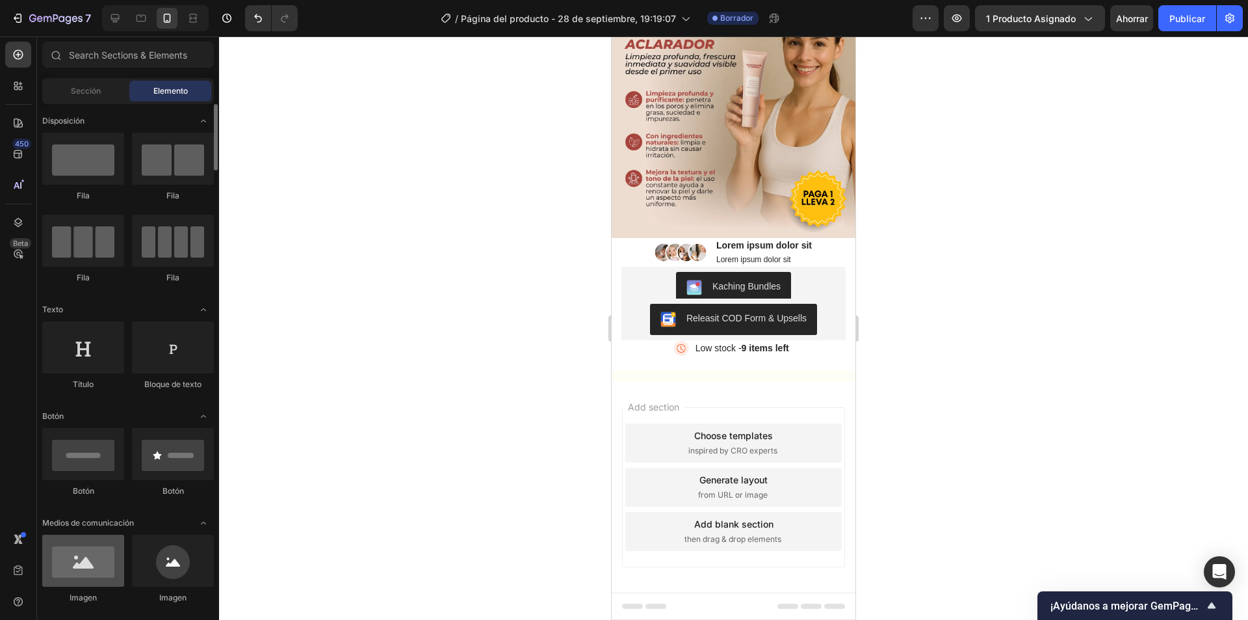
scroll to position [130, 0]
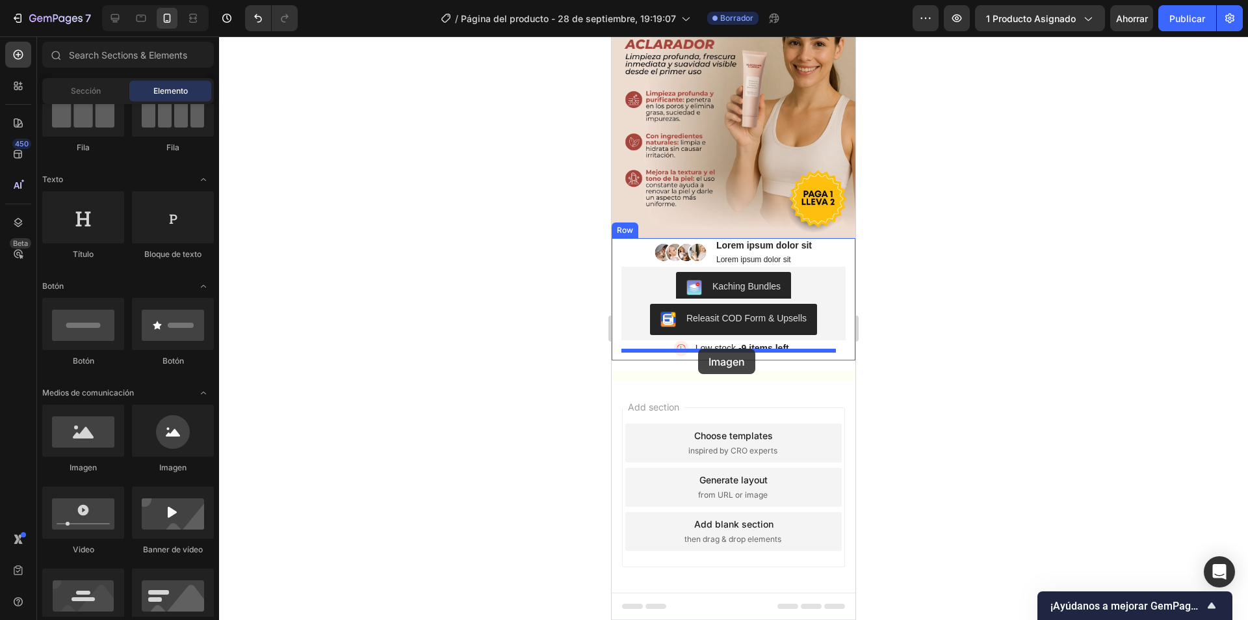
drag, startPoint x: 706, startPoint y: 484, endPoint x: 698, endPoint y: 349, distance: 136.1
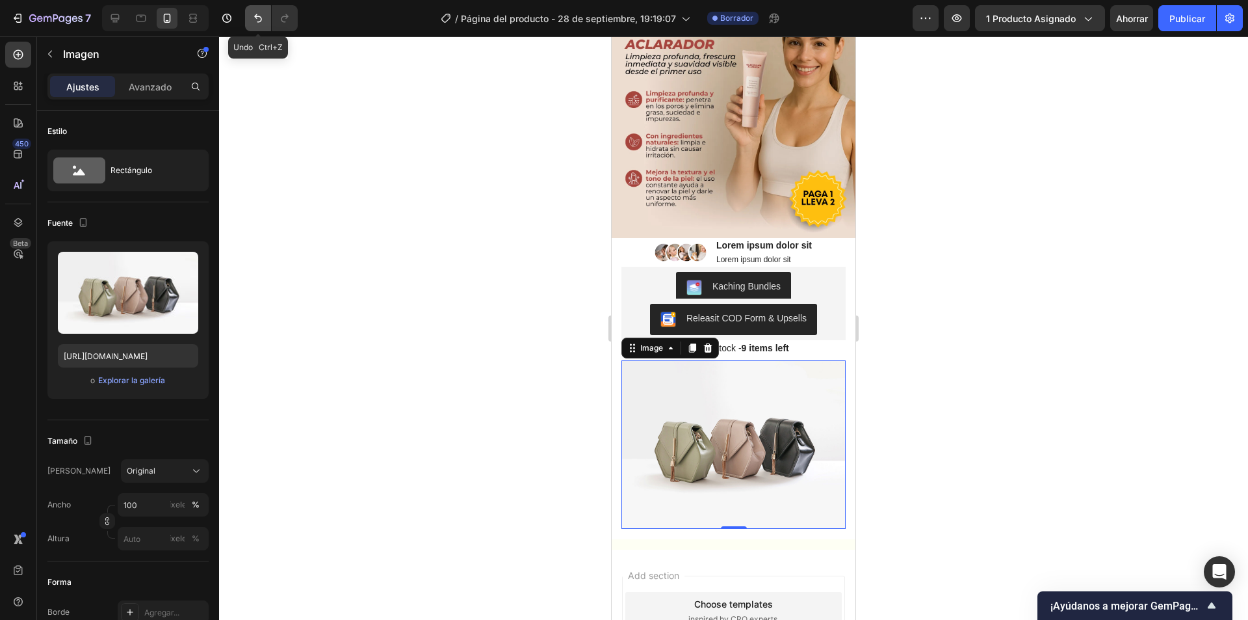
click at [257, 18] on icon "Deshacer/Rehacer" at bounding box center [258, 18] width 8 height 8
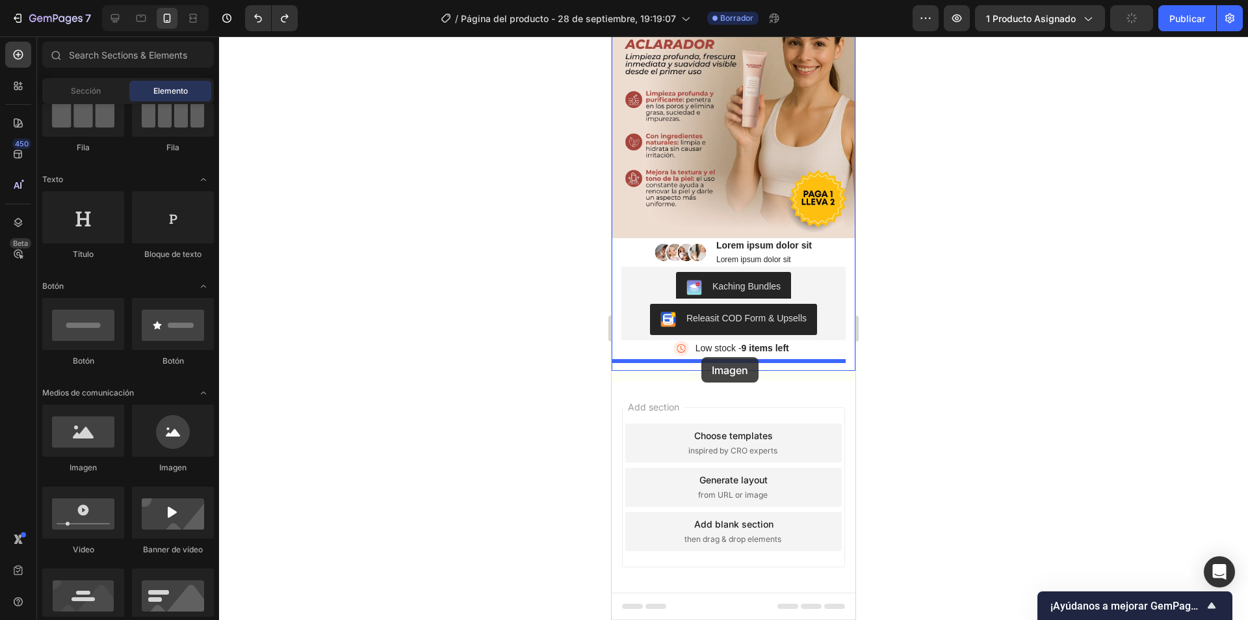
drag, startPoint x: 702, startPoint y: 475, endPoint x: 702, endPoint y: 357, distance: 117.7
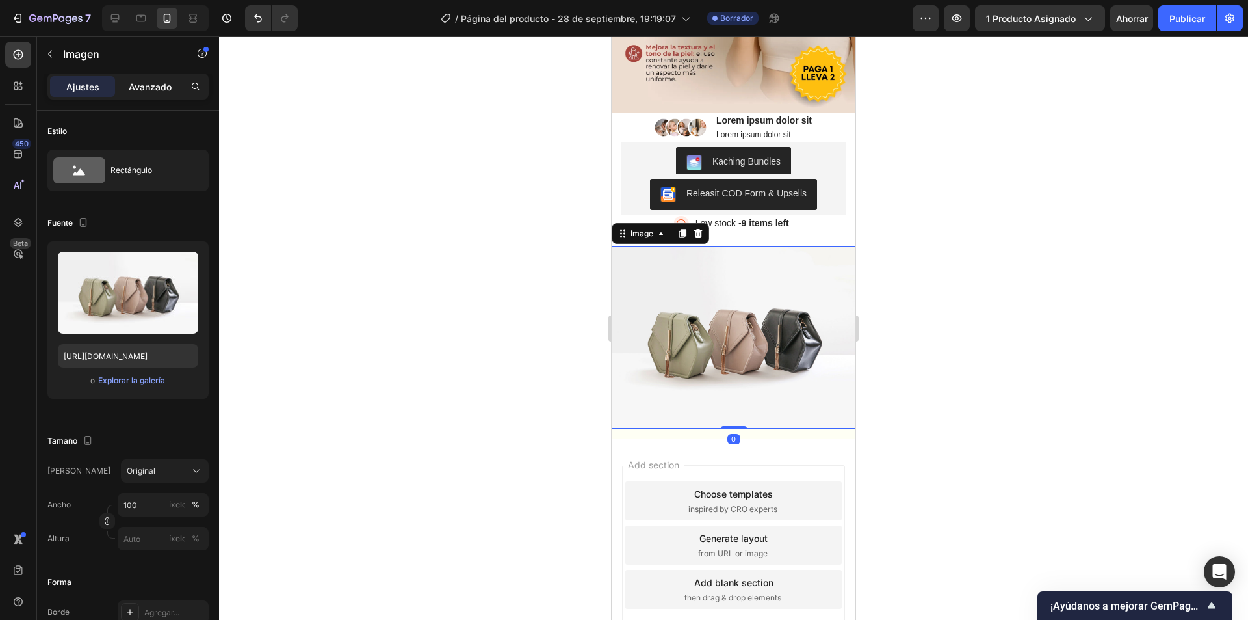
scroll to position [272, 0]
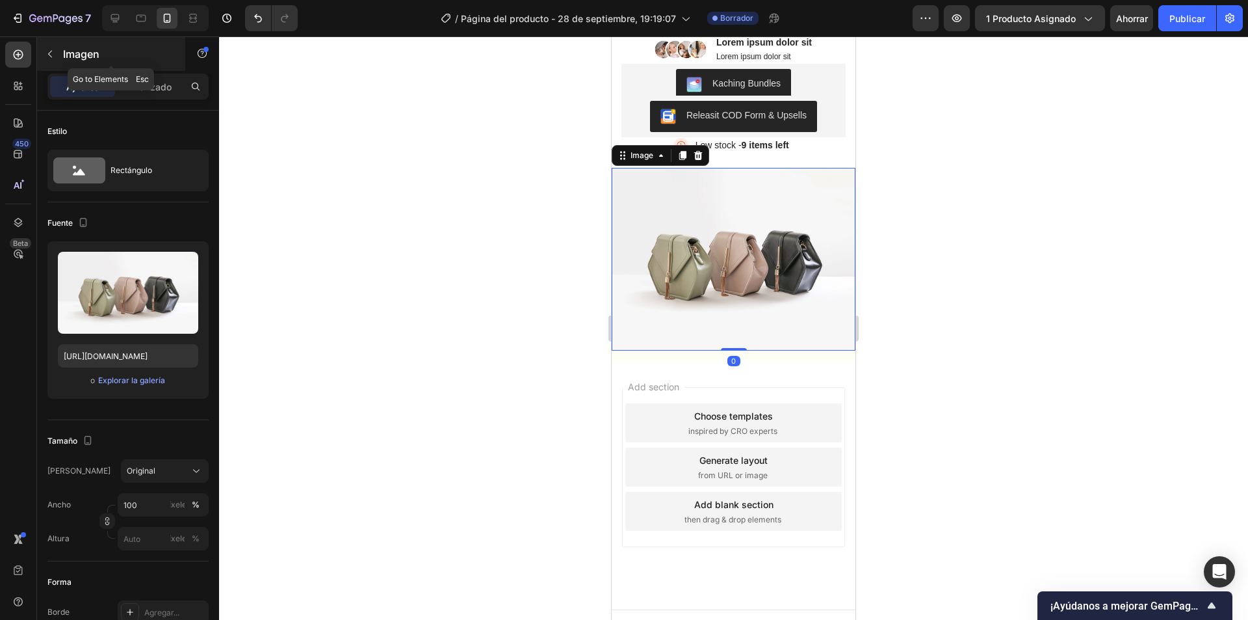
click at [46, 47] on button "button" at bounding box center [50, 54] width 21 height 21
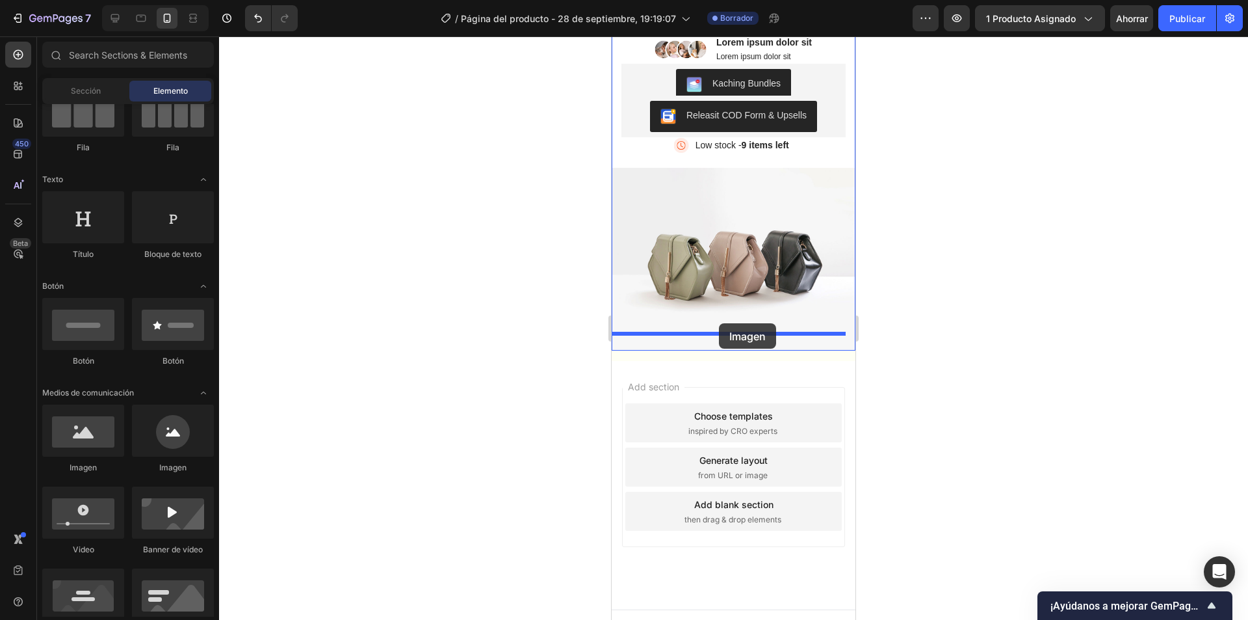
drag, startPoint x: 717, startPoint y: 456, endPoint x: 719, endPoint y: 323, distance: 133.3
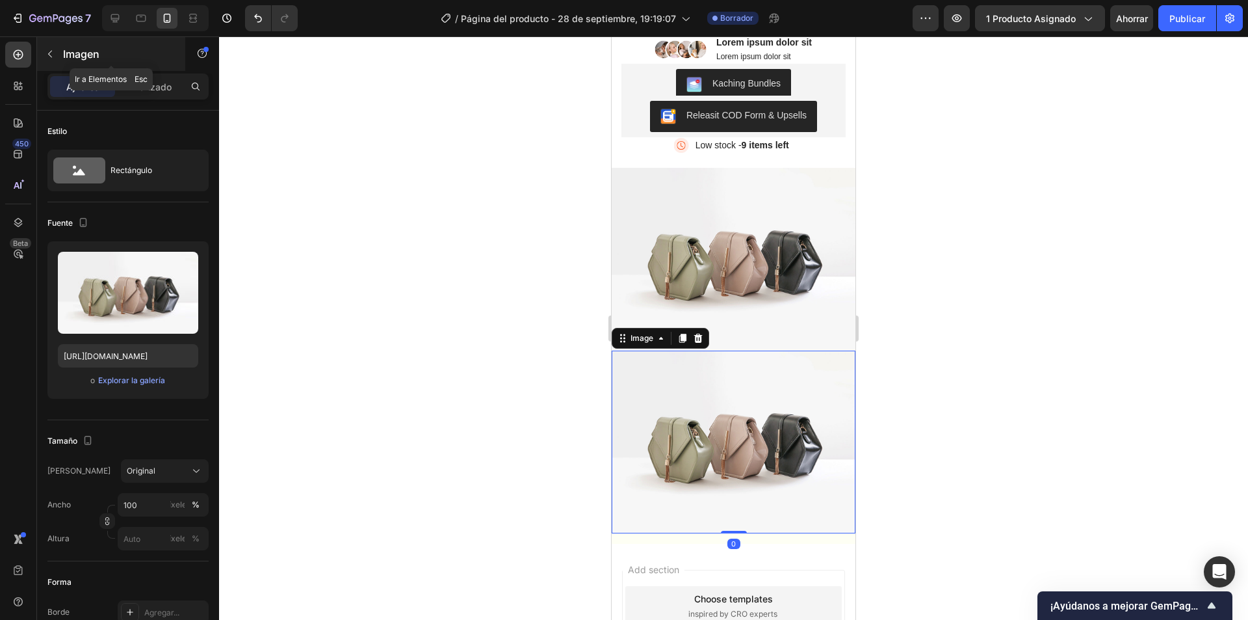
click at [42, 51] on button "button" at bounding box center [50, 54] width 21 height 21
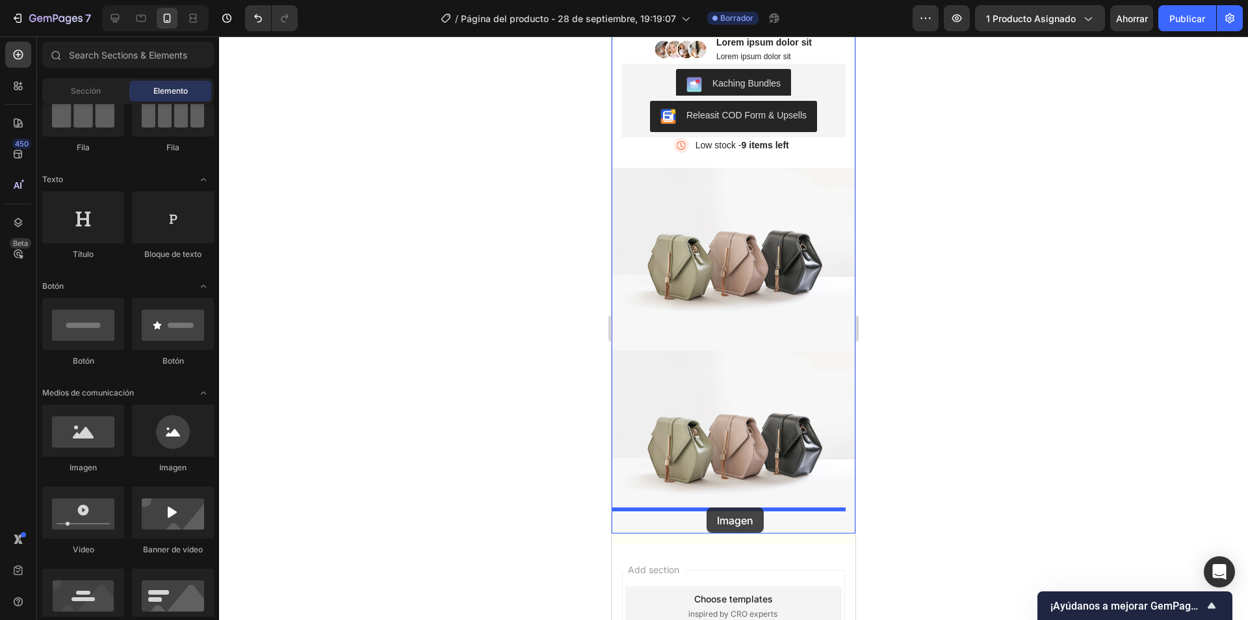
drag, startPoint x: 726, startPoint y: 475, endPoint x: 707, endPoint y: 505, distance: 35.4
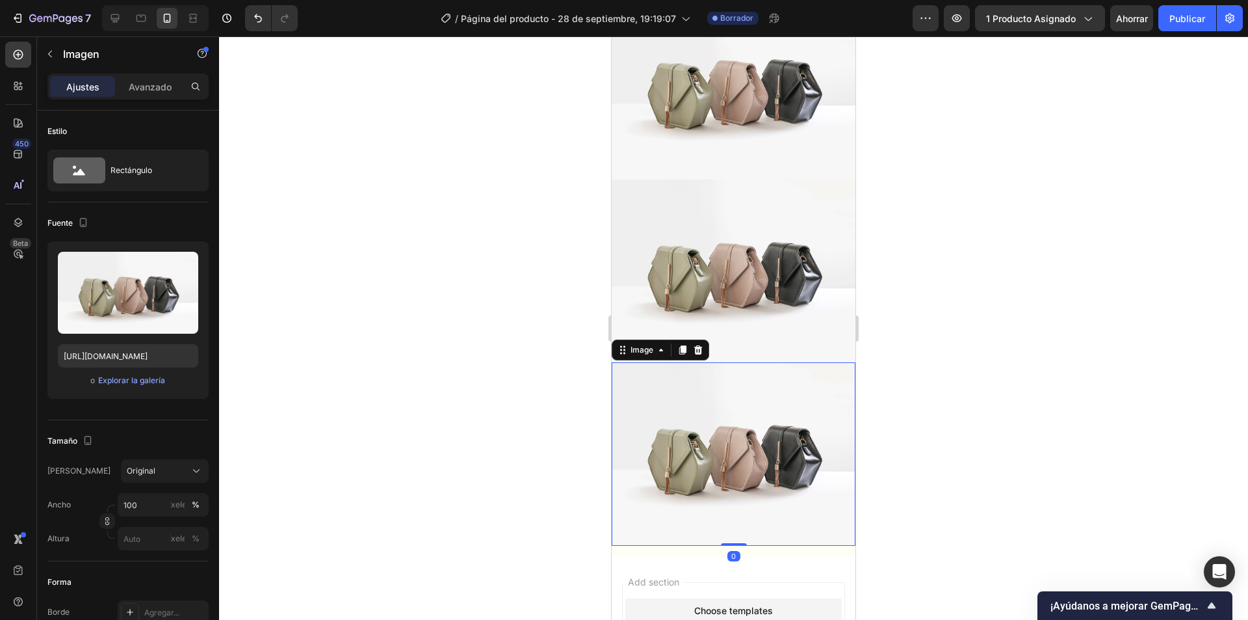
scroll to position [467, 0]
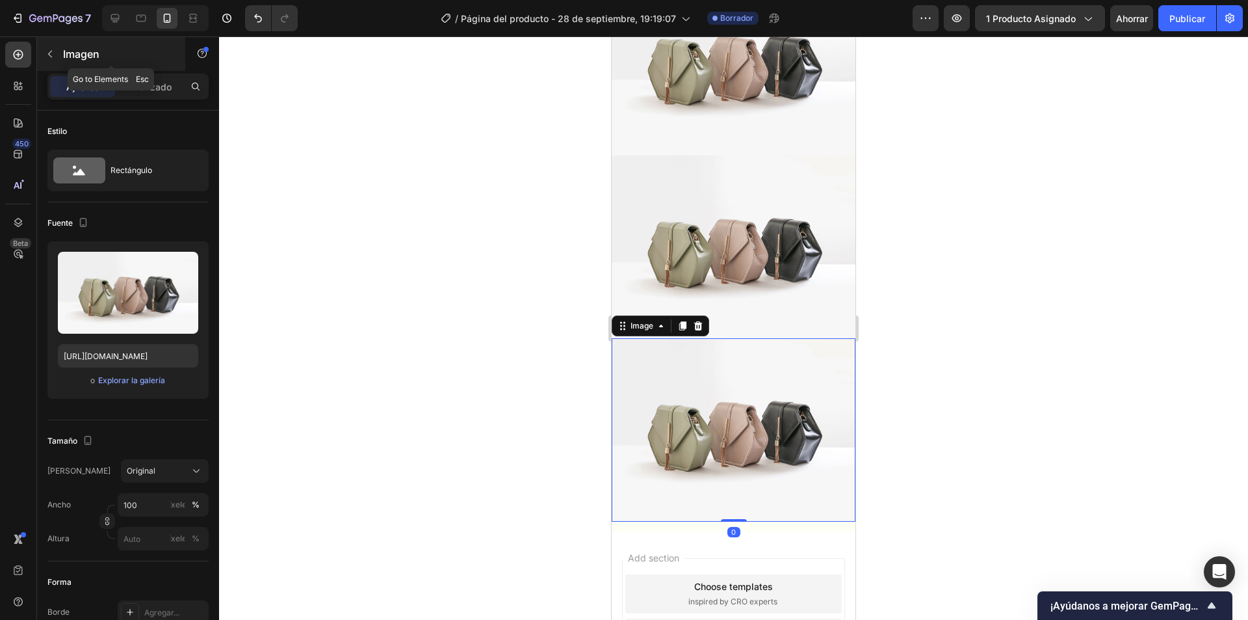
click at [57, 55] on button "button" at bounding box center [50, 54] width 21 height 21
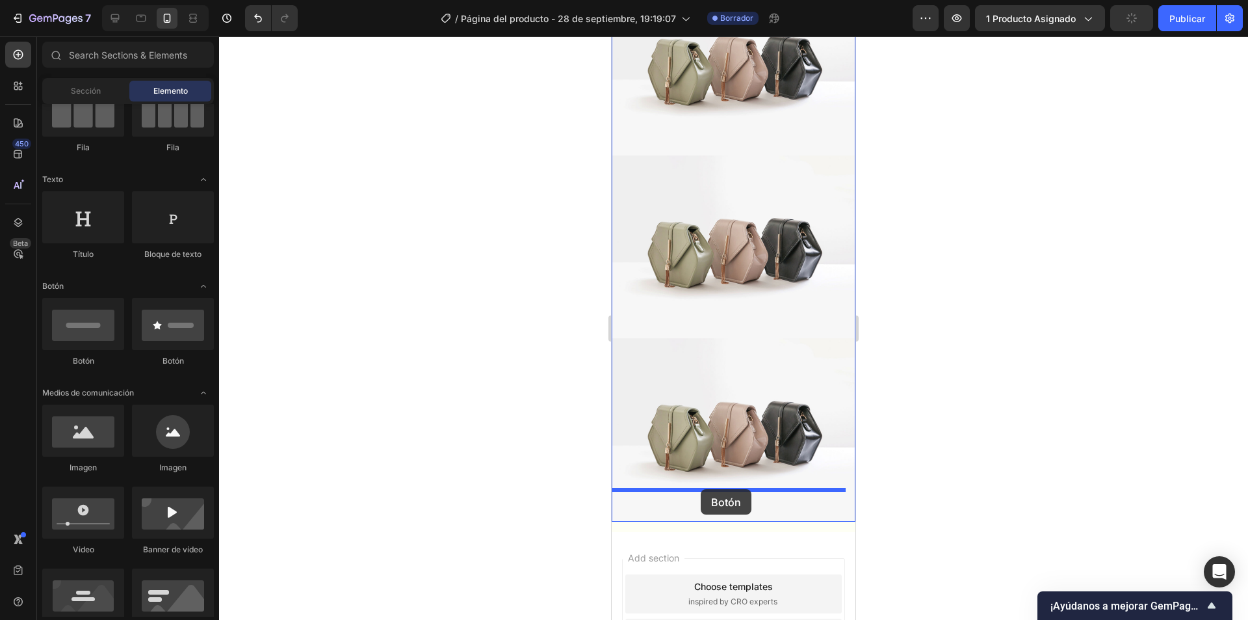
drag, startPoint x: 765, startPoint y: 393, endPoint x: 701, endPoint y: 489, distance: 114.9
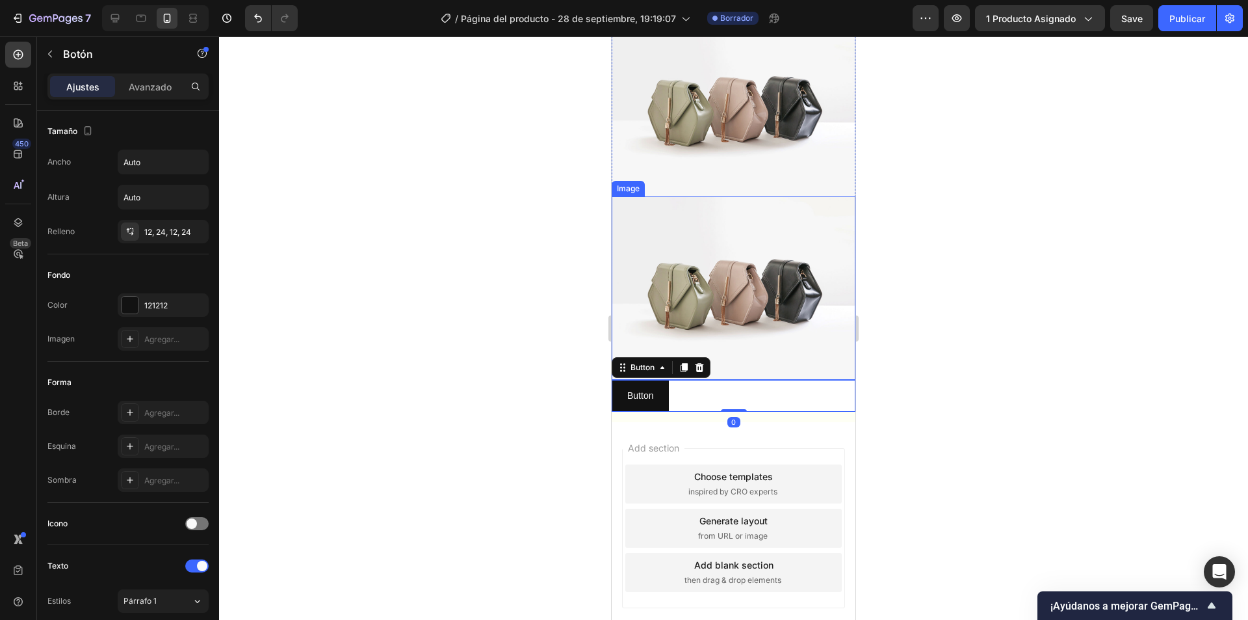
scroll to position [655, 0]
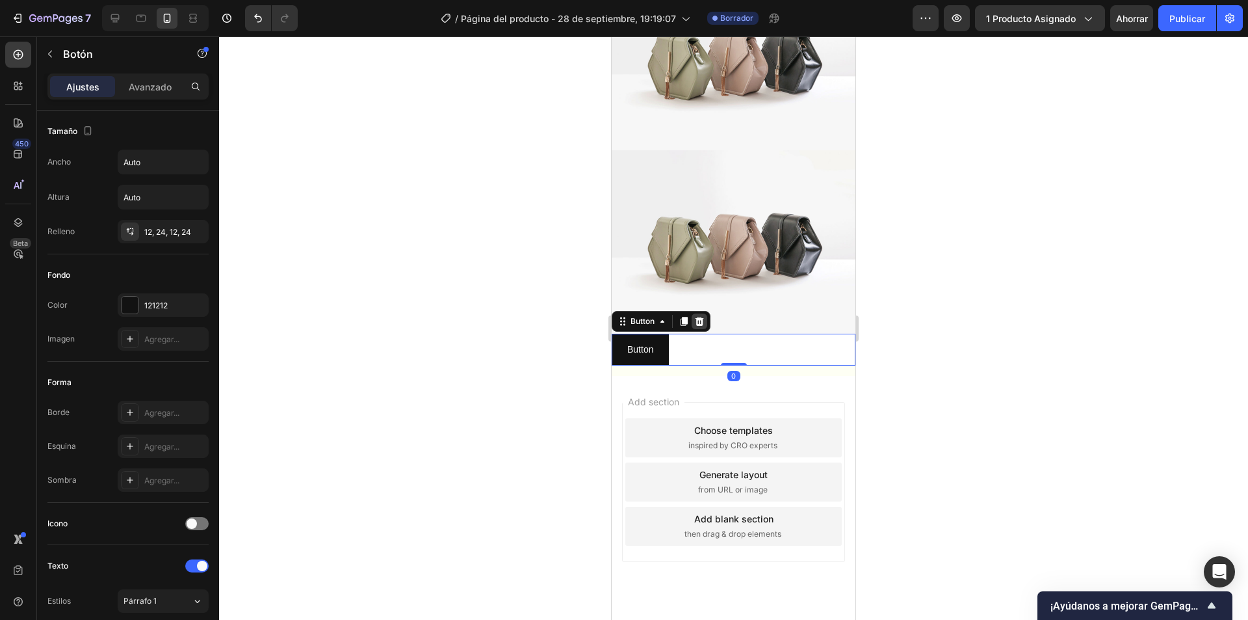
click at [702, 317] on icon at bounding box center [700, 321] width 8 height 9
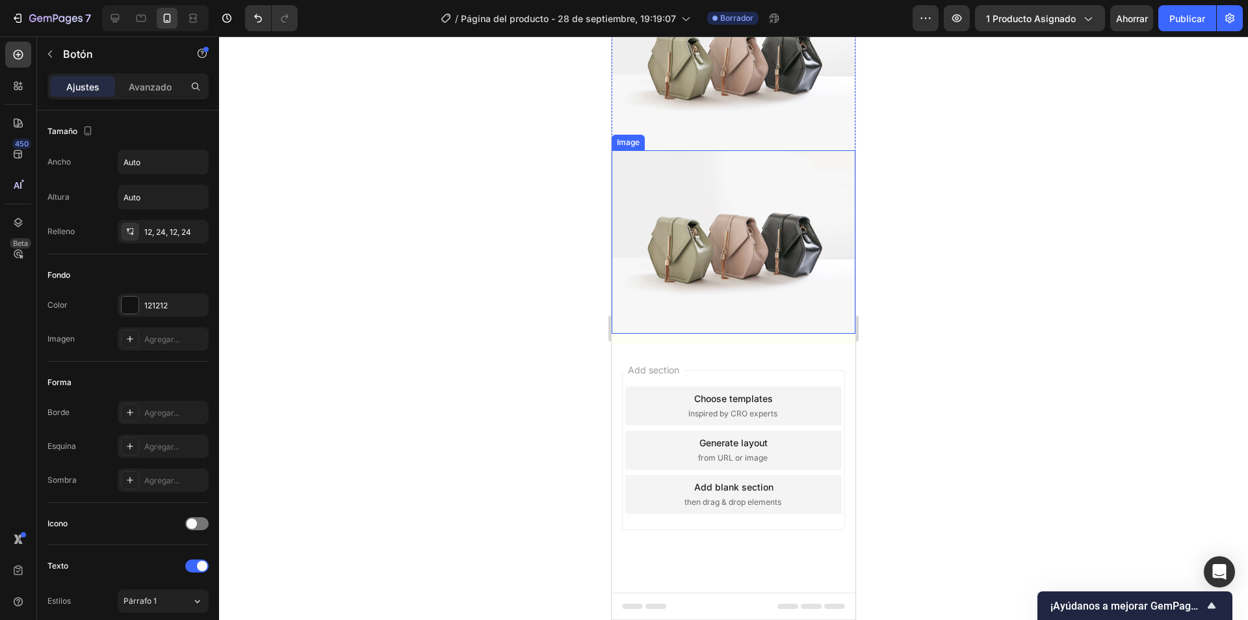
scroll to position [623, 0]
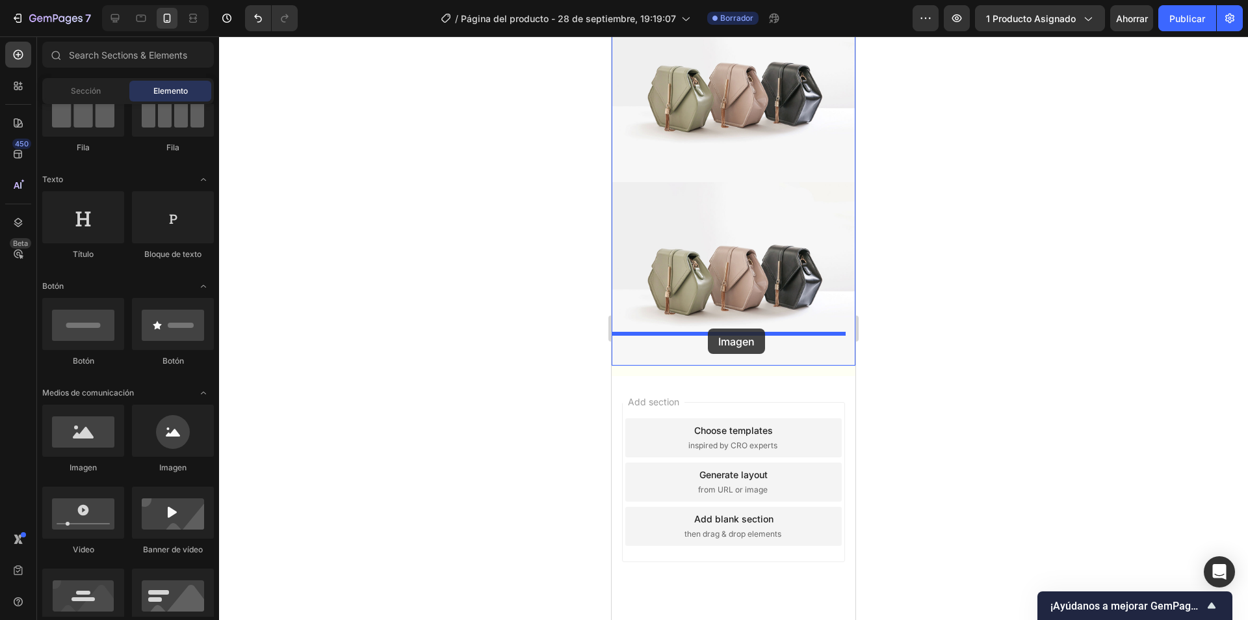
drag, startPoint x: 704, startPoint y: 492, endPoint x: 708, endPoint y: 328, distance: 163.2
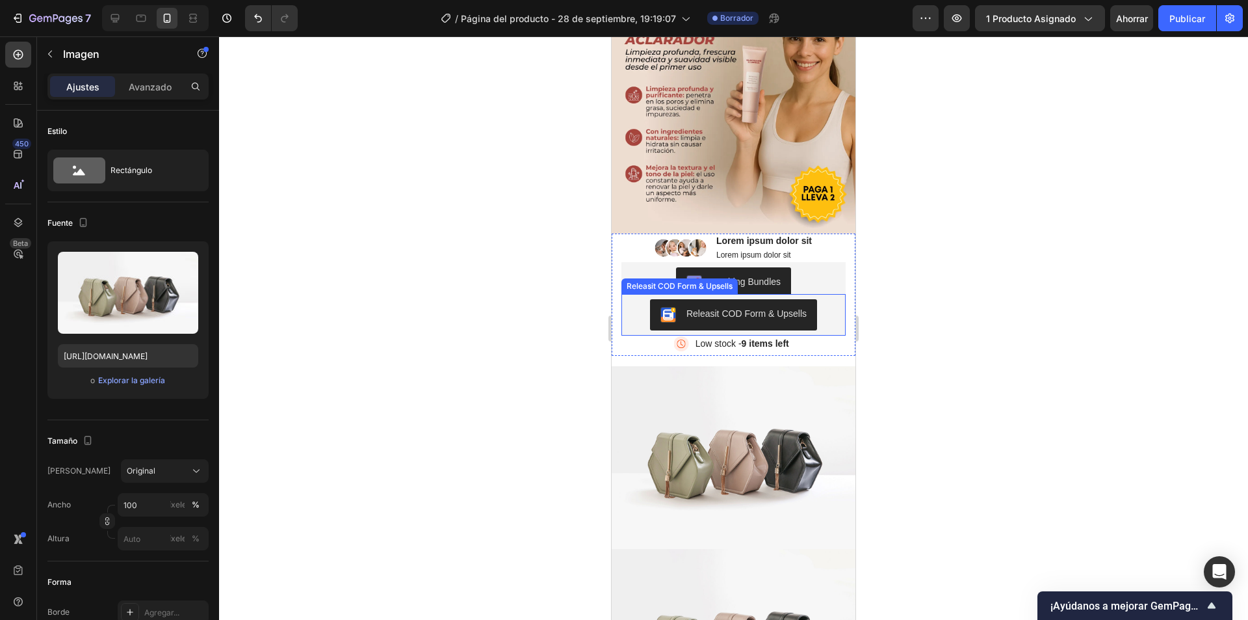
scroll to position [70, 0]
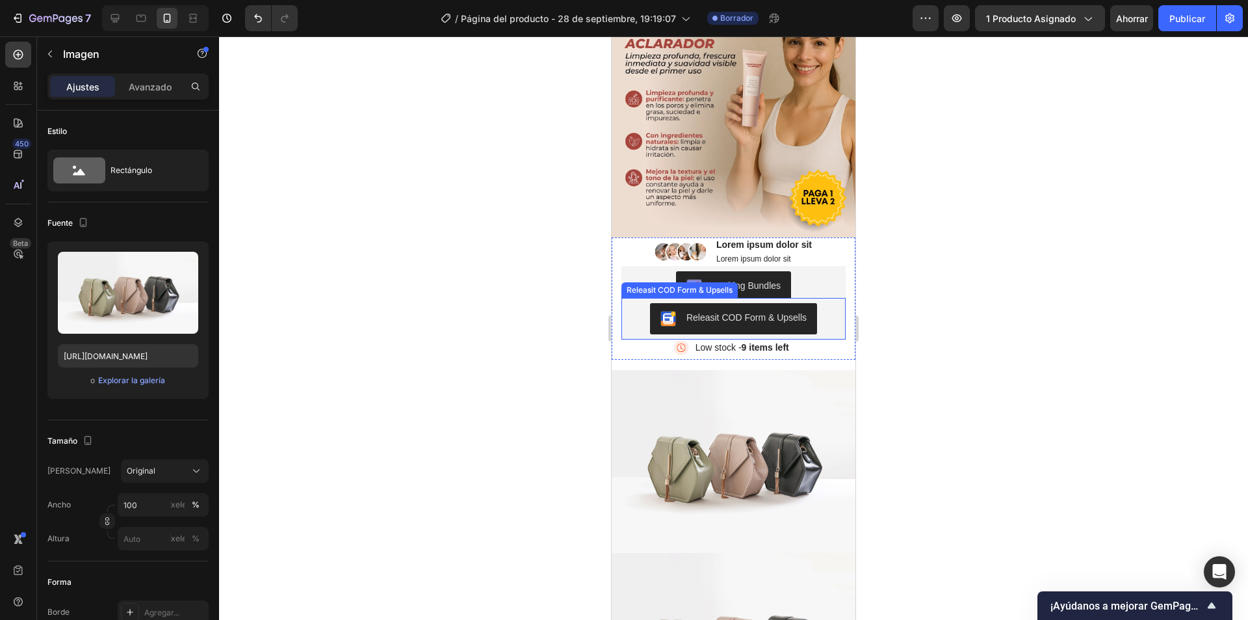
click at [703, 401] on img at bounding box center [734, 461] width 244 height 183
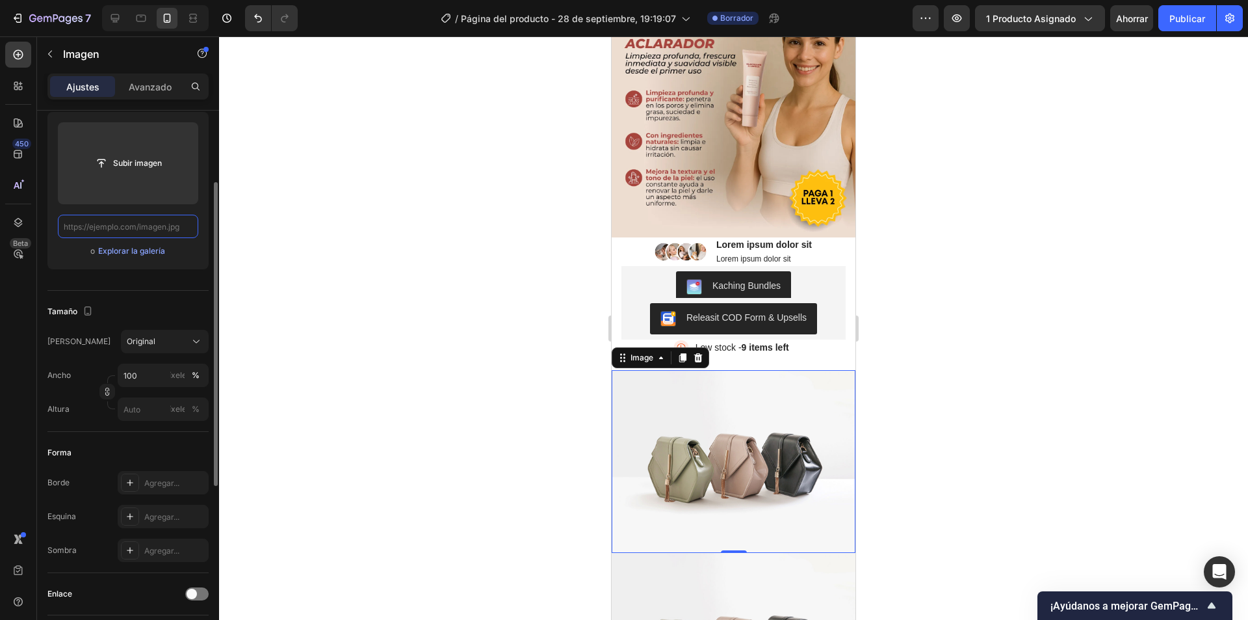
scroll to position [0, 0]
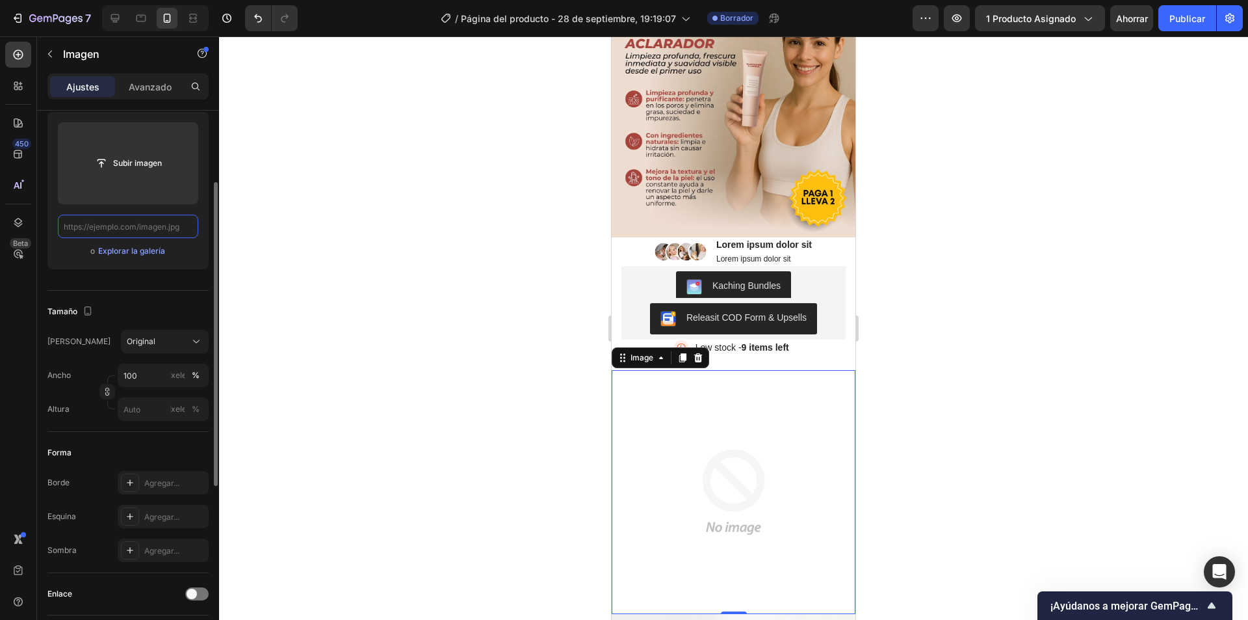
paste input "[URL][DOMAIN_NAME]"
type input "[URL][DOMAIN_NAME]"
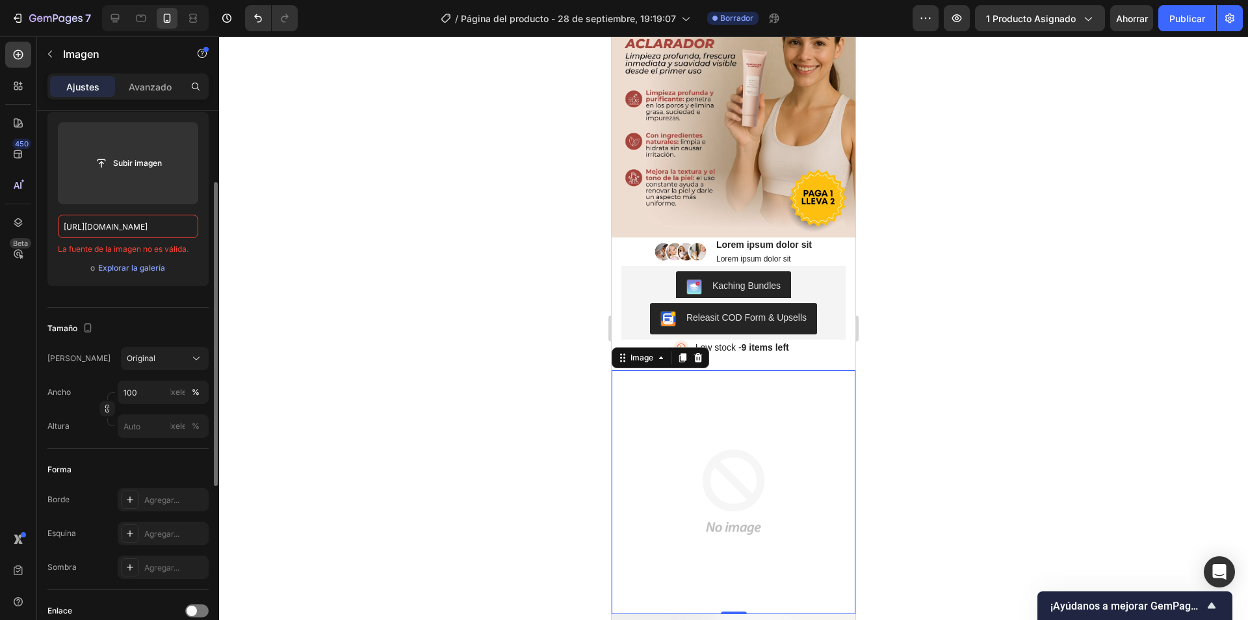
drag, startPoint x: 175, startPoint y: 229, endPoint x: 49, endPoint y: 222, distance: 126.3
click at [49, 222] on div "Subir imagen [URL][DOMAIN_NAME] La fuente de la imagen no es válida. o Explorar…" at bounding box center [127, 199] width 161 height 174
type input "[URL][DOMAIN_NAME]"
click at [42, 53] on button "button" at bounding box center [50, 54] width 21 height 21
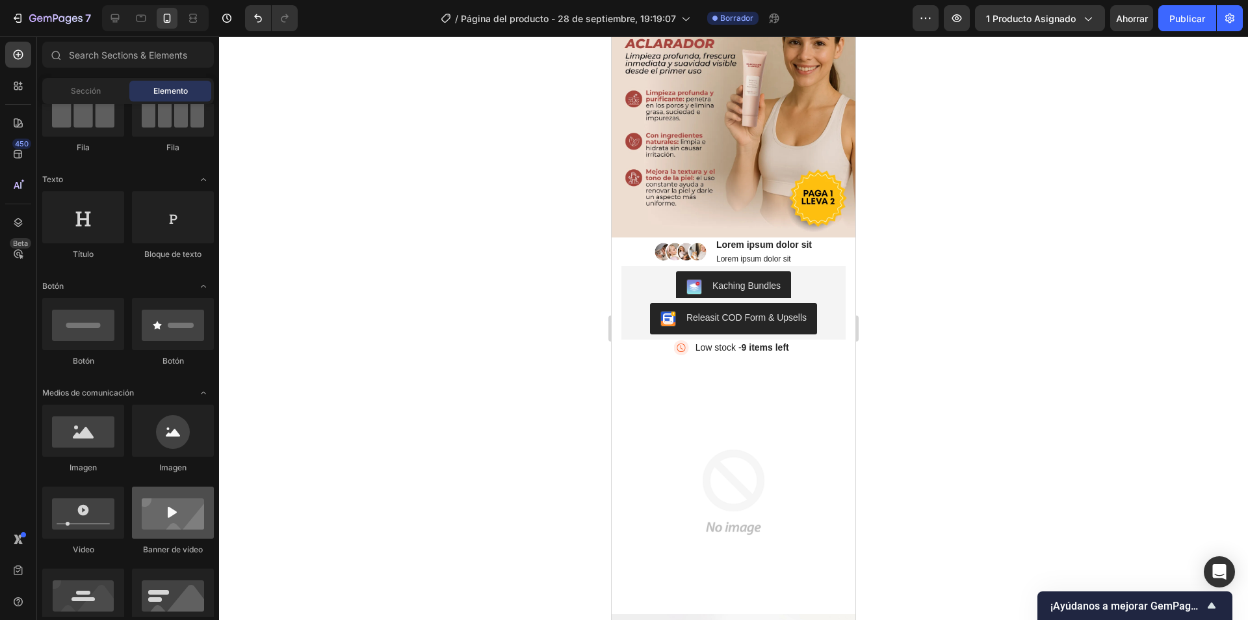
scroll to position [260, 0]
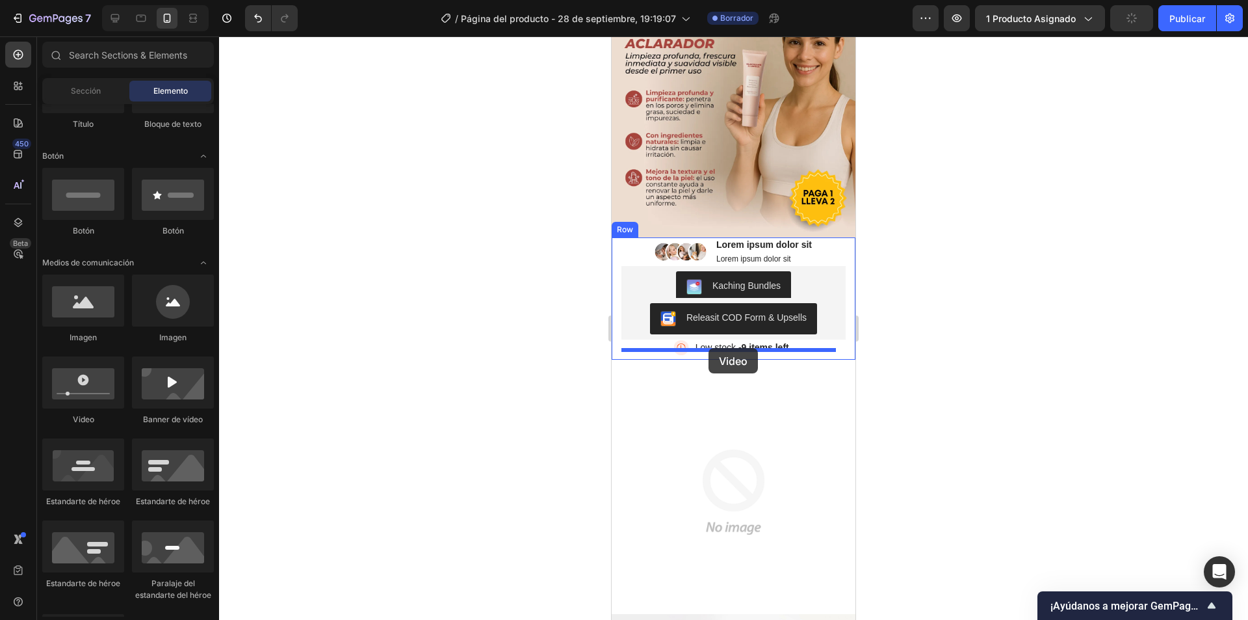
drag, startPoint x: 679, startPoint y: 413, endPoint x: 709, endPoint y: 348, distance: 71.6
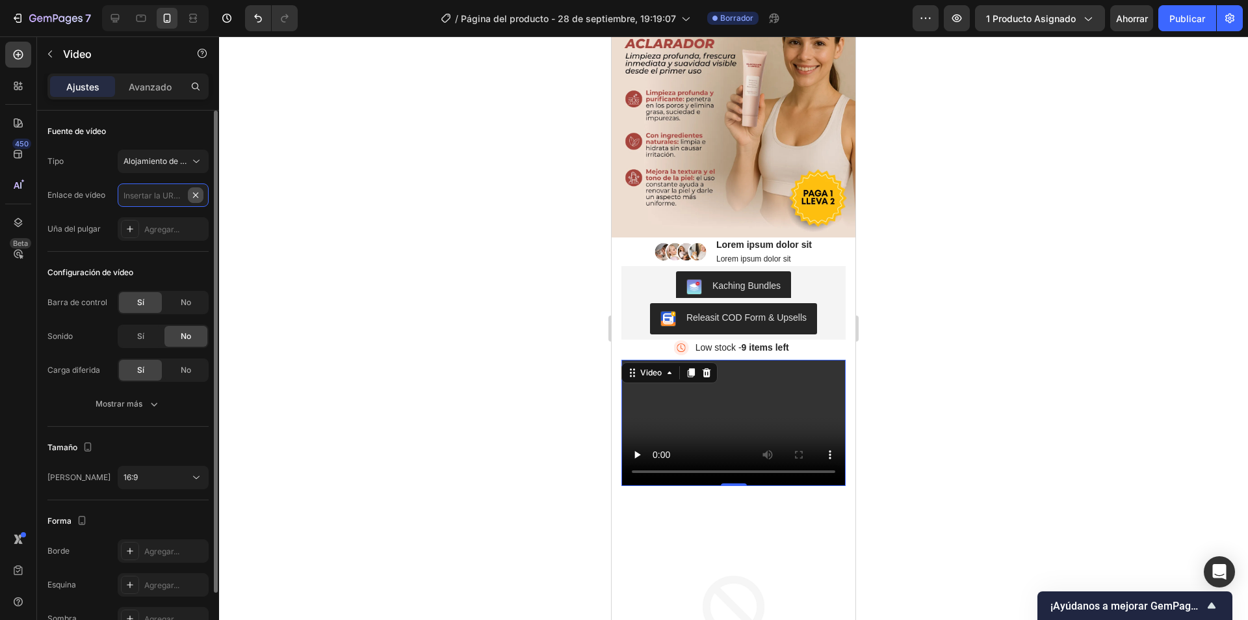
scroll to position [0, 0]
paste input "[URL][DOMAIN_NAME]"
type input "[URL][DOMAIN_NAME]"
click at [331, 278] on div at bounding box center [733, 327] width 1029 height 583
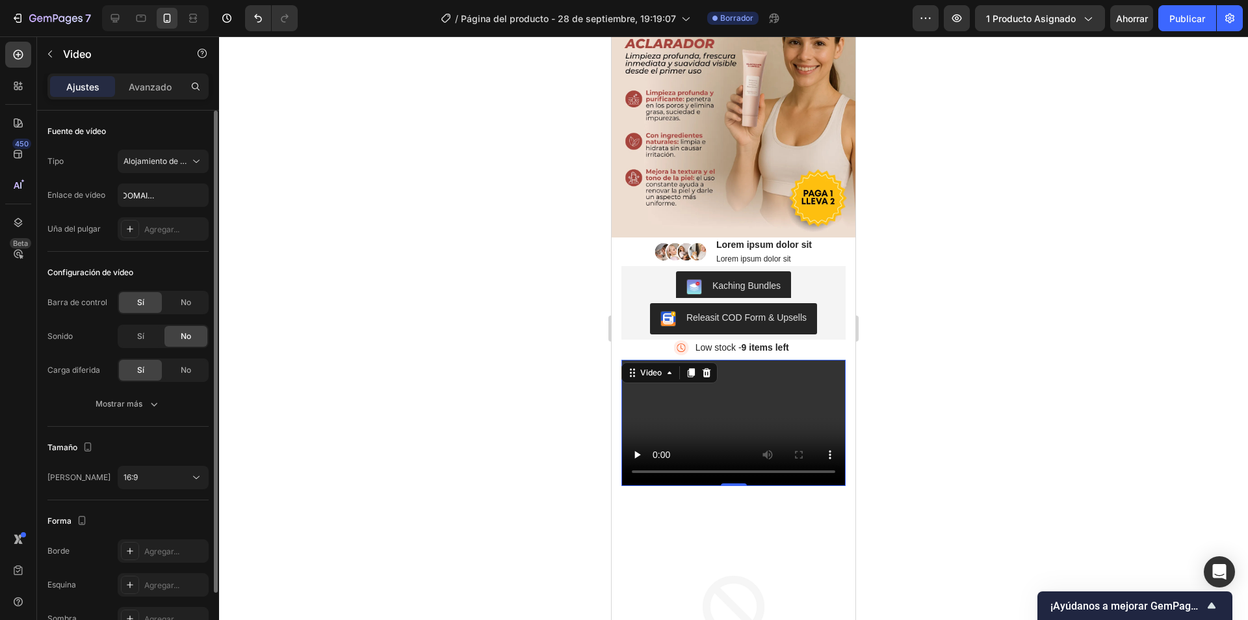
scroll to position [0, 0]
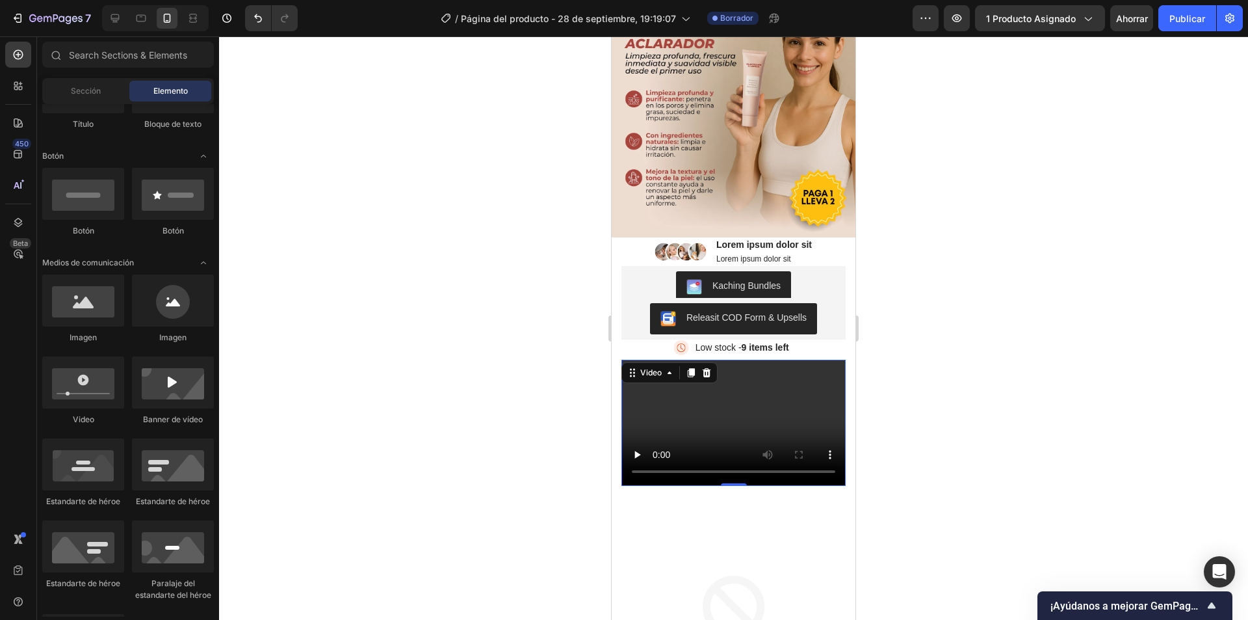
click at [717, 391] on video at bounding box center [734, 423] width 224 height 126
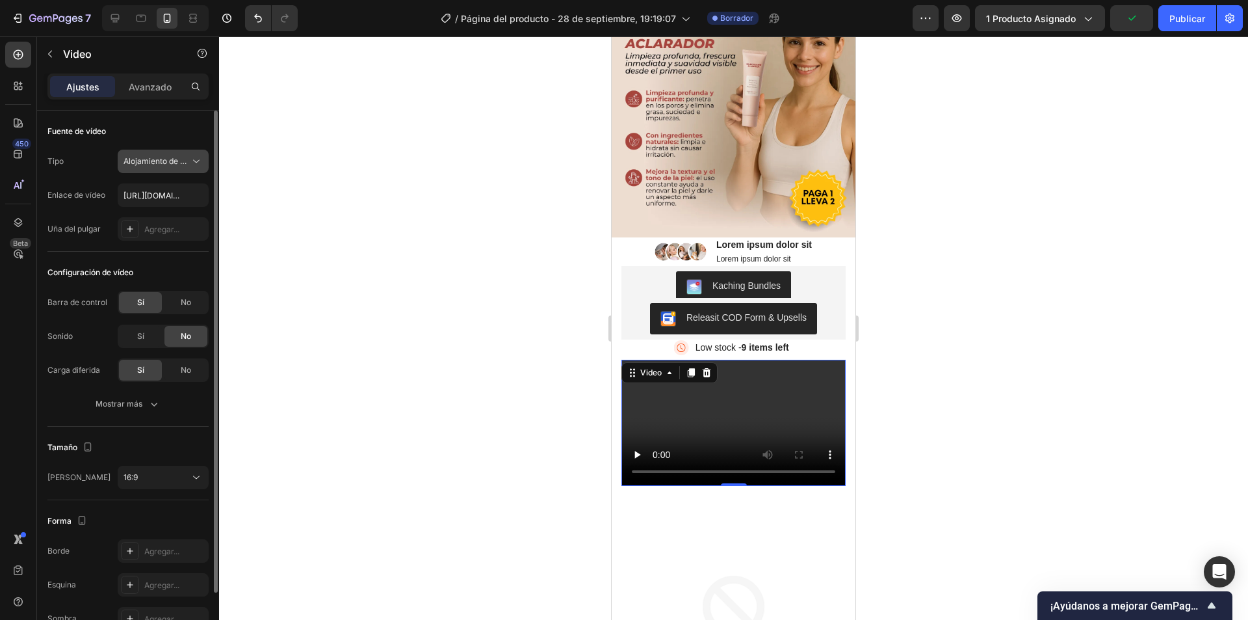
click at [186, 164] on font "Alojamiento de vídeos" at bounding box center [164, 161] width 81 height 10
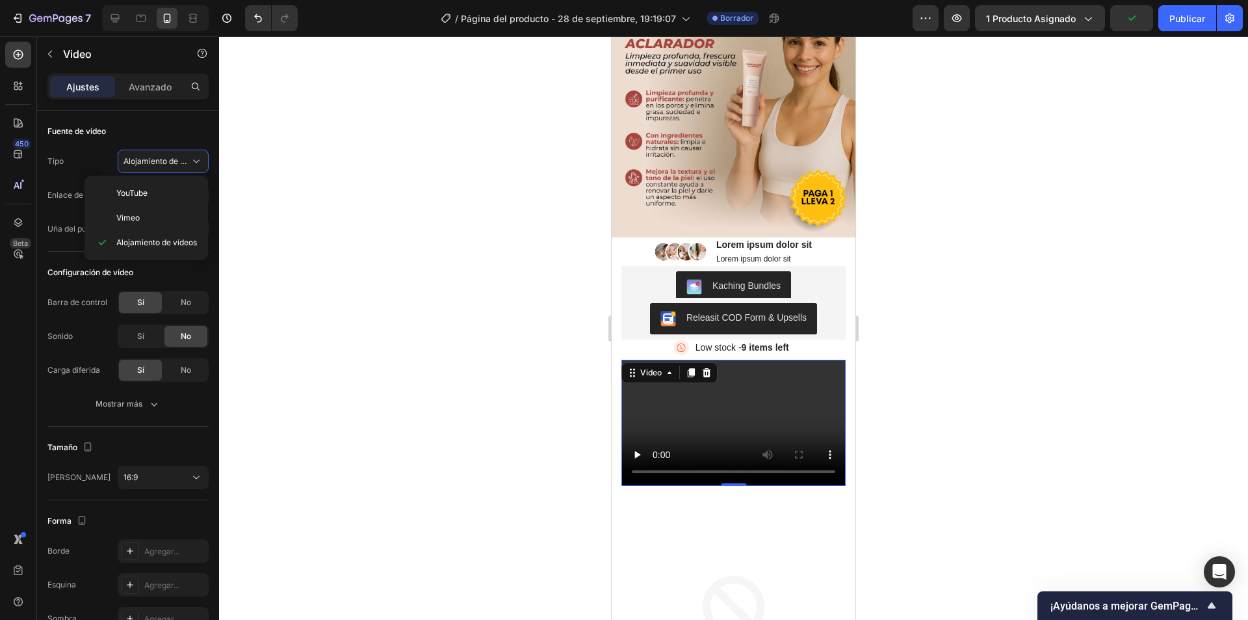
click at [291, 177] on div at bounding box center [733, 327] width 1029 height 583
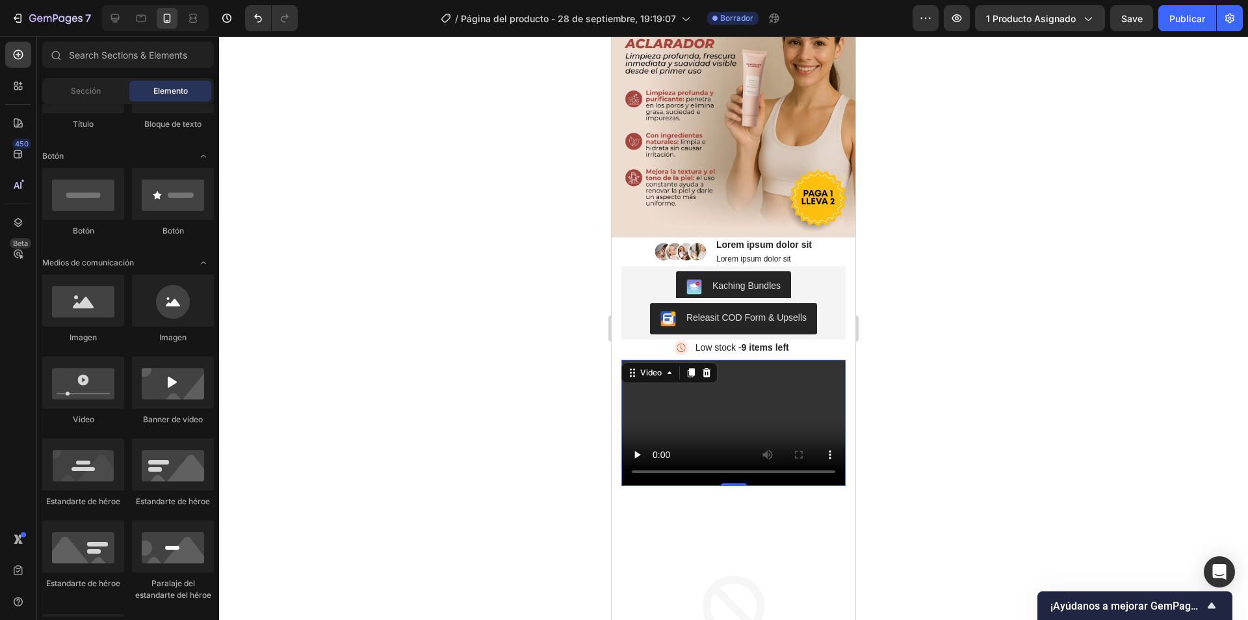
click at [748, 404] on video at bounding box center [734, 423] width 224 height 126
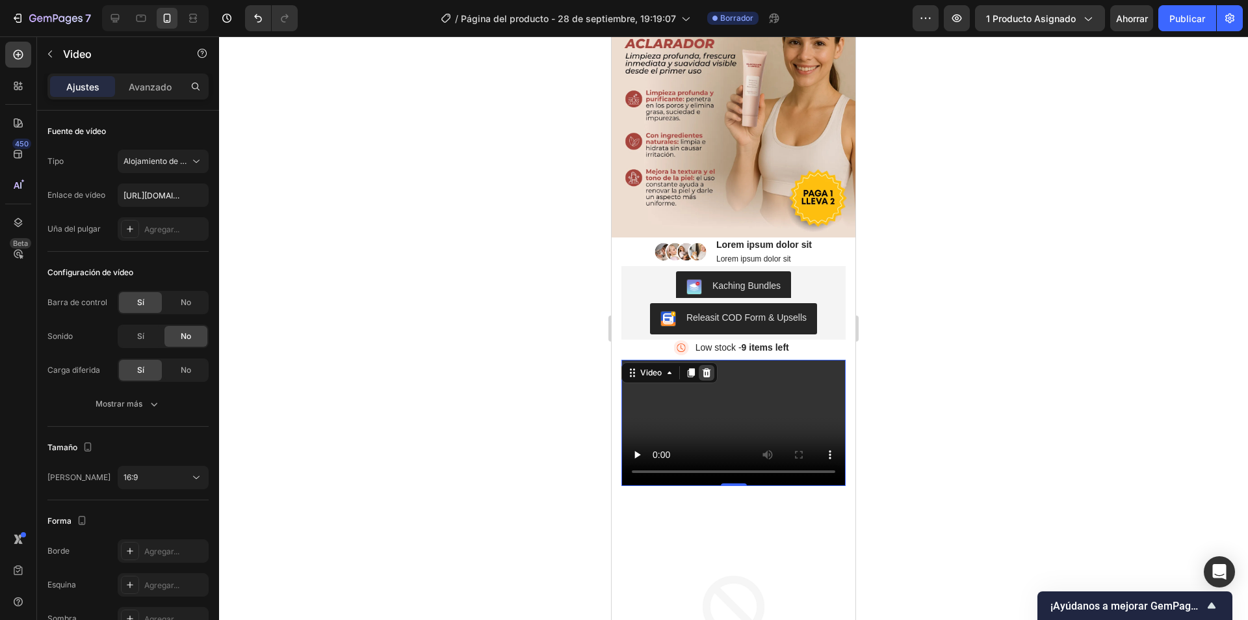
click at [704, 368] on icon at bounding box center [707, 372] width 8 height 9
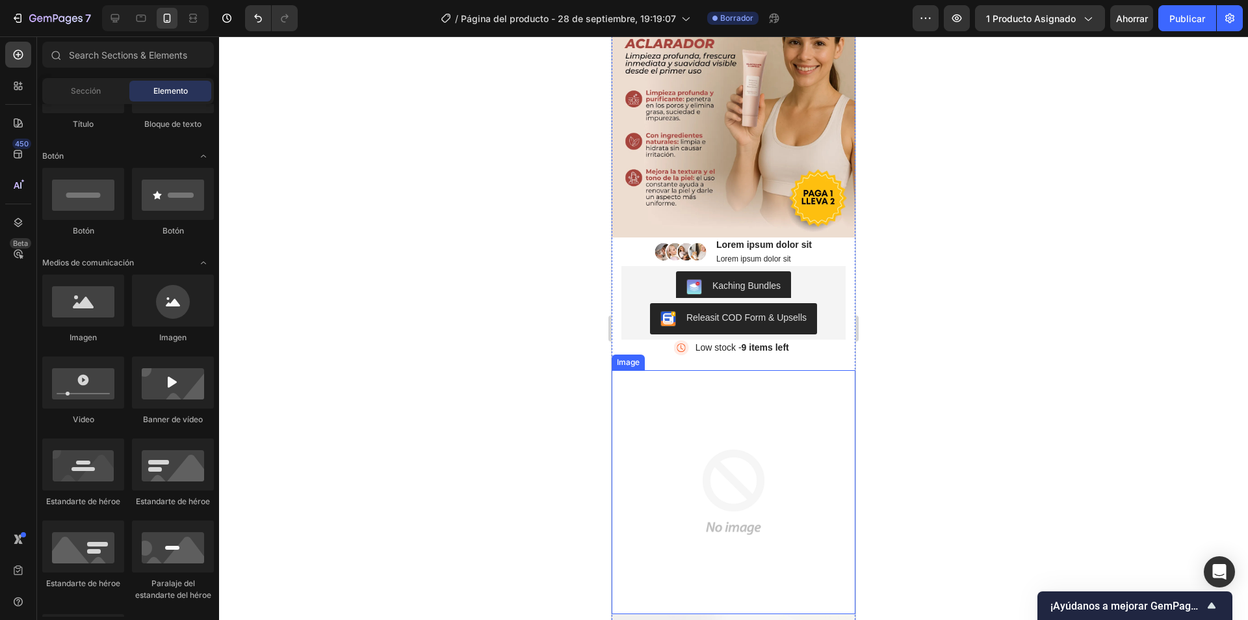
click at [687, 407] on img at bounding box center [734, 492] width 244 height 244
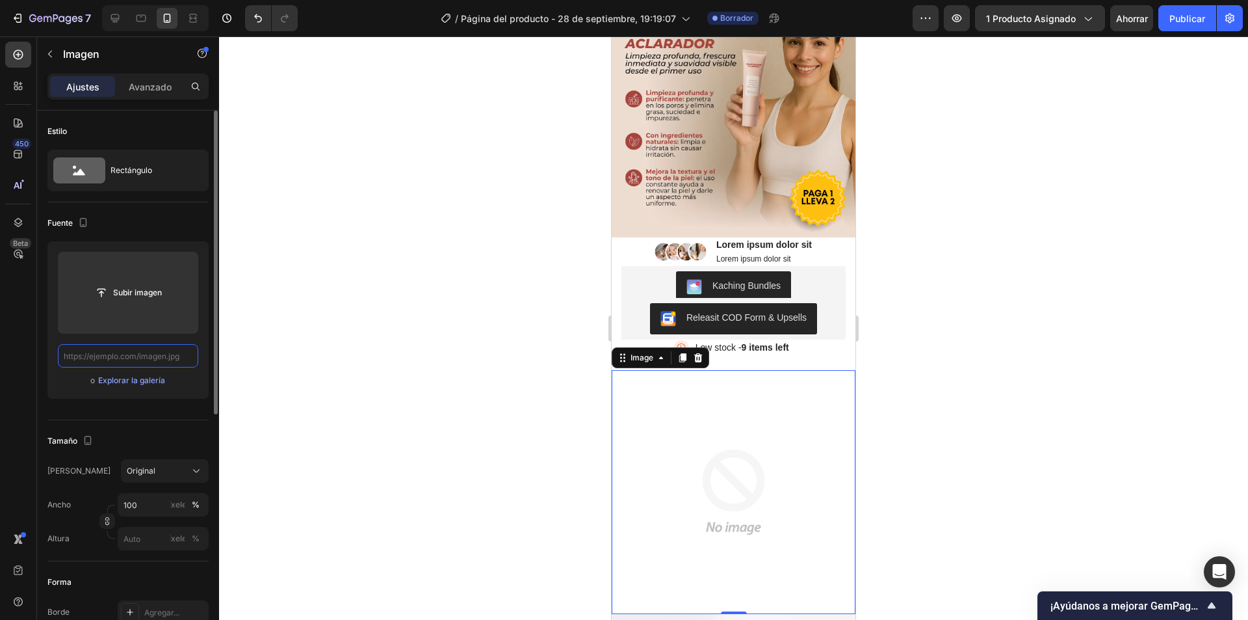
click at [135, 355] on input "text" at bounding box center [128, 355] width 140 height 23
paste input "[URL][DOMAIN_NAME]"
type input "[URL][DOMAIN_NAME]"
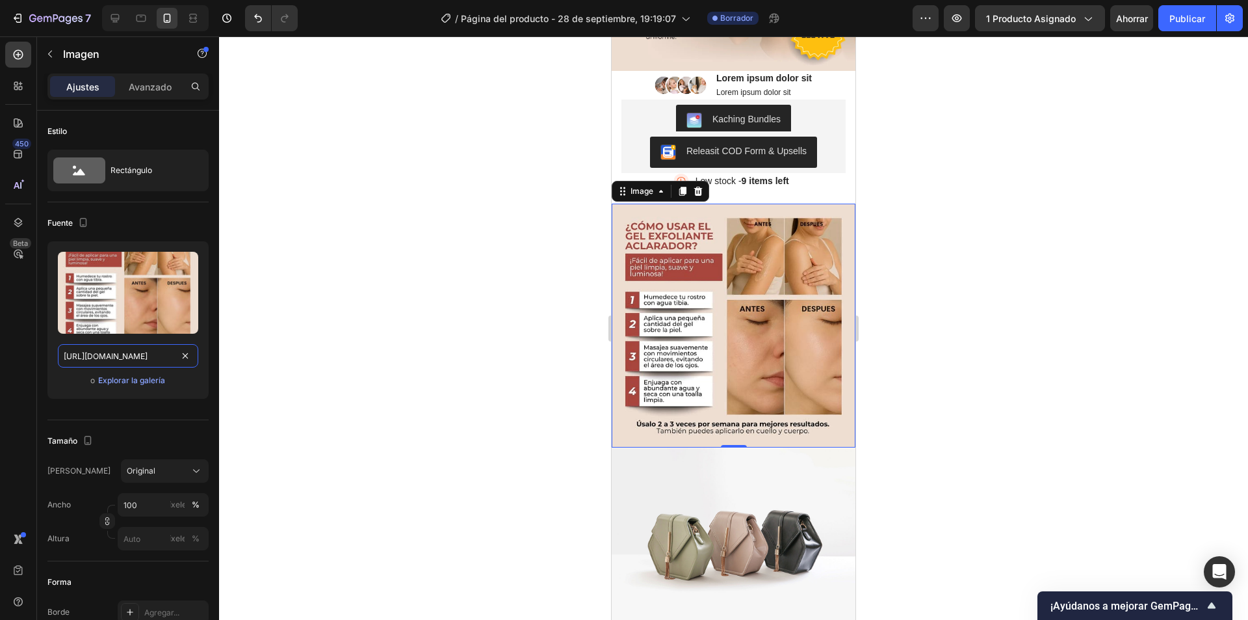
scroll to position [265, 0]
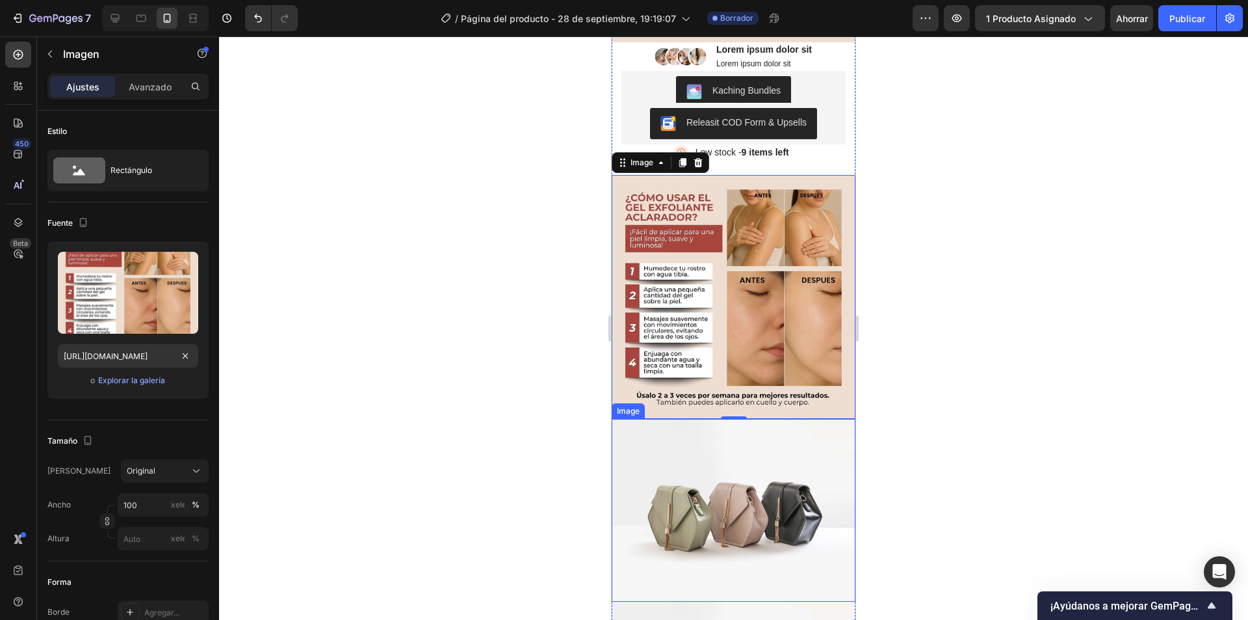
click at [691, 440] on img at bounding box center [734, 510] width 244 height 183
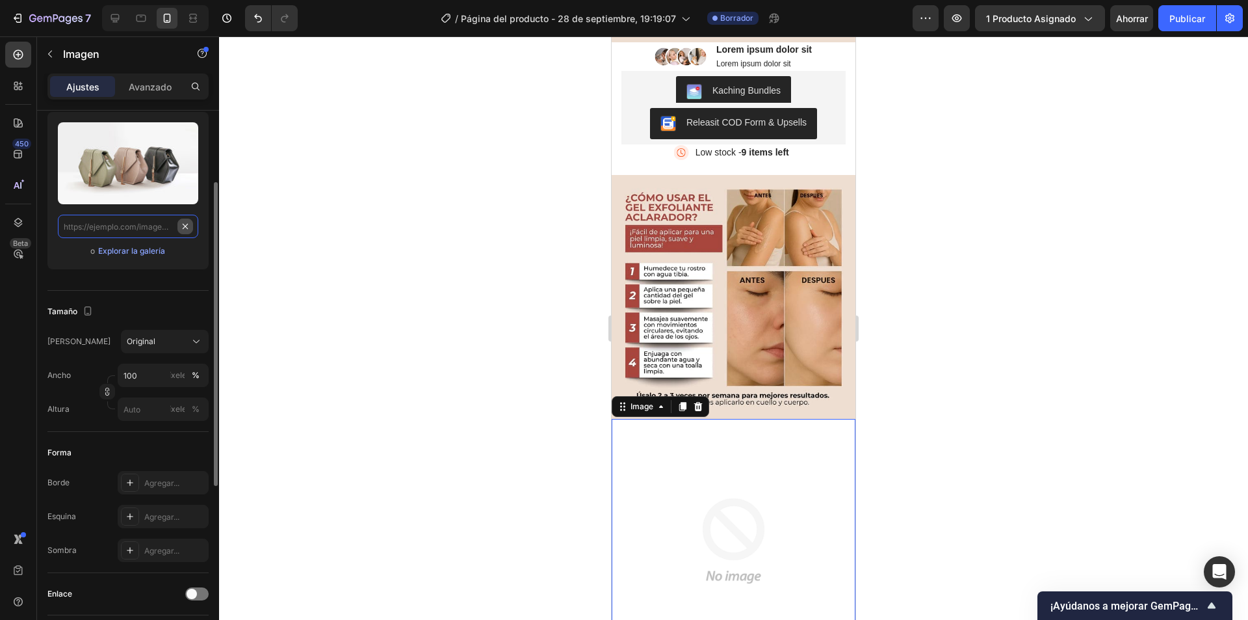
scroll to position [0, 0]
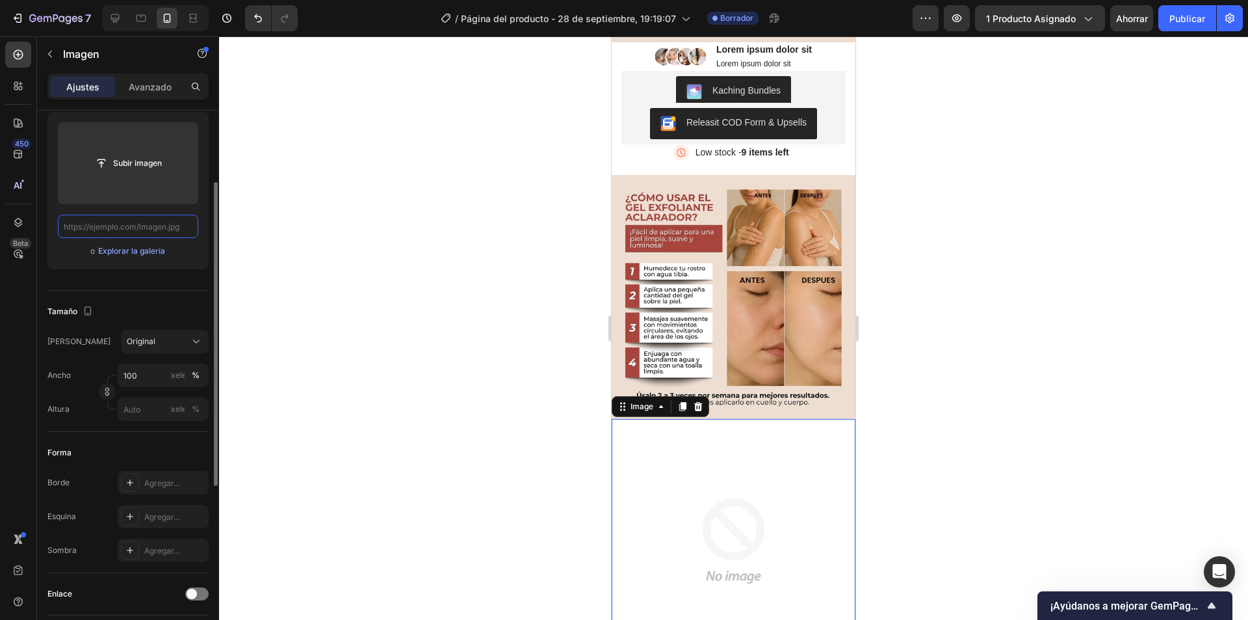
paste input "[URL][DOMAIN_NAME]"
type input "[URL][DOMAIN_NAME]"
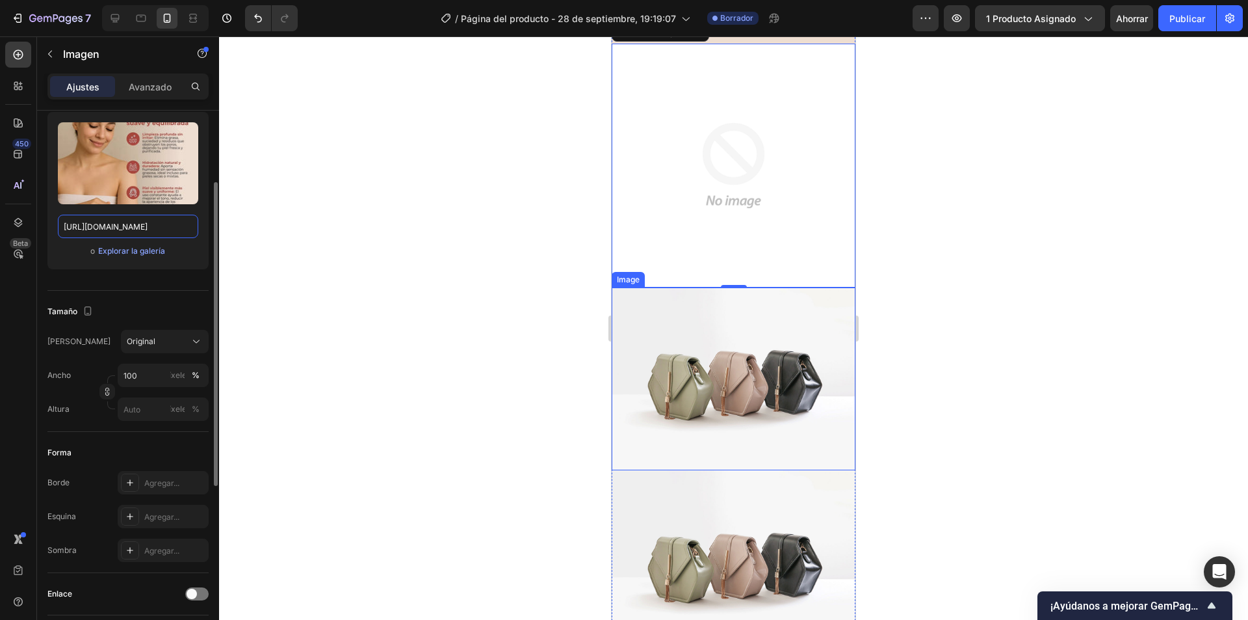
scroll to position [715, 0]
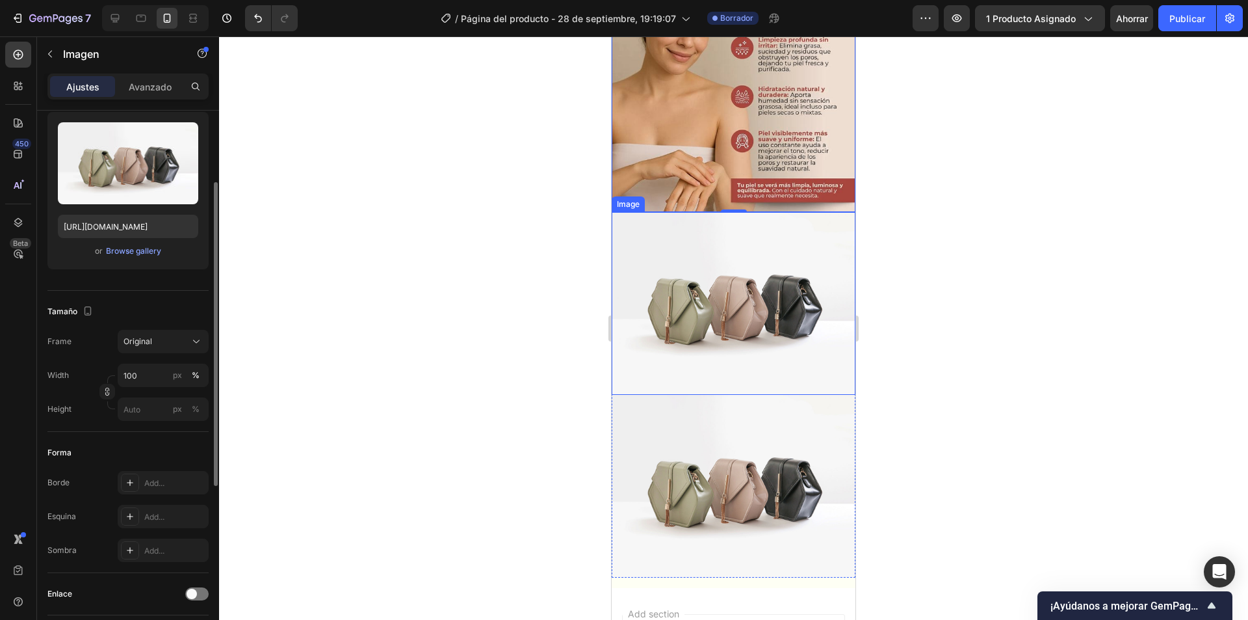
click at [719, 346] on img at bounding box center [734, 303] width 244 height 183
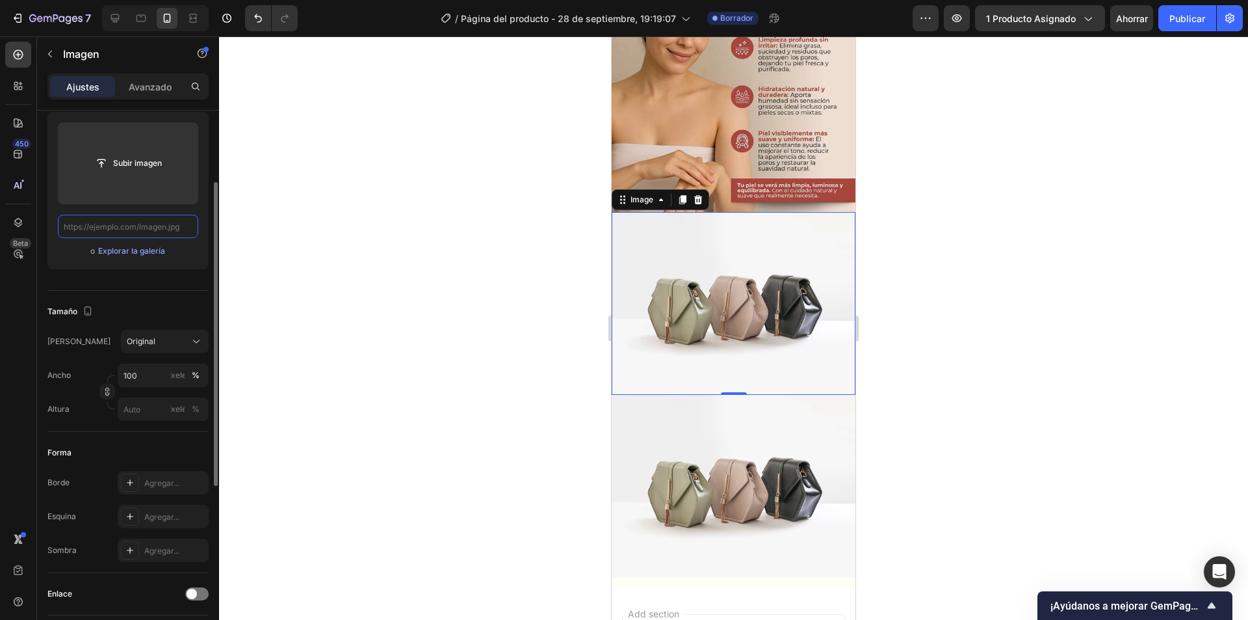
scroll to position [0, 0]
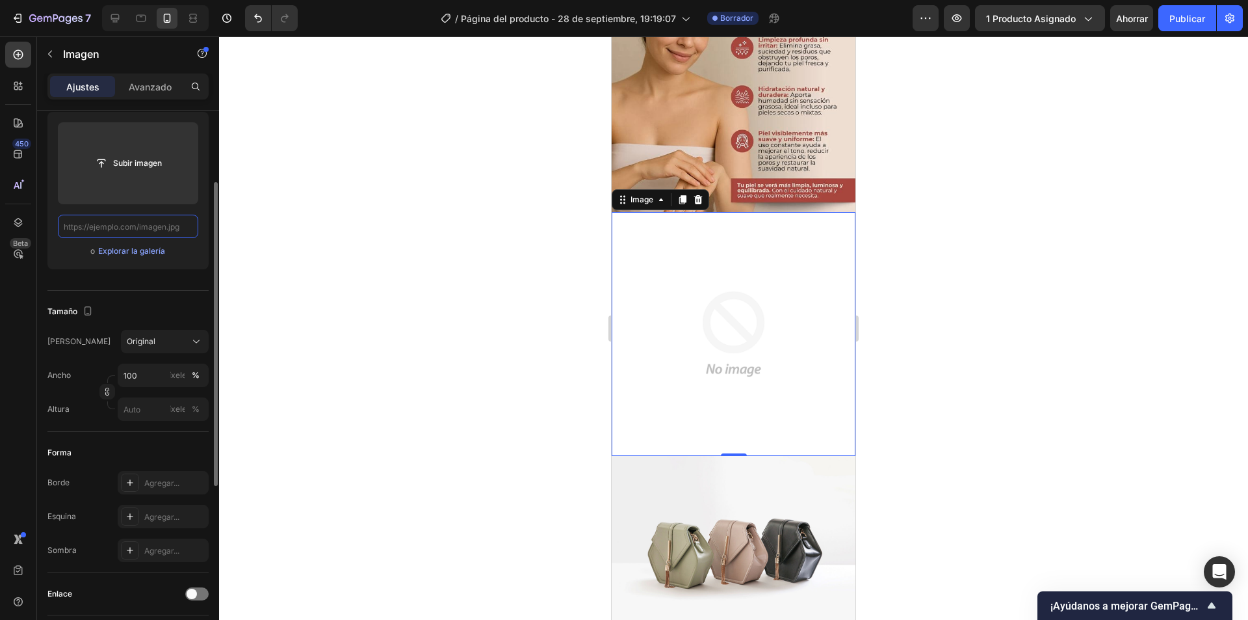
paste input "[URL][DOMAIN_NAME]"
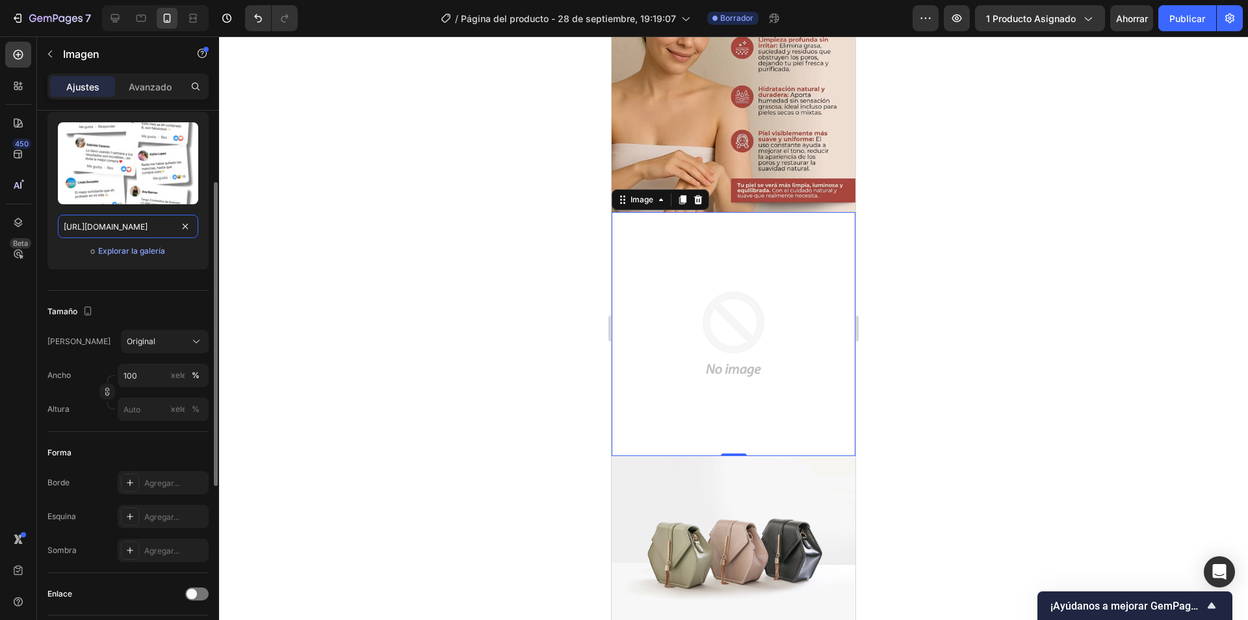
scroll to position [0, 199]
type input "[URL][DOMAIN_NAME]"
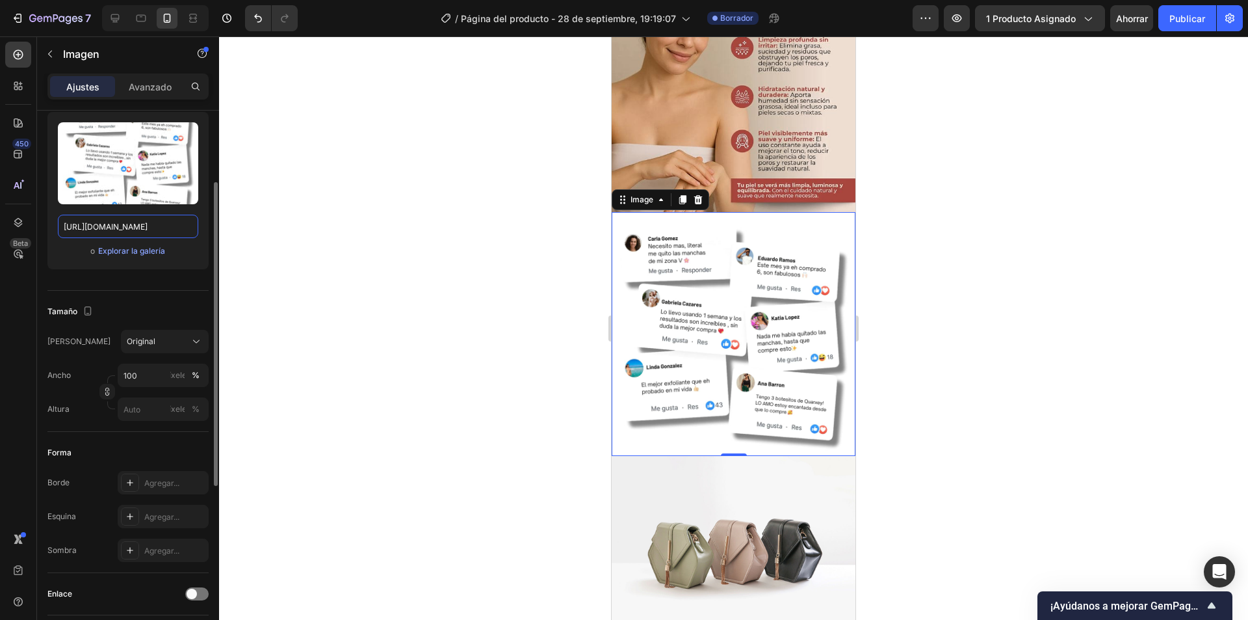
scroll to position [0, 0]
click at [729, 456] on img at bounding box center [734, 547] width 244 height 183
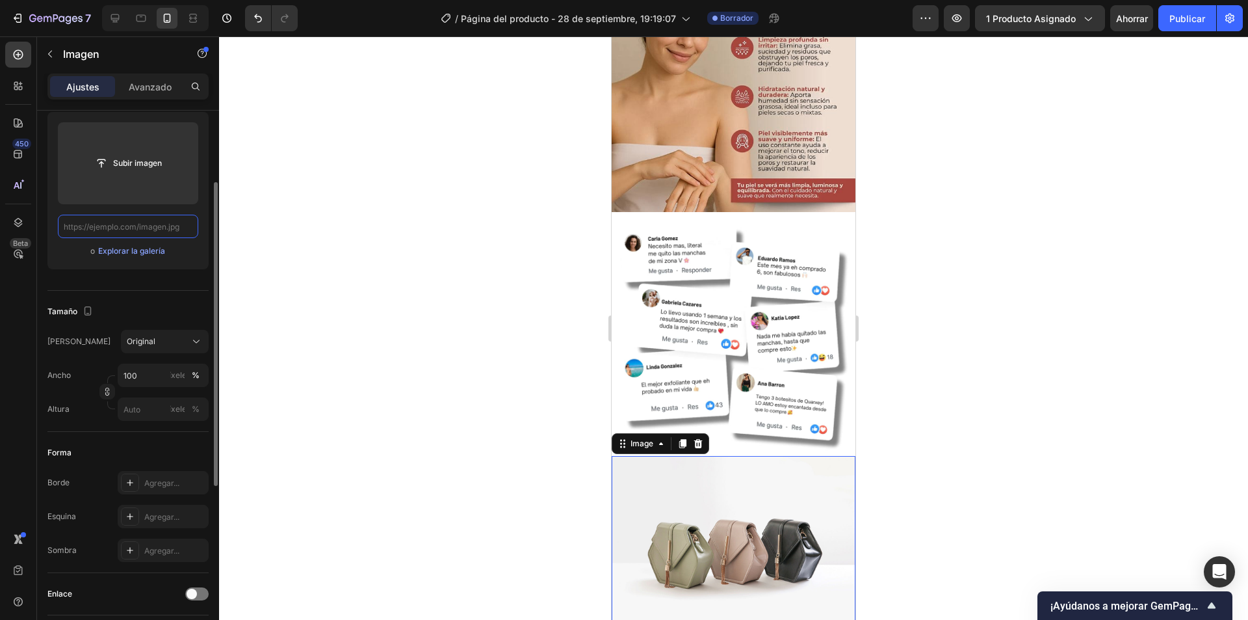
paste input "[URL][DOMAIN_NAME]"
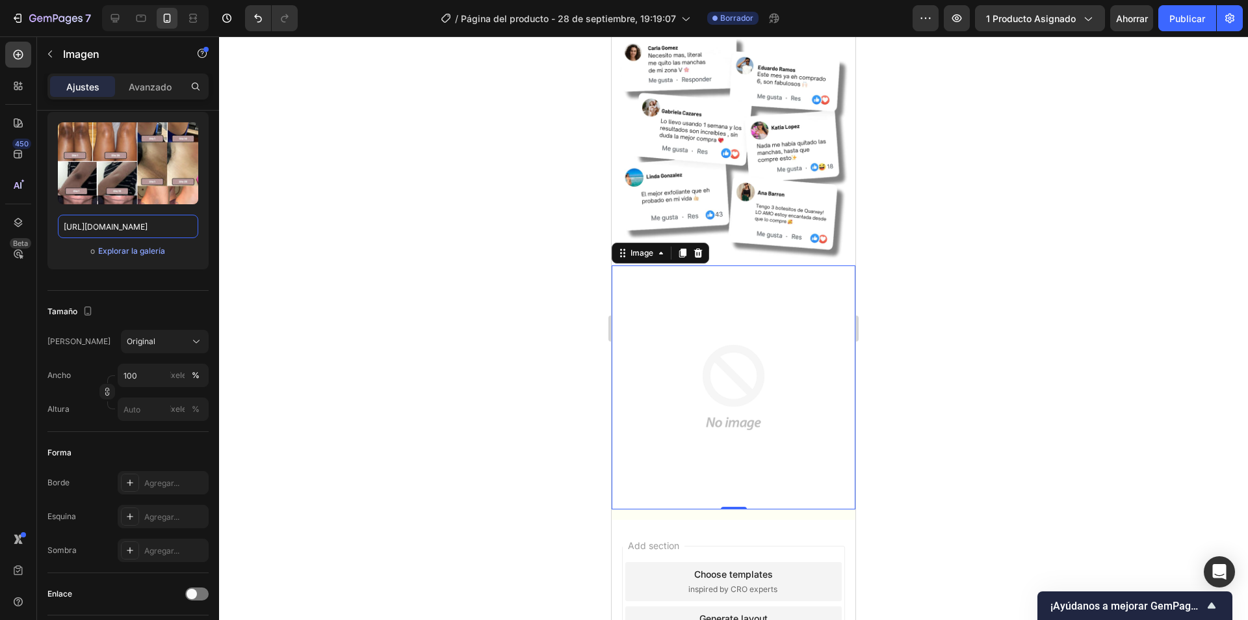
scroll to position [910, 0]
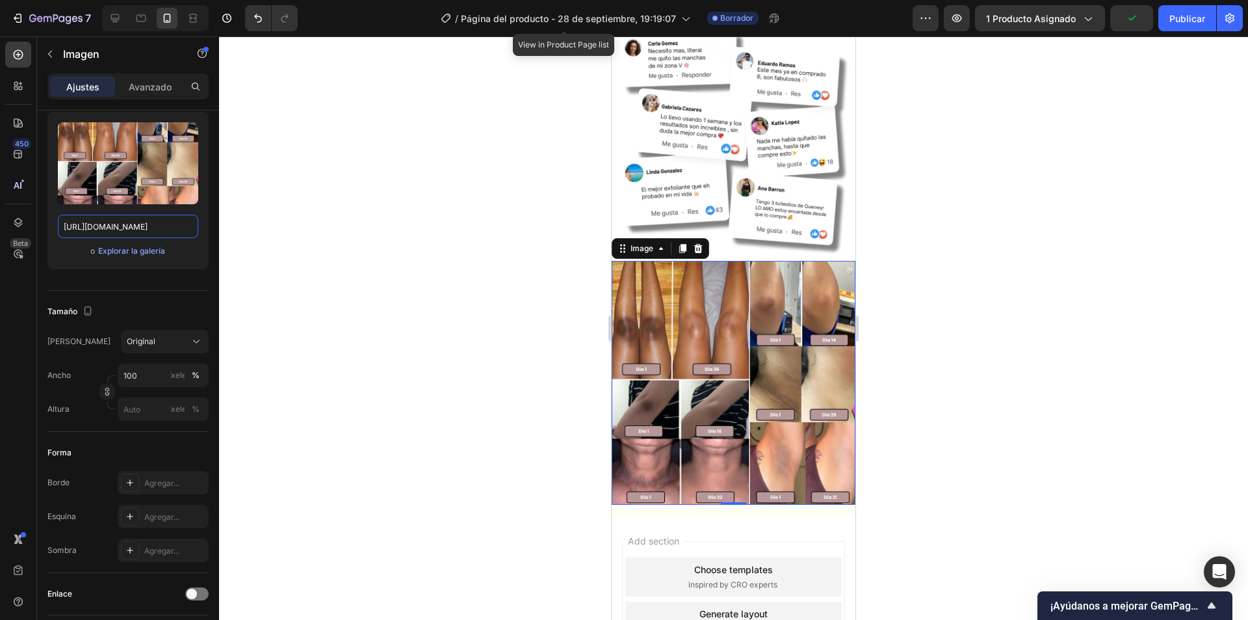
type input "[URL][DOMAIN_NAME]"
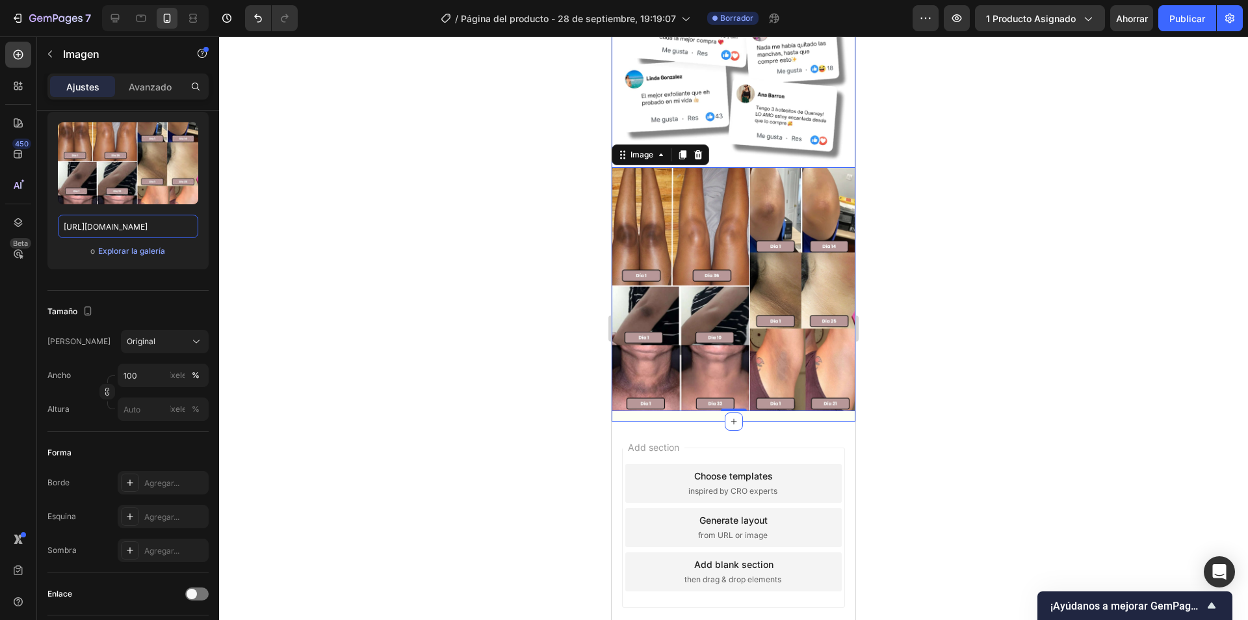
scroll to position [1033, 0]
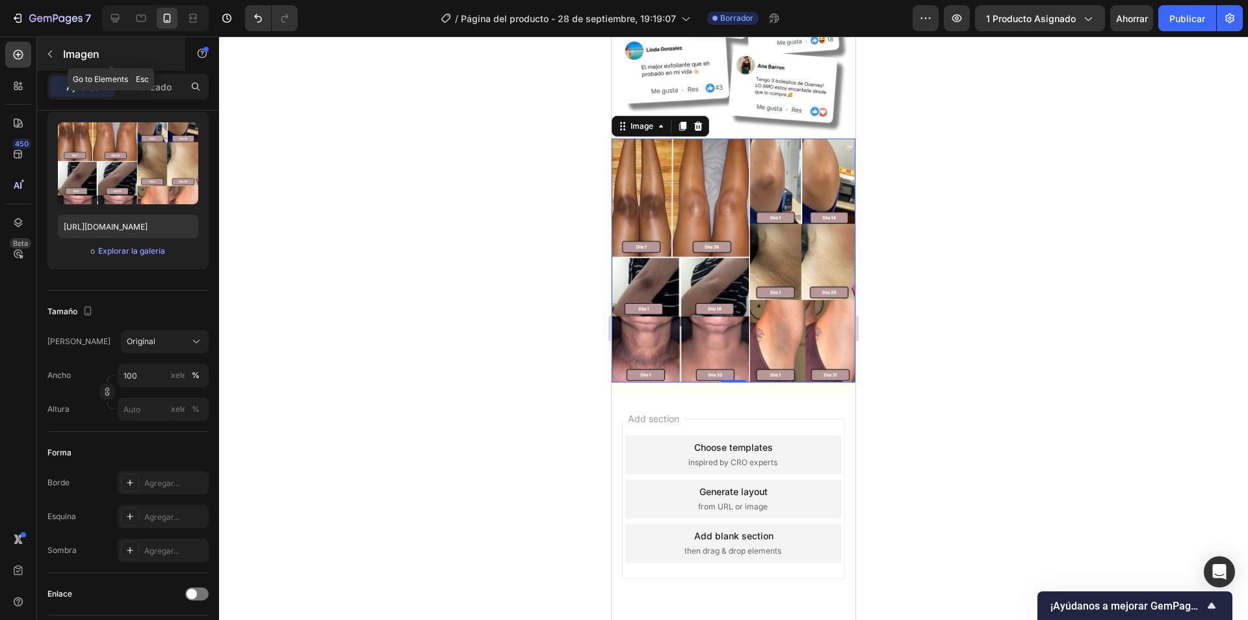
click at [53, 44] on button "button" at bounding box center [50, 54] width 21 height 21
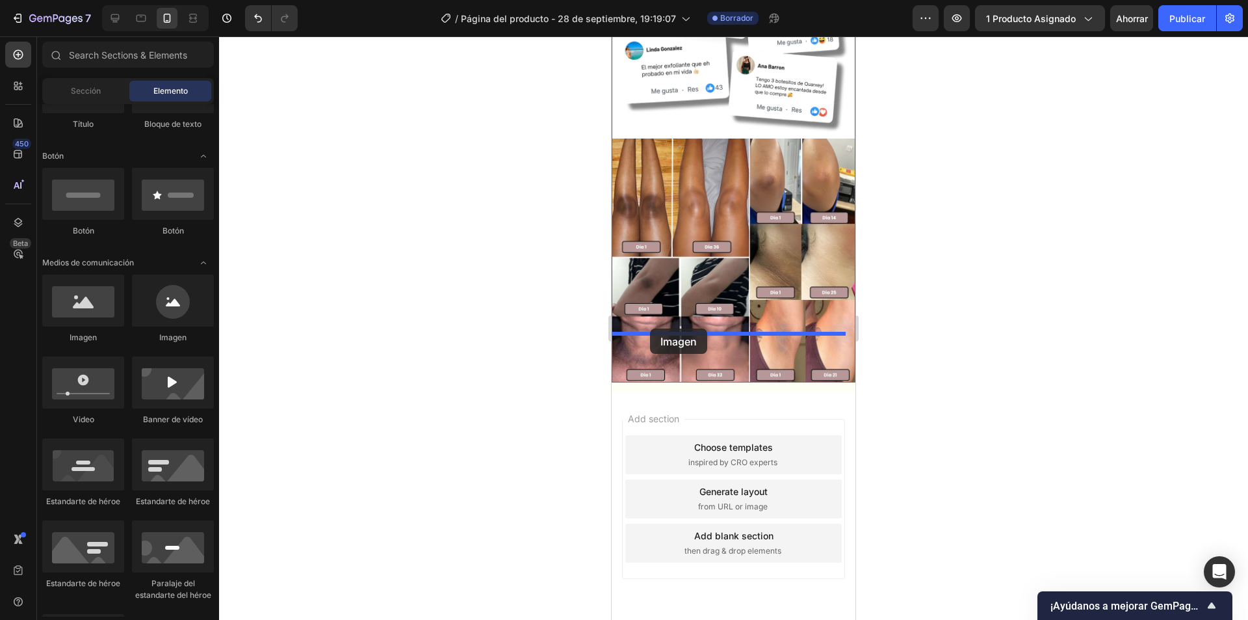
drag, startPoint x: 730, startPoint y: 378, endPoint x: 650, endPoint y: 328, distance: 94.4
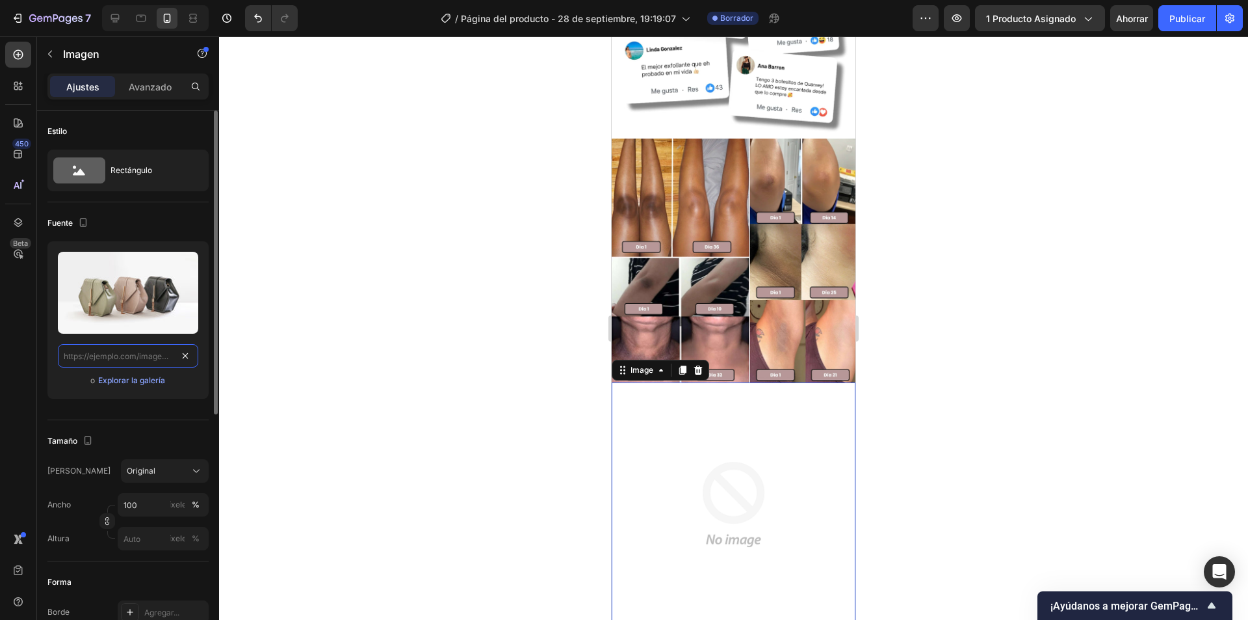
scroll to position [0, 0]
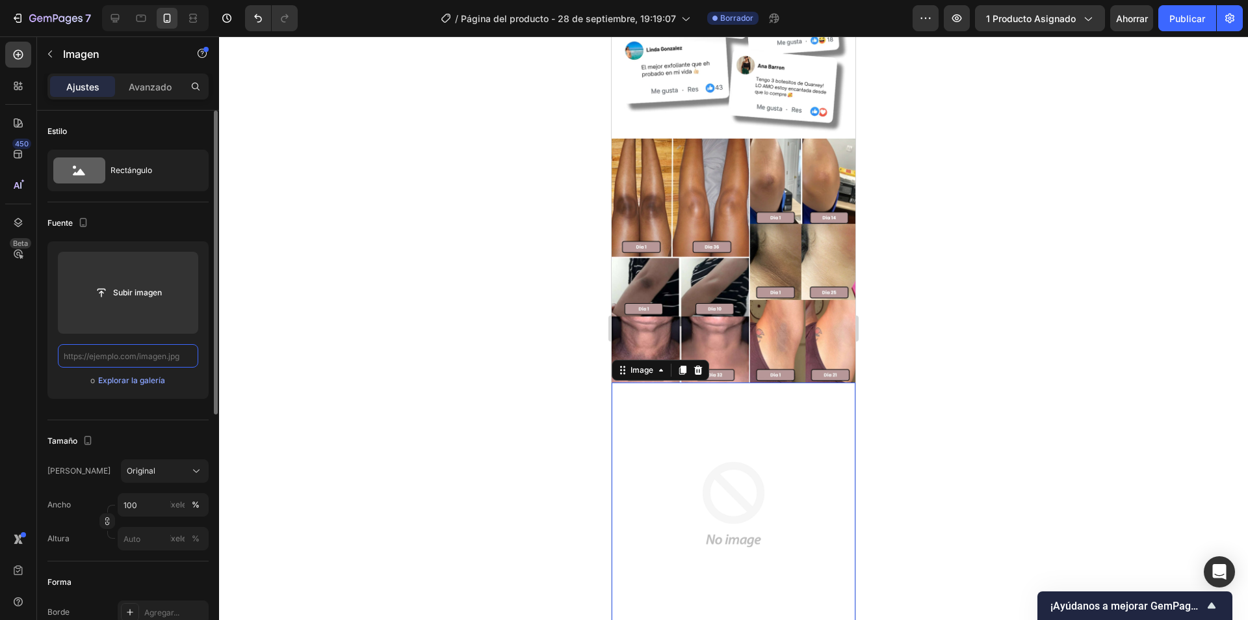
paste input "[URL][DOMAIN_NAME]"
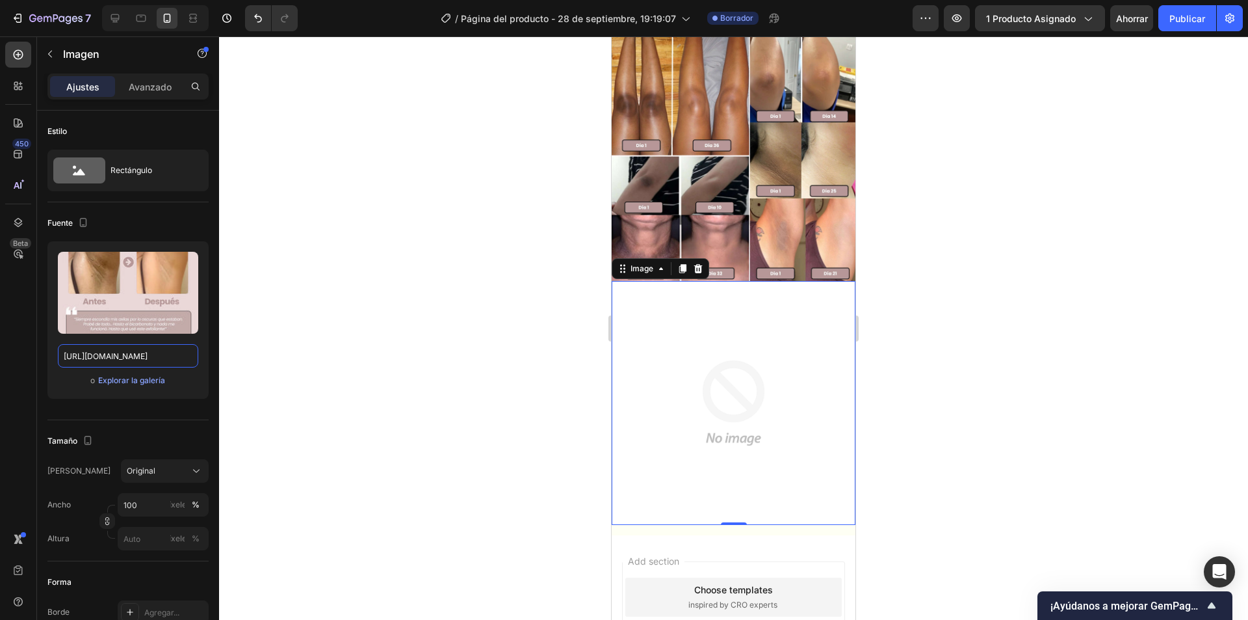
scroll to position [1163, 0]
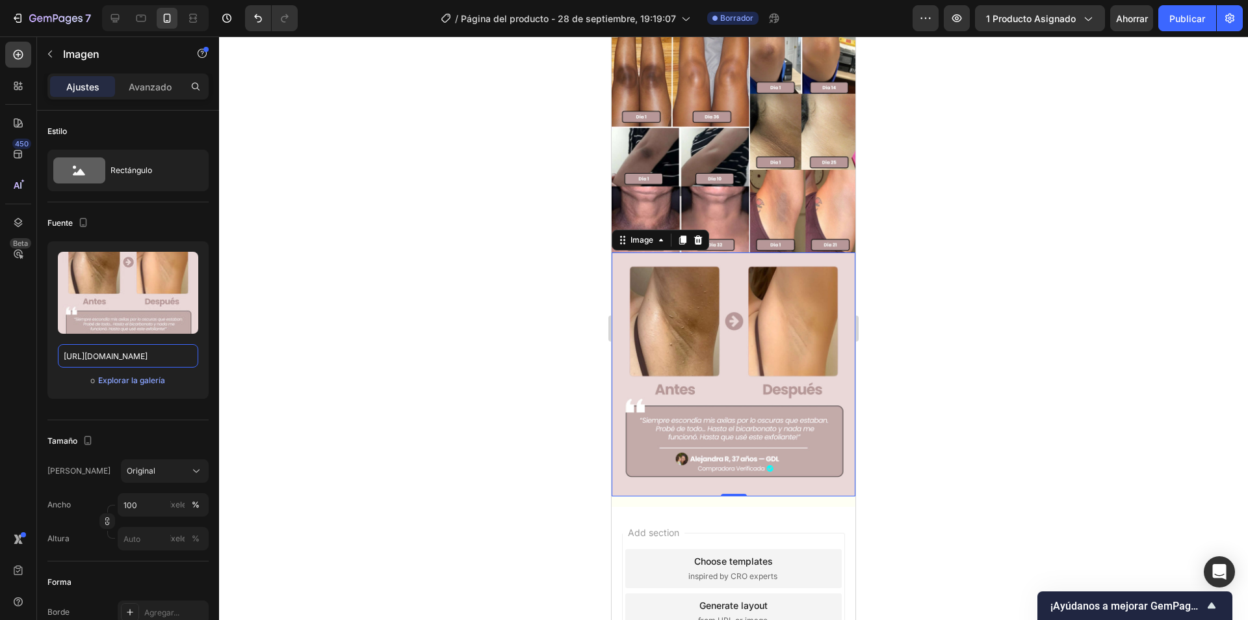
type input "[URL][DOMAIN_NAME]"
click at [734, 501] on div "0" at bounding box center [734, 506] width 13 height 10
click at [754, 423] on img at bounding box center [734, 374] width 244 height 244
click at [64, 52] on font "Imagen" at bounding box center [81, 53] width 36 height 13
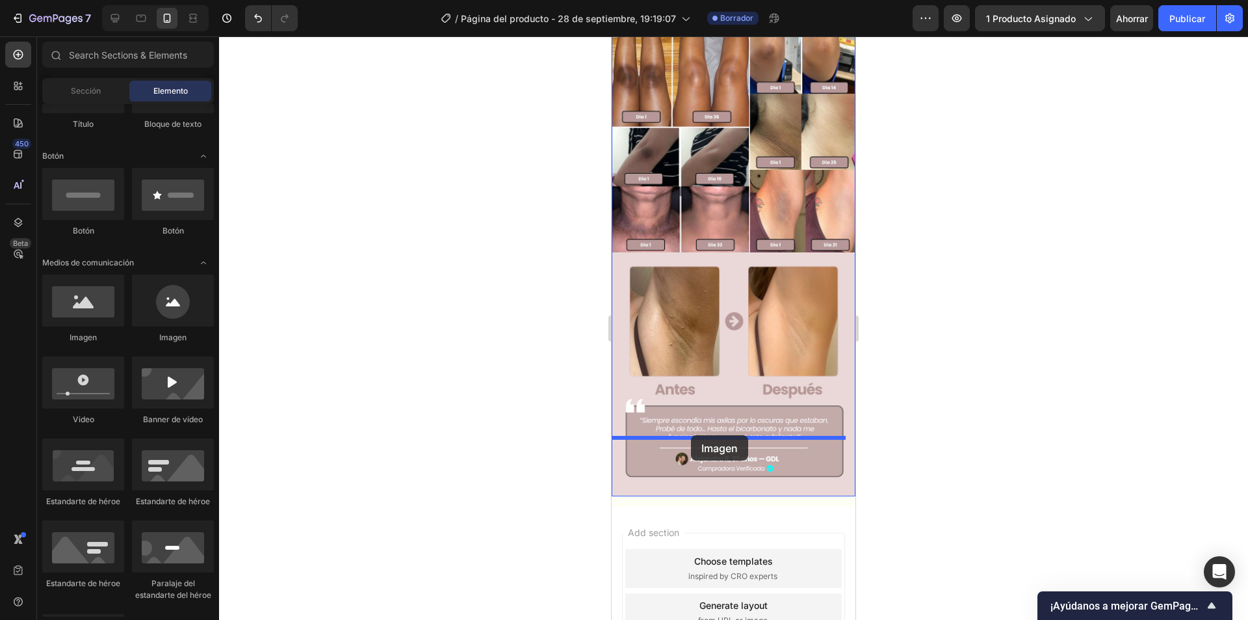
drag, startPoint x: 731, startPoint y: 367, endPoint x: 692, endPoint y: 435, distance: 79.0
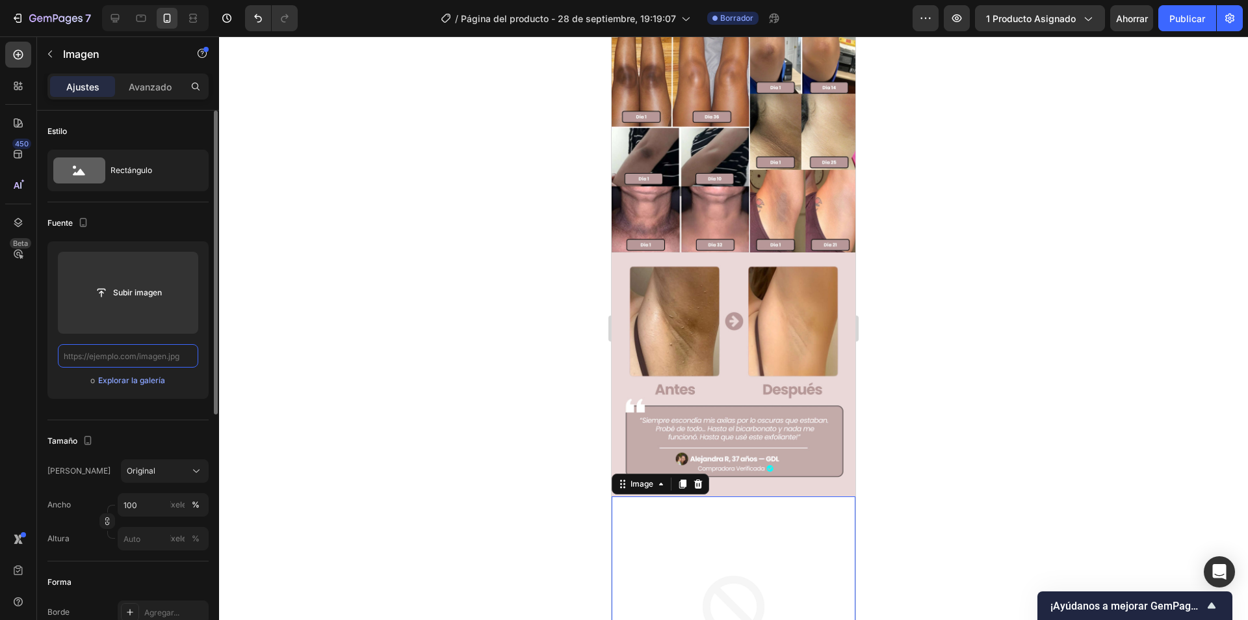
paste input "[URL][DOMAIN_NAME]"
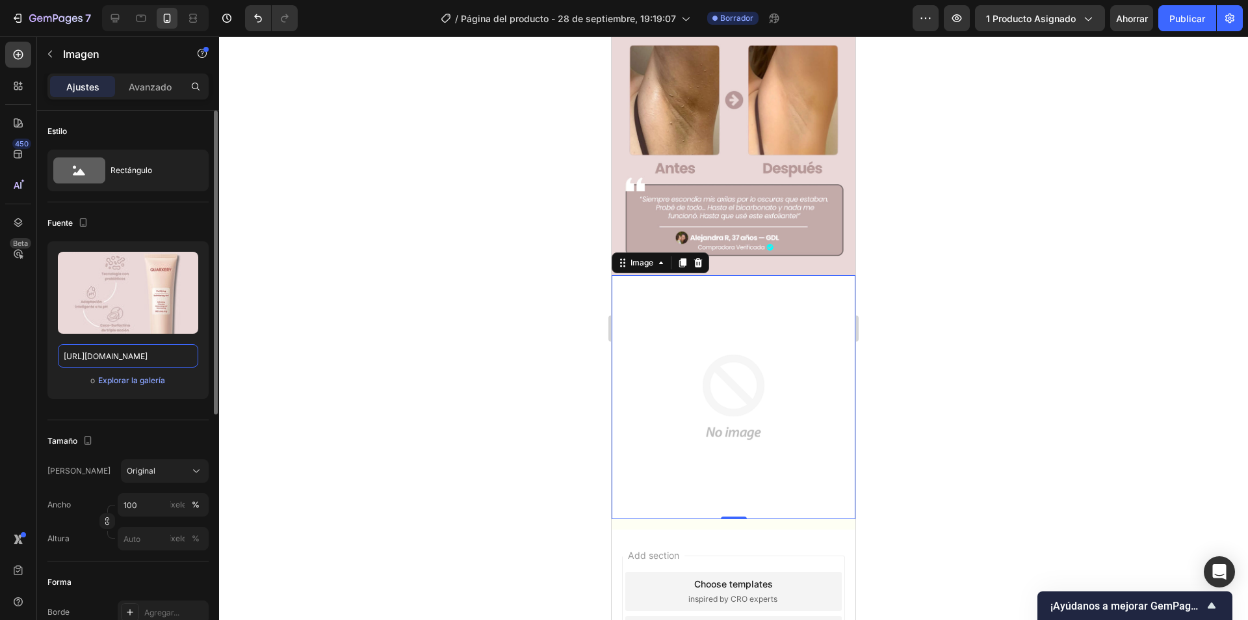
scroll to position [1423, 0]
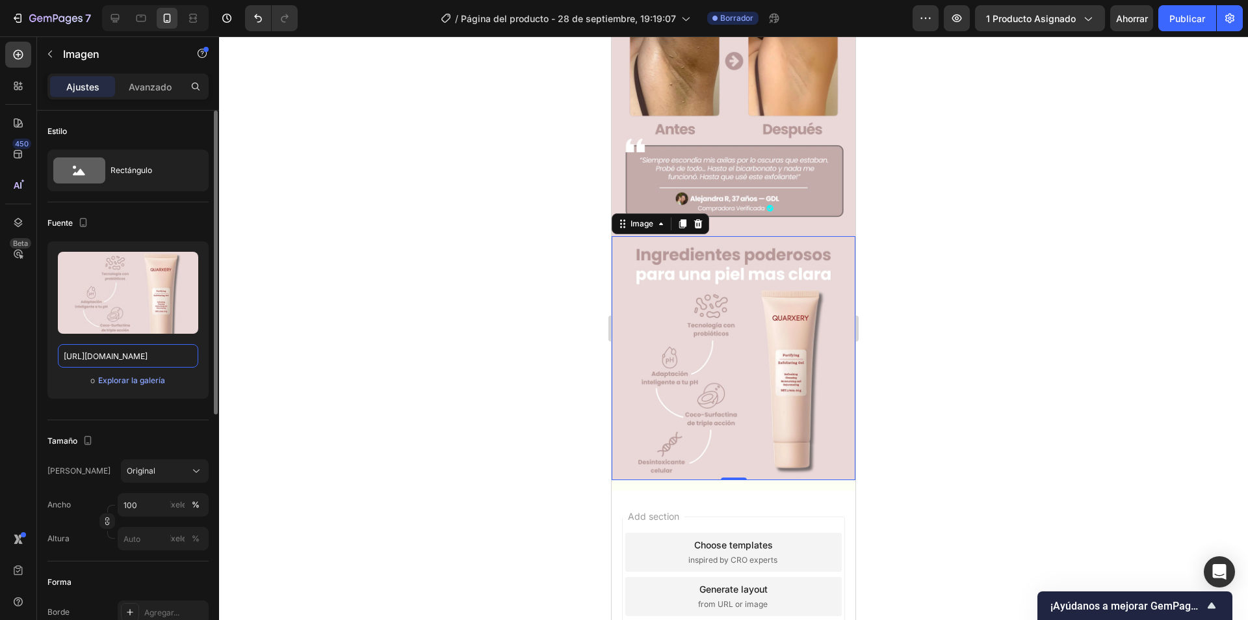
type input "[URL][DOMAIN_NAME]"
click at [53, 44] on button "button" at bounding box center [50, 54] width 21 height 21
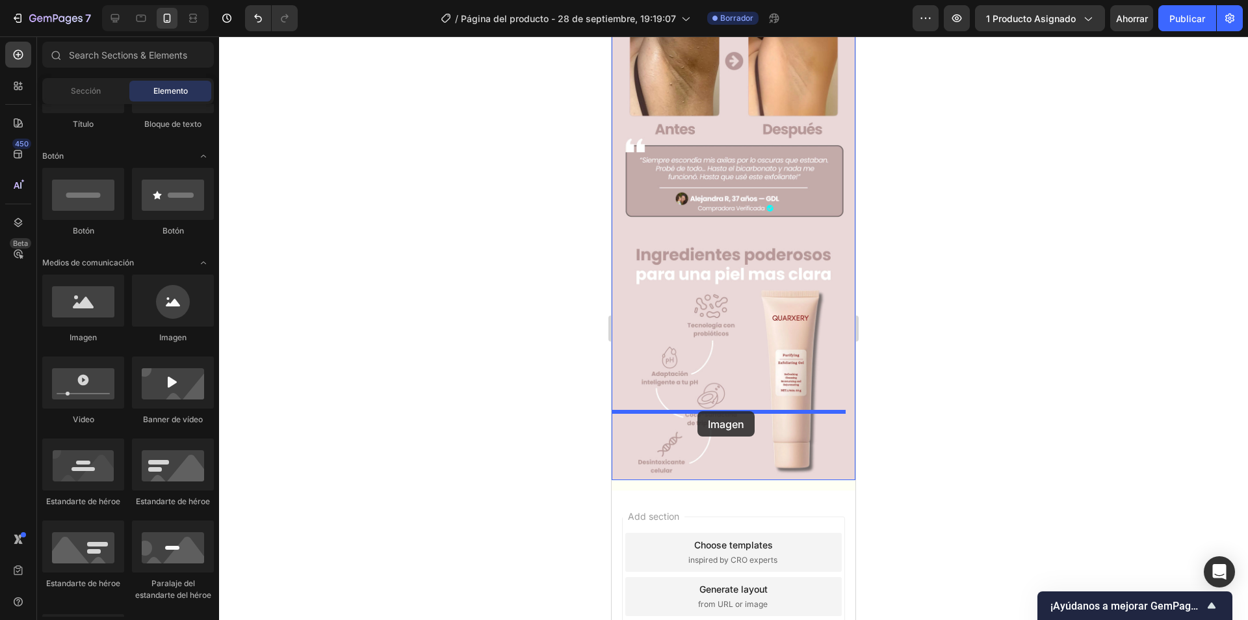
drag, startPoint x: 739, startPoint y: 376, endPoint x: 698, endPoint y: 410, distance: 53.6
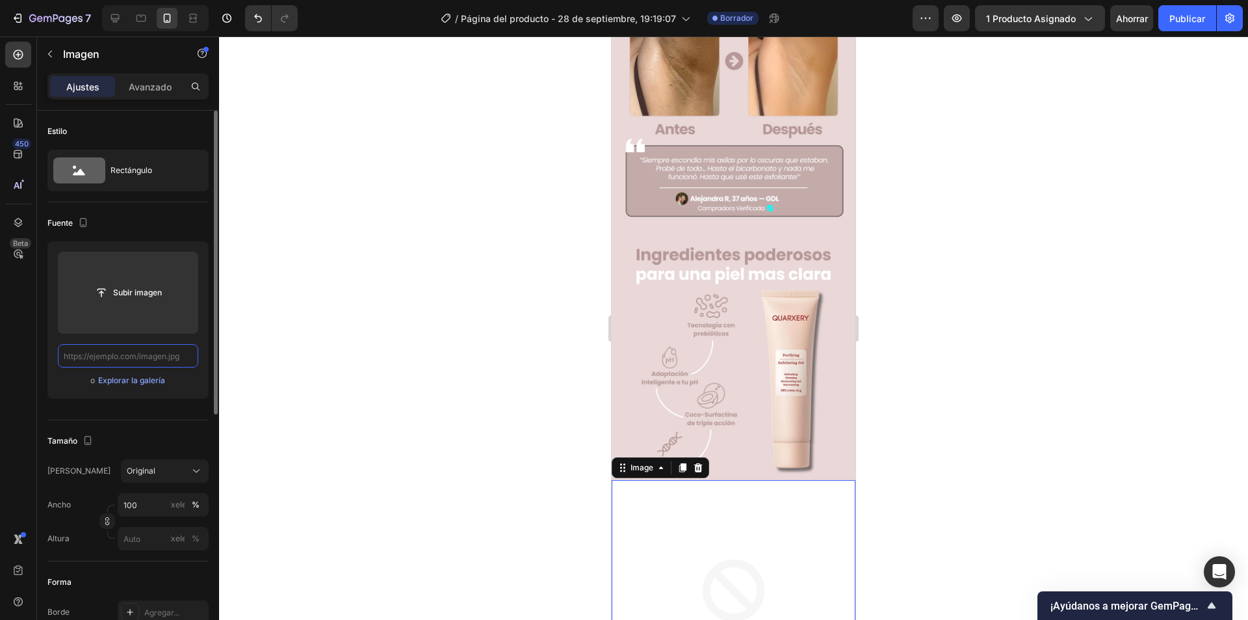
paste input "[URL][DOMAIN_NAME]"
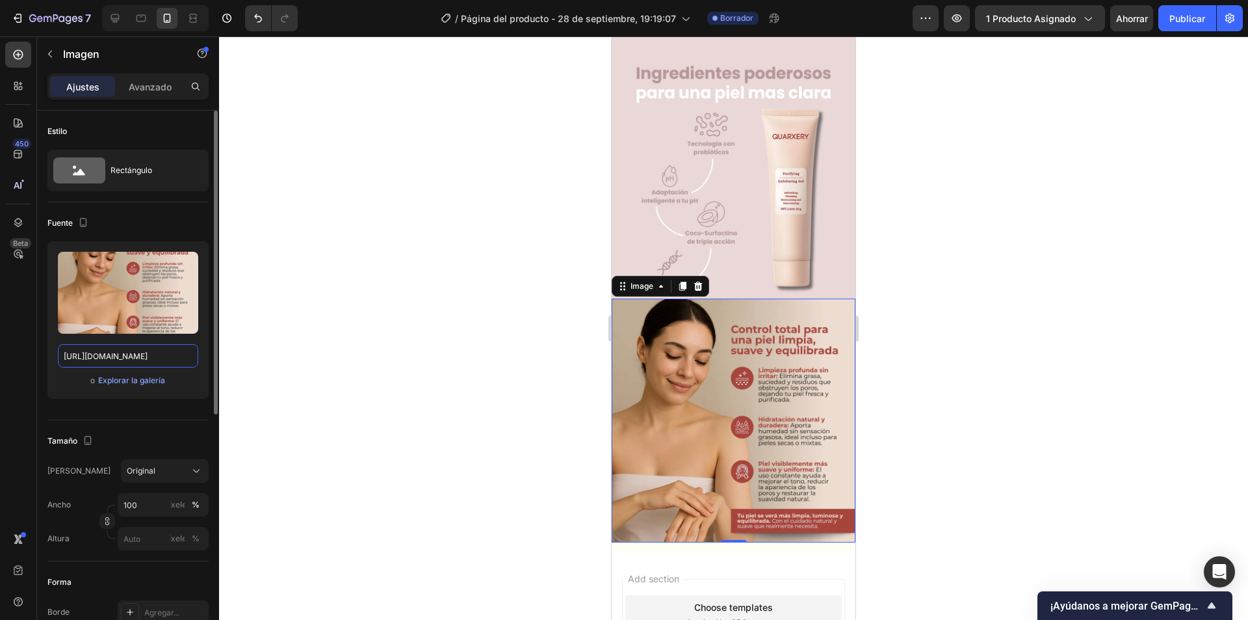
scroll to position [1605, 0]
type input "[URL][DOMAIN_NAME]"
click at [694, 353] on img at bounding box center [734, 420] width 244 height 244
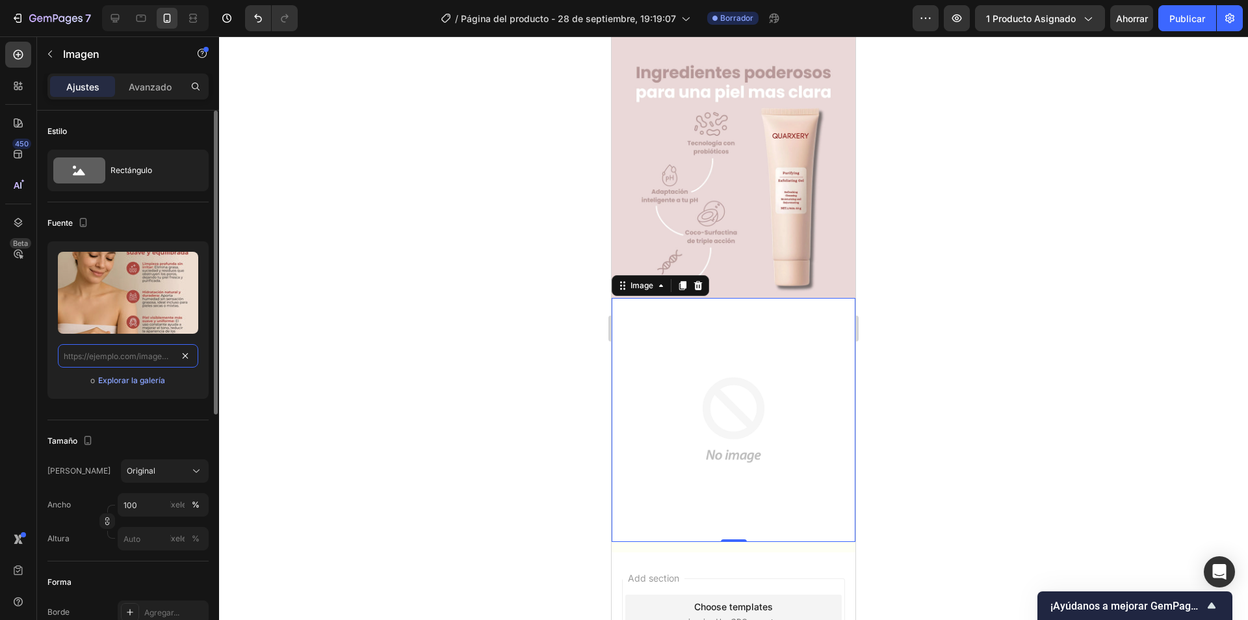
scroll to position [0, 0]
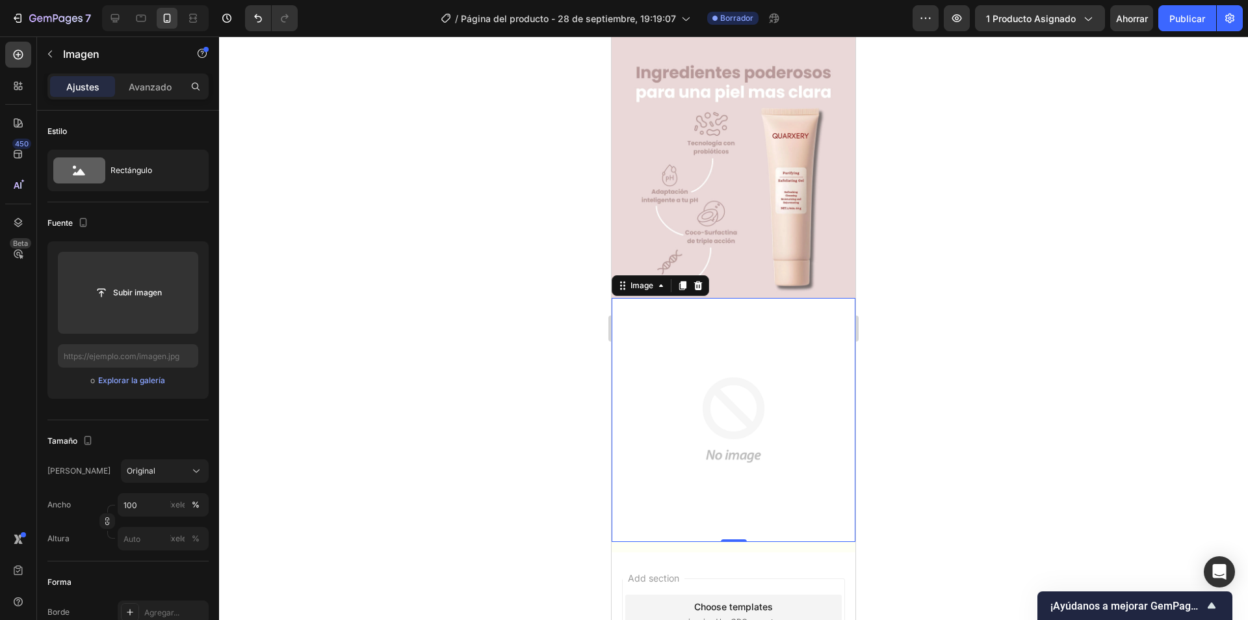
click at [668, 298] on img at bounding box center [734, 420] width 244 height 244
click at [698, 281] on icon at bounding box center [698, 285] width 8 height 9
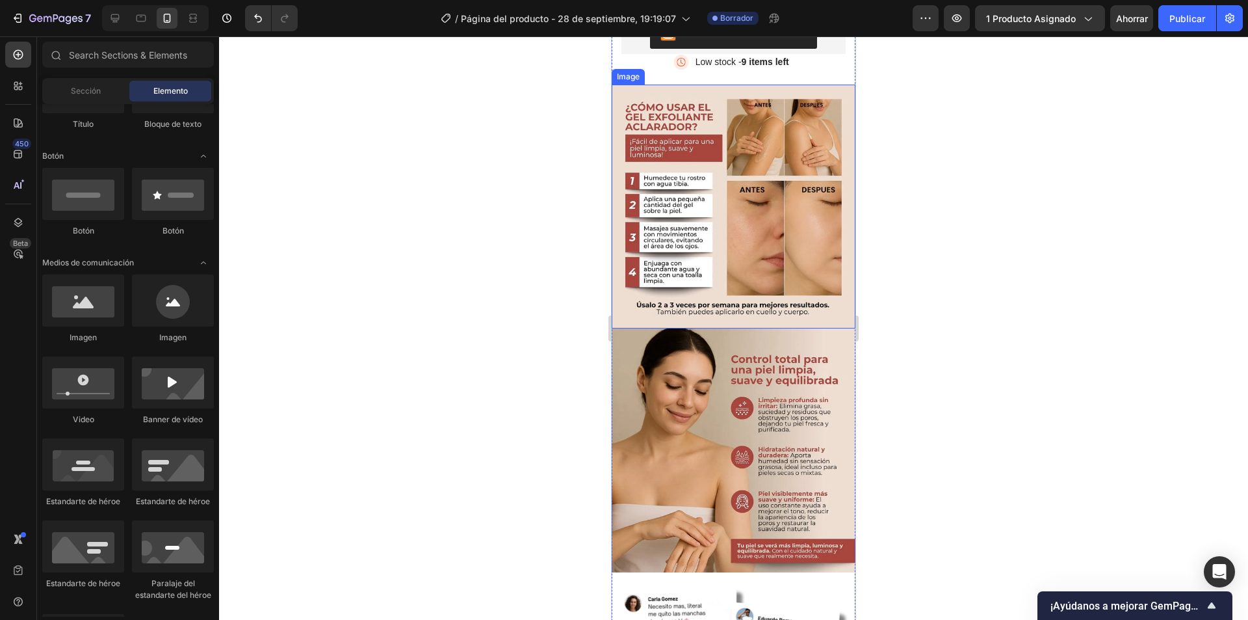
scroll to position [390, 0]
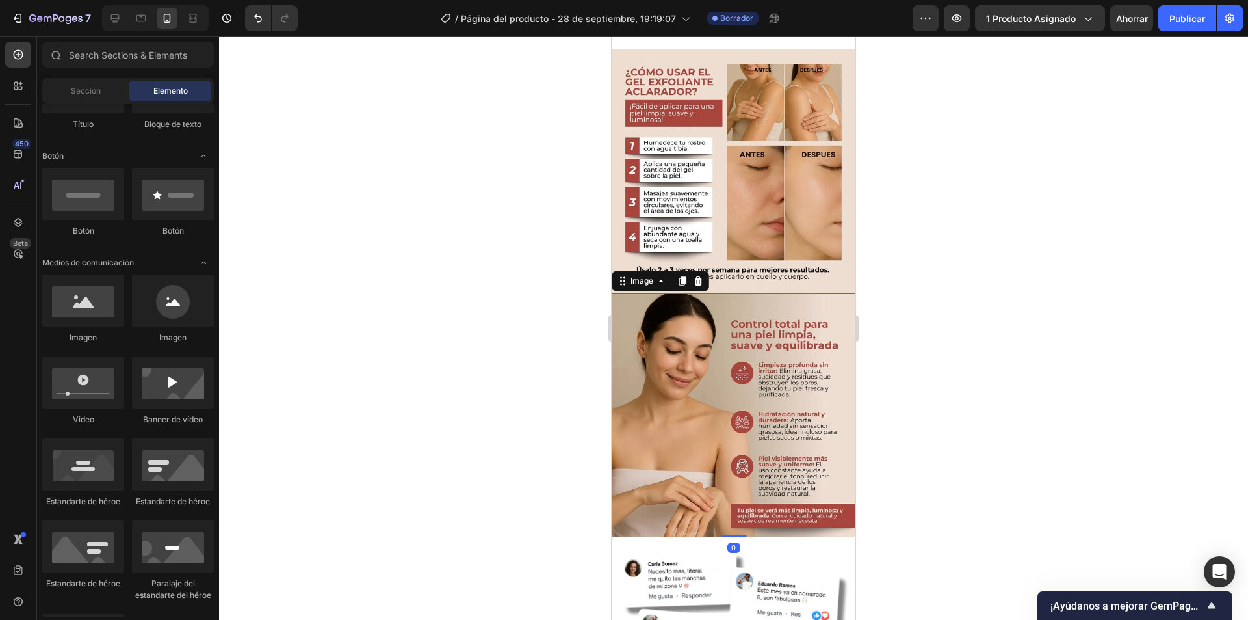
click at [709, 352] on img at bounding box center [734, 415] width 244 height 244
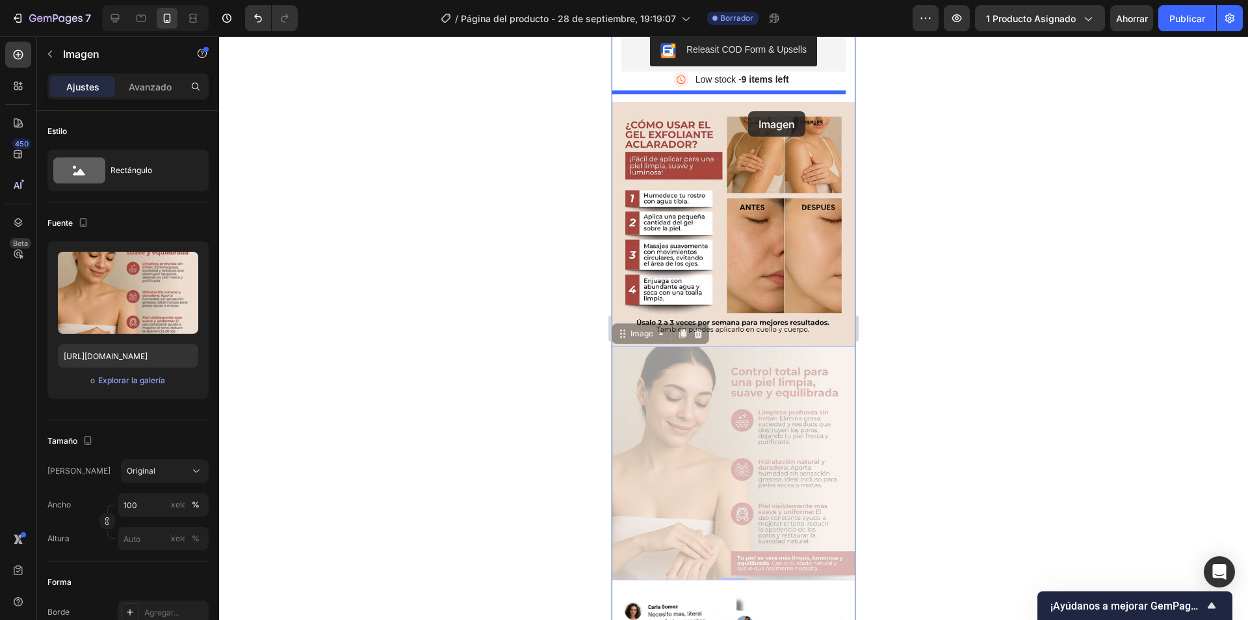
scroll to position [325, 0]
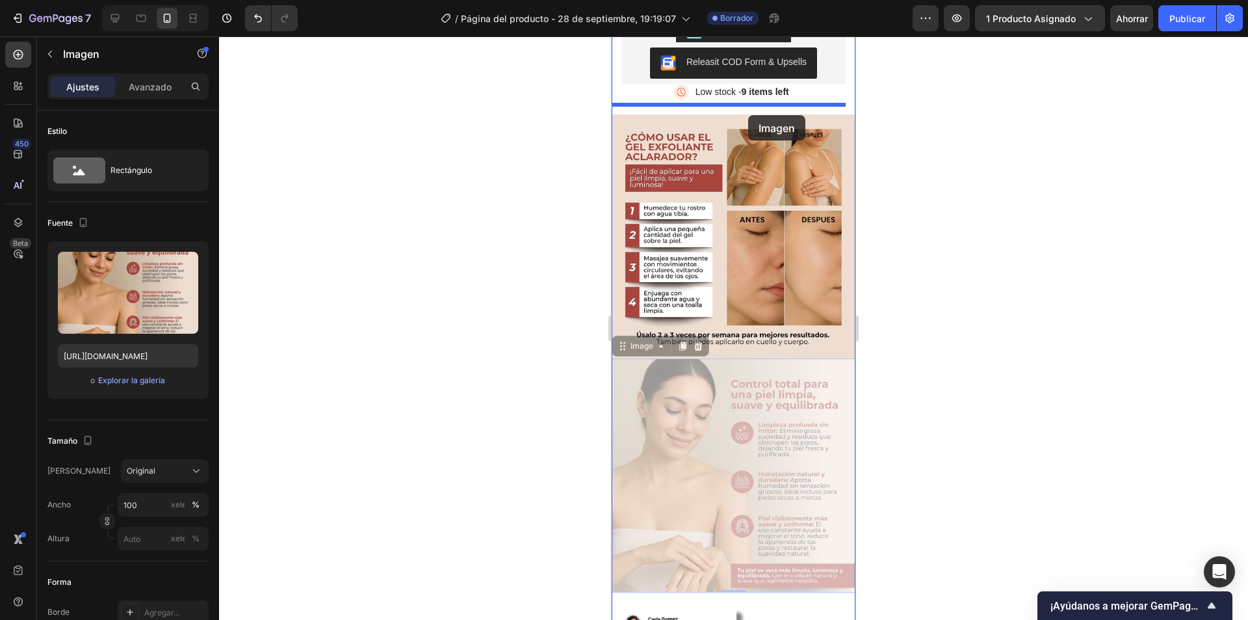
drag, startPoint x: 713, startPoint y: 363, endPoint x: 747, endPoint y: 118, distance: 246.9
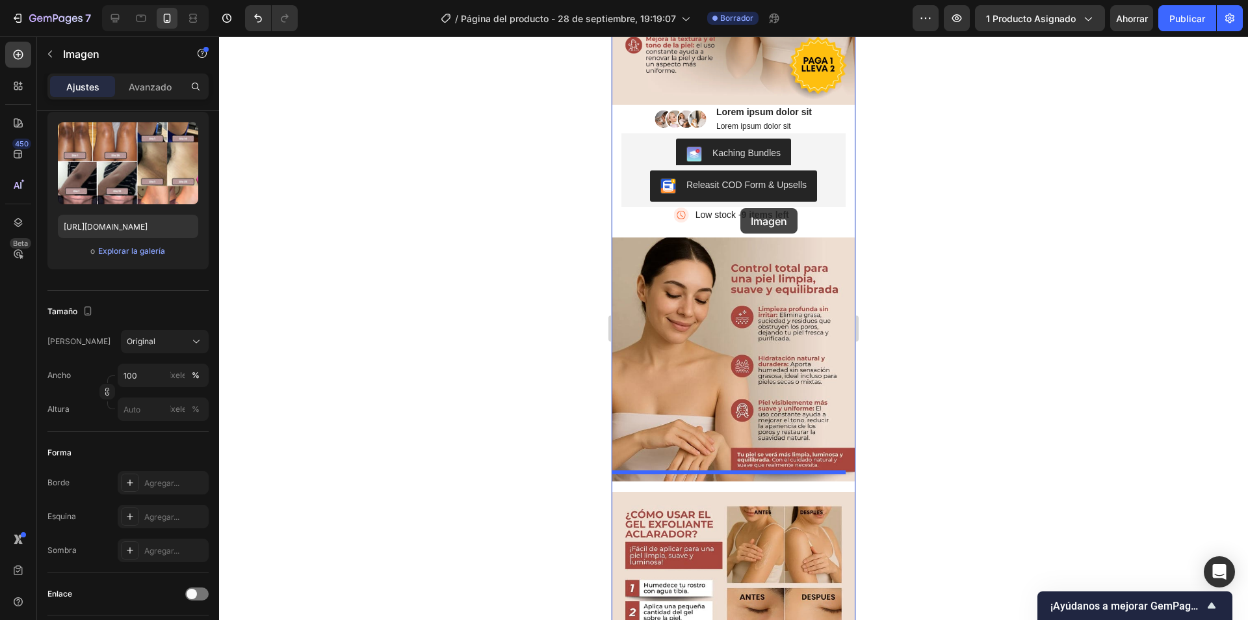
scroll to position [195, 0]
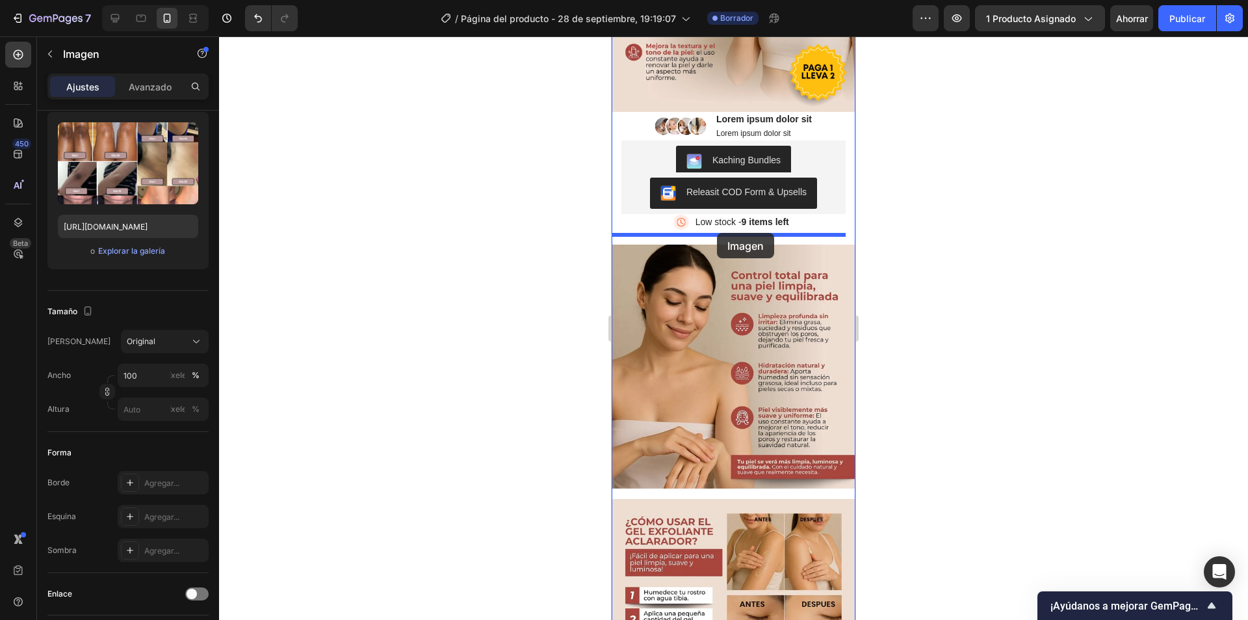
drag, startPoint x: 726, startPoint y: 384, endPoint x: 717, endPoint y: 233, distance: 151.7
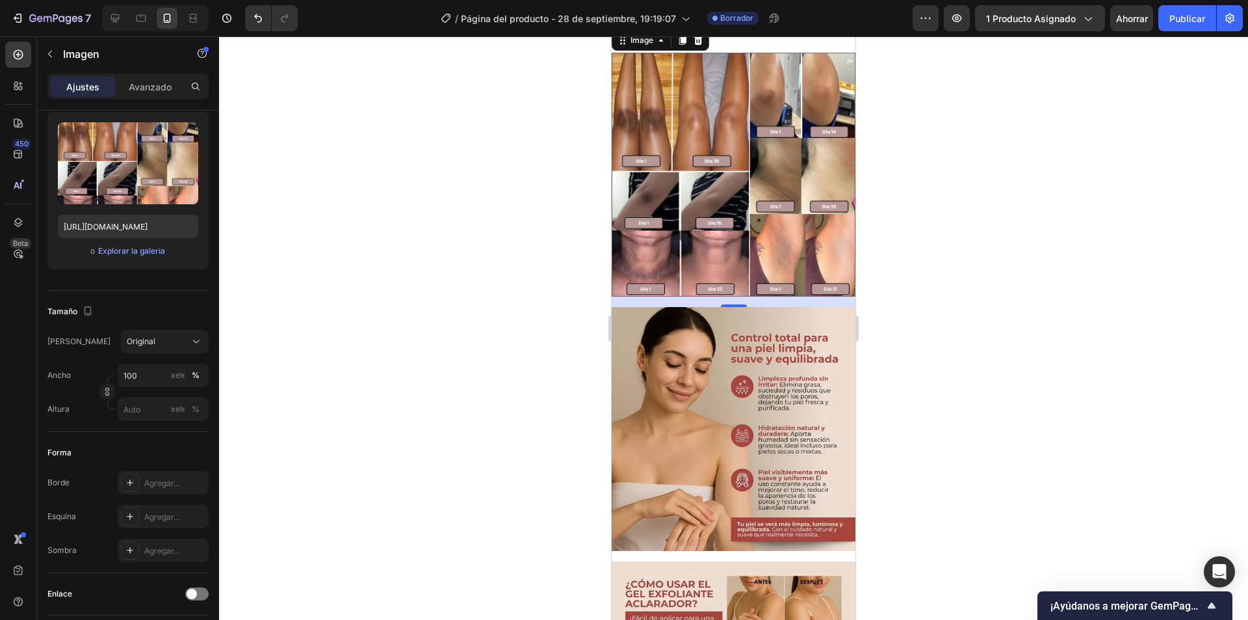
scroll to position [390, 0]
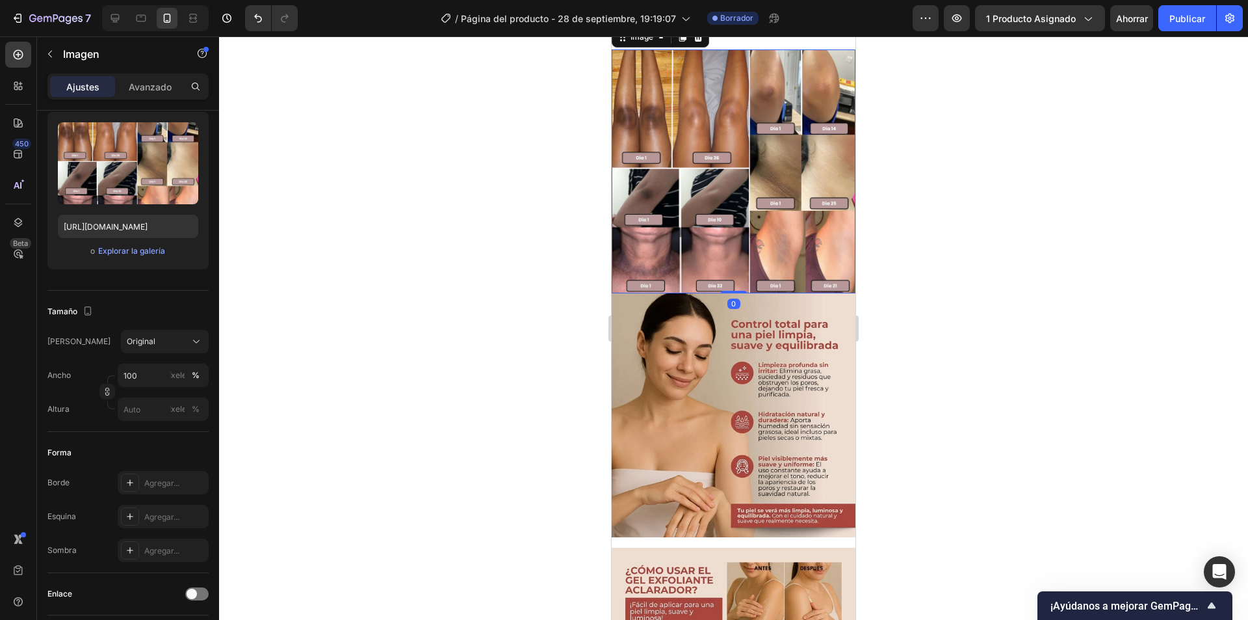
drag, startPoint x: 728, startPoint y: 283, endPoint x: 757, endPoint y: 286, distance: 28.8
click at [728, 261] on div "Image 0" at bounding box center [734, 171] width 244 height 244
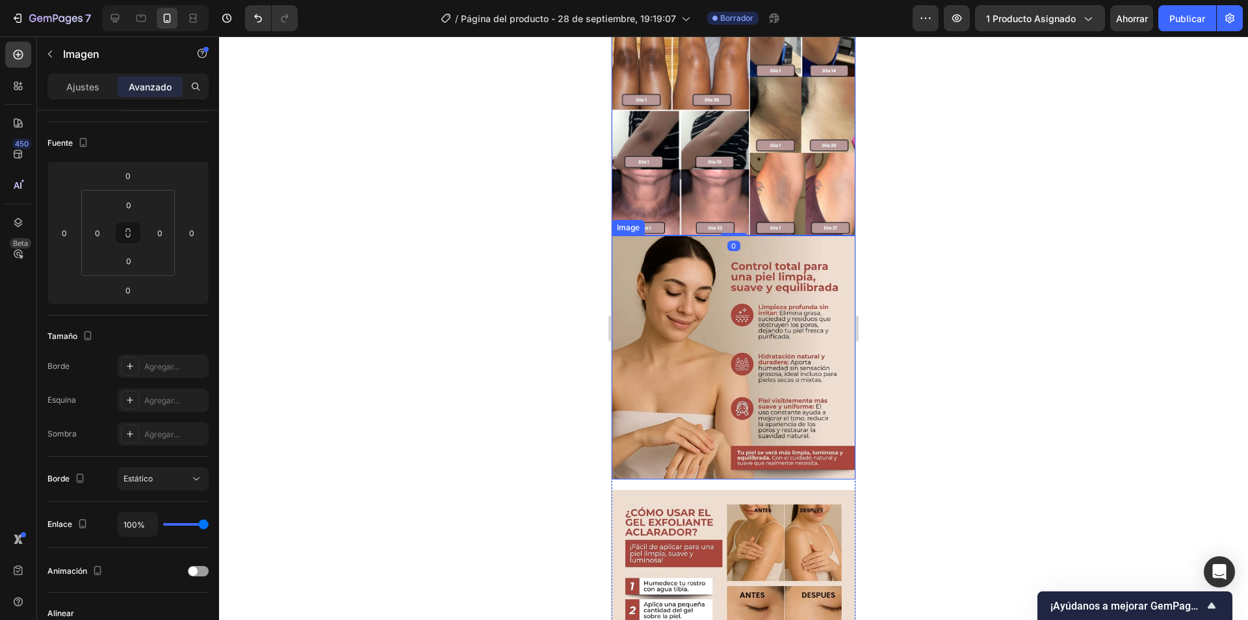
scroll to position [455, 0]
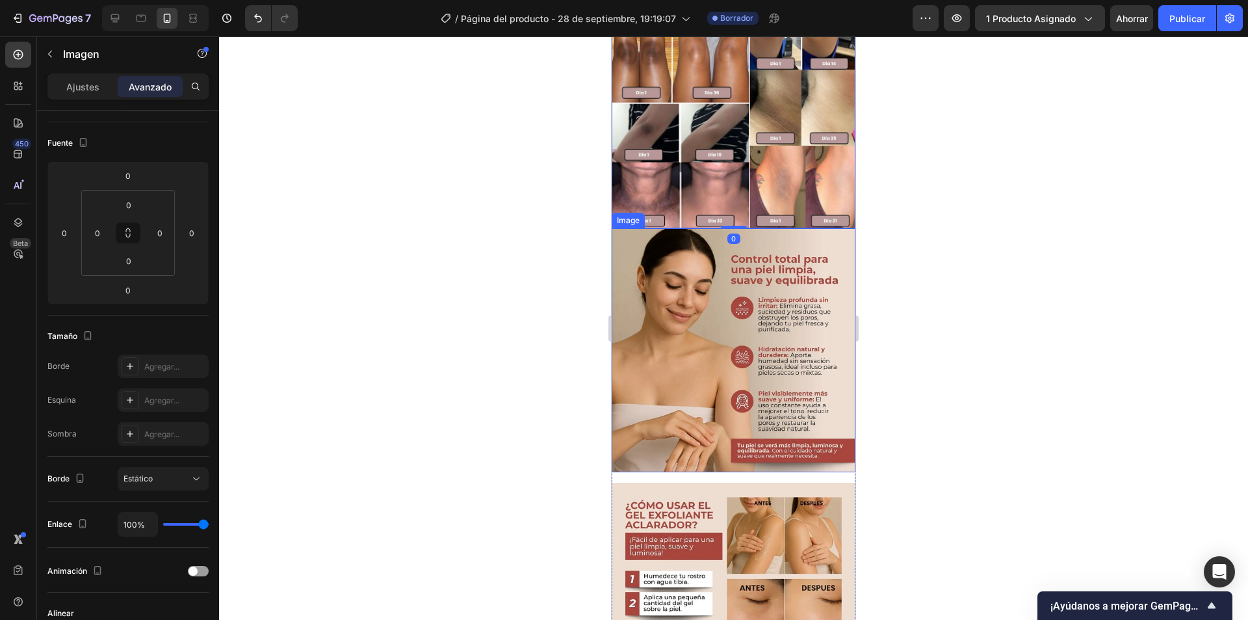
click at [753, 407] on img at bounding box center [734, 350] width 244 height 244
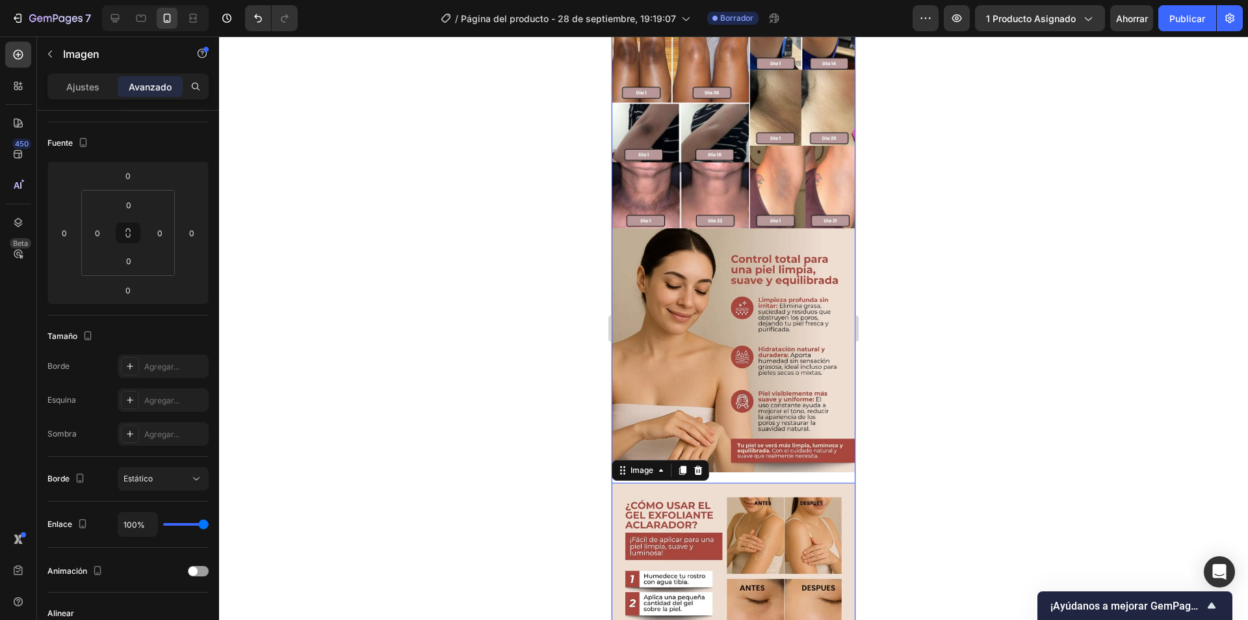
click at [741, 423] on img at bounding box center [734, 350] width 244 height 244
drag, startPoint x: 733, startPoint y: 449, endPoint x: 737, endPoint y: 413, distance: 36.7
click at [737, 413] on div "Image 16" at bounding box center [734, 350] width 244 height 244
type input "0"
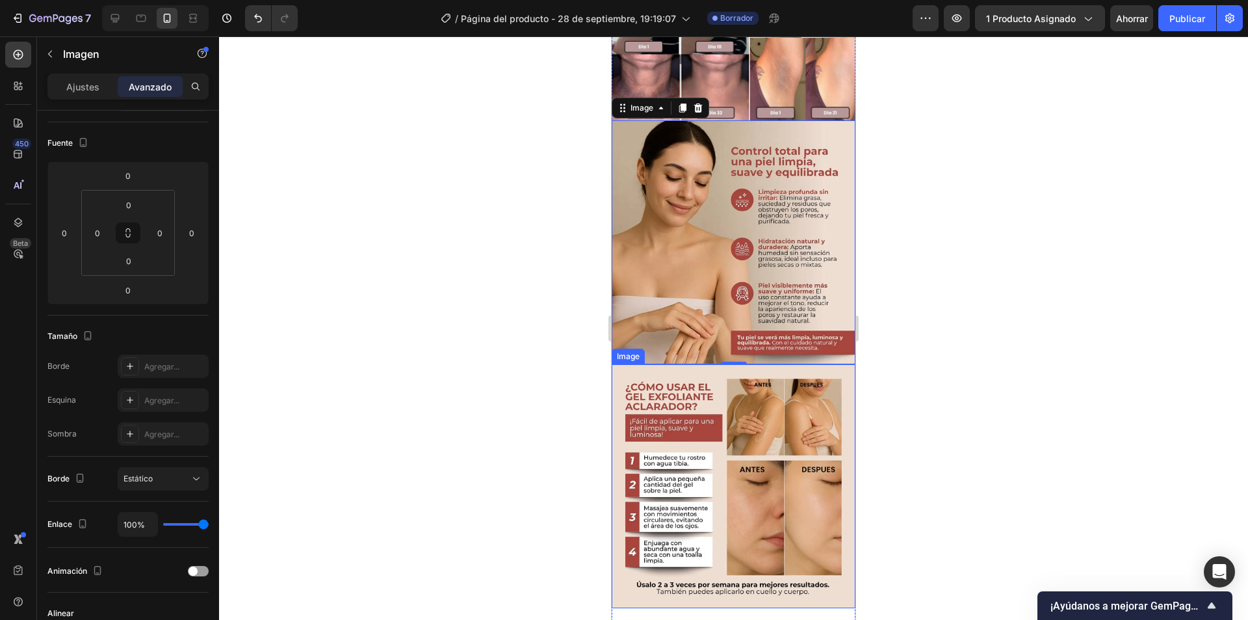
scroll to position [520, 0]
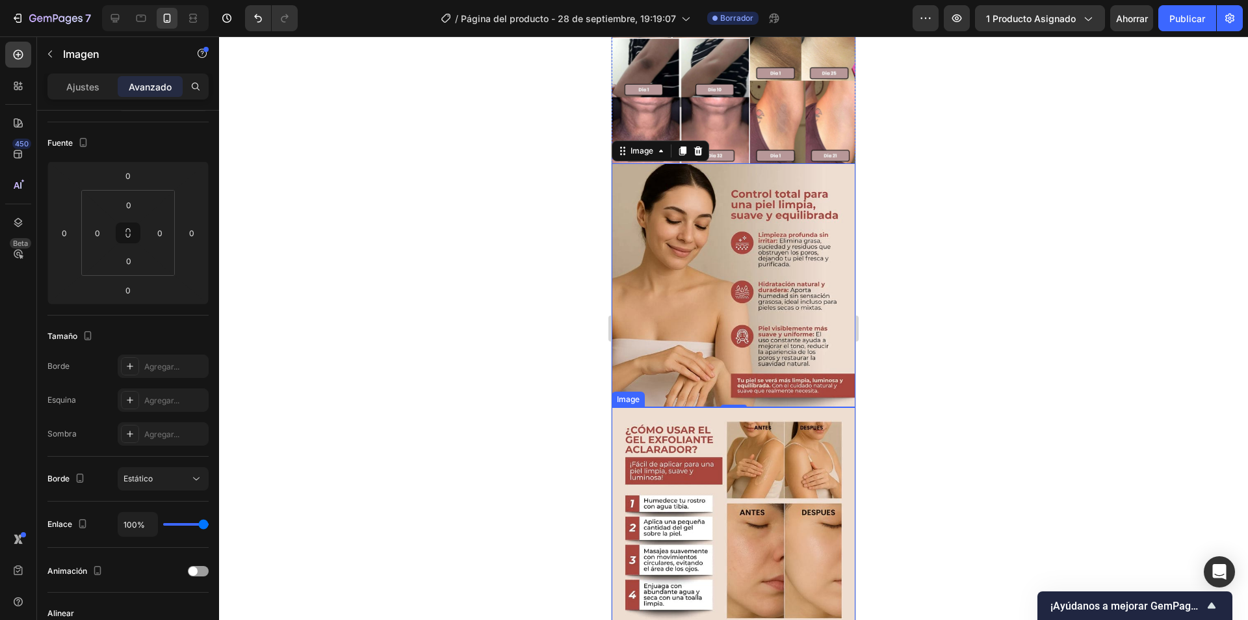
click at [738, 488] on img at bounding box center [734, 529] width 244 height 244
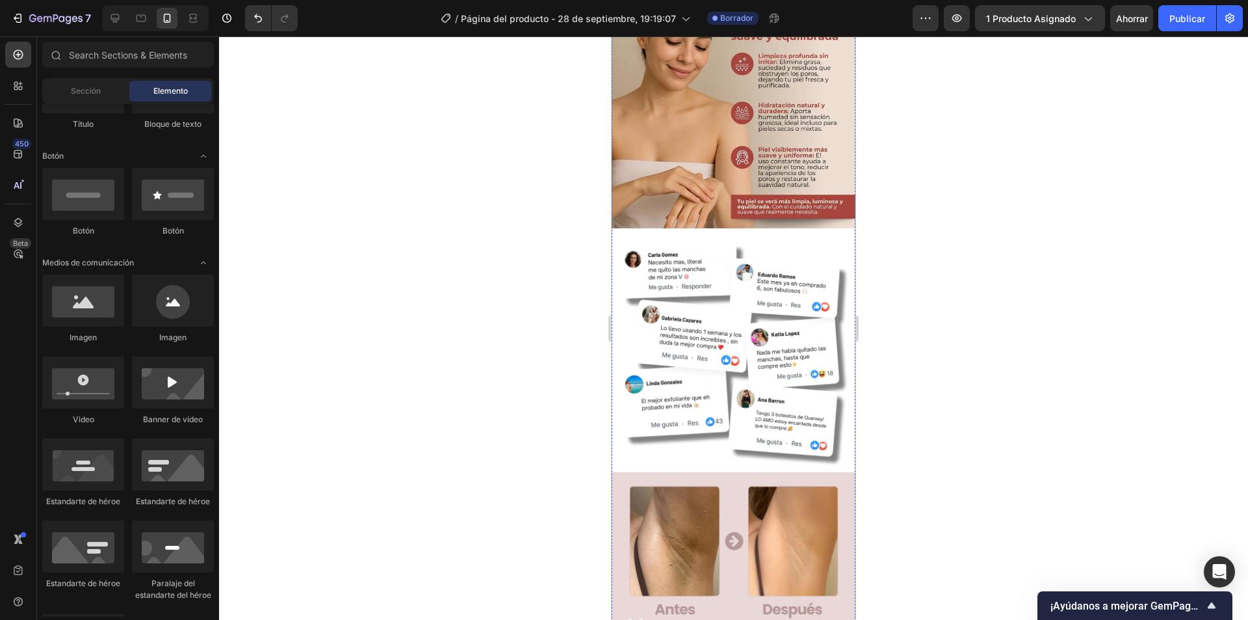
scroll to position [650, 0]
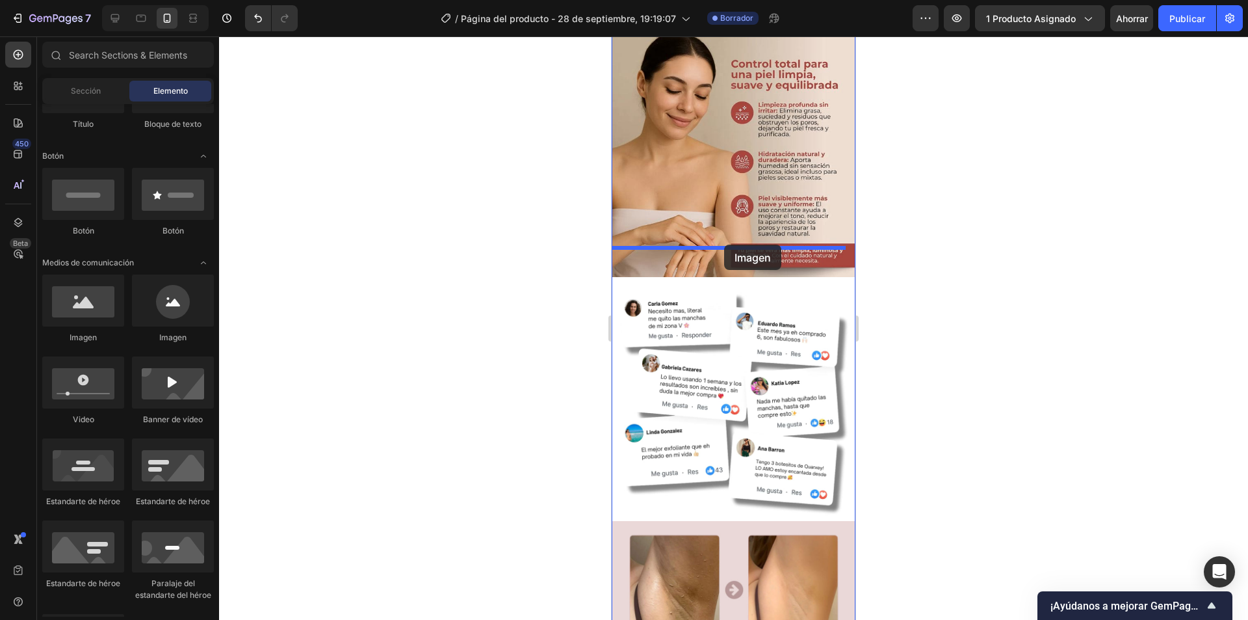
drag, startPoint x: 685, startPoint y: 330, endPoint x: 724, endPoint y: 244, distance: 94.5
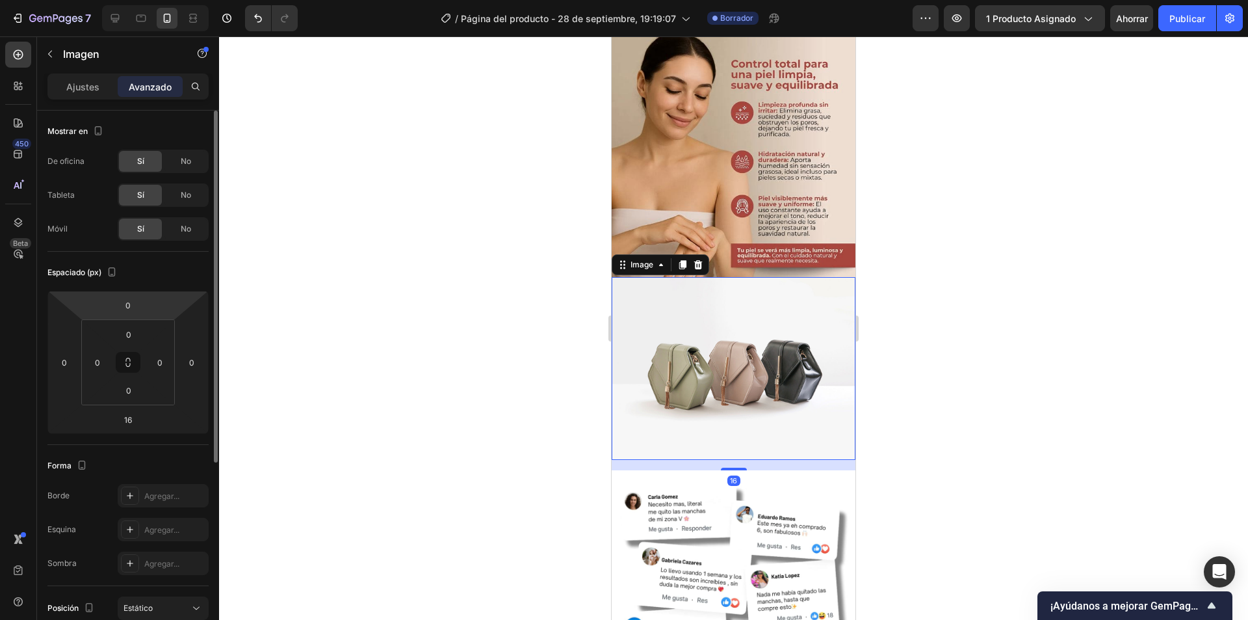
click at [85, 89] on font "Ajustes" at bounding box center [82, 86] width 33 height 11
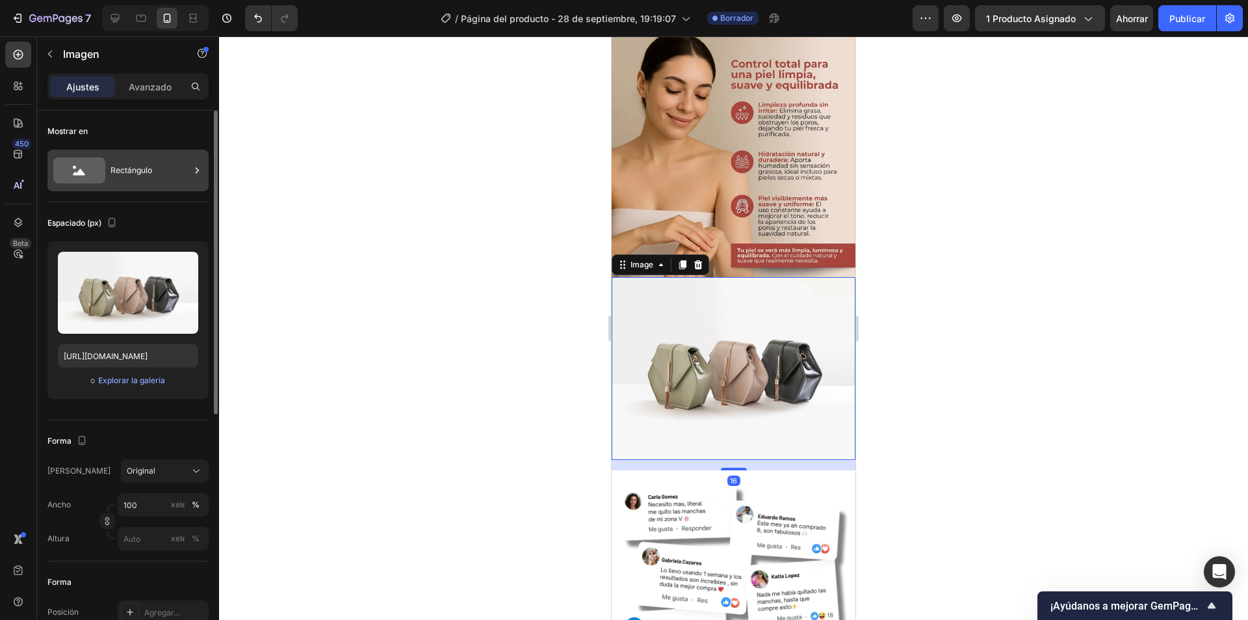
click at [171, 176] on div "Rectángulo" at bounding box center [150, 170] width 79 height 30
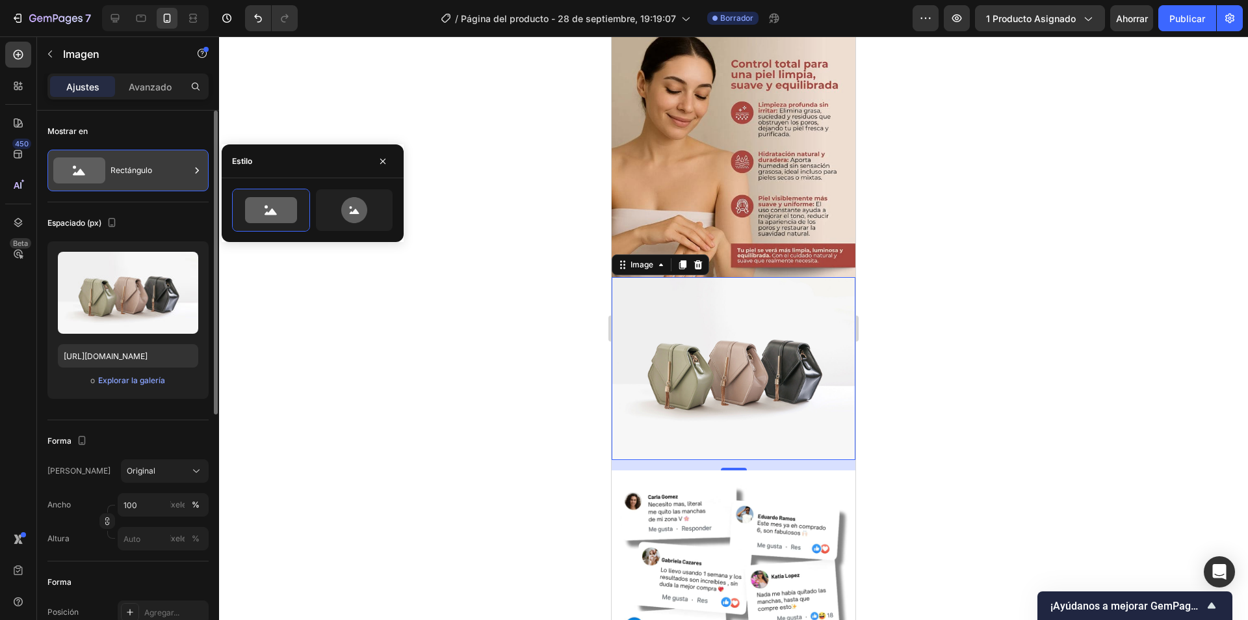
click at [171, 176] on div "Rectángulo" at bounding box center [150, 170] width 79 height 30
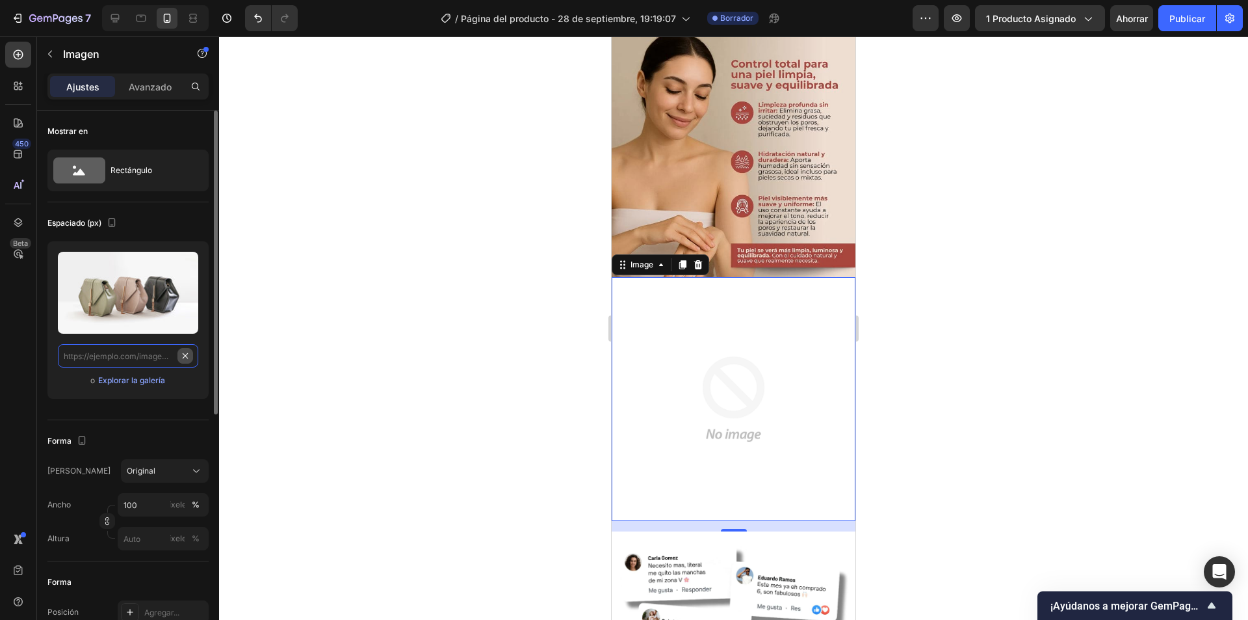
scroll to position [0, 0]
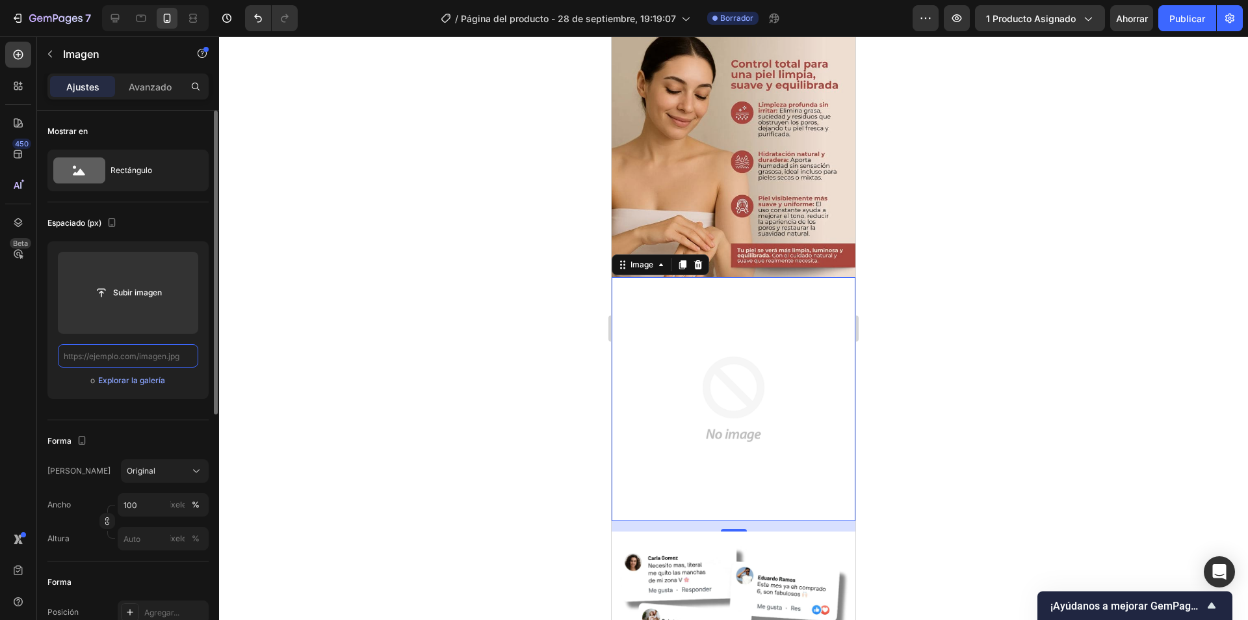
paste input "[URL][DOMAIN_NAME]"
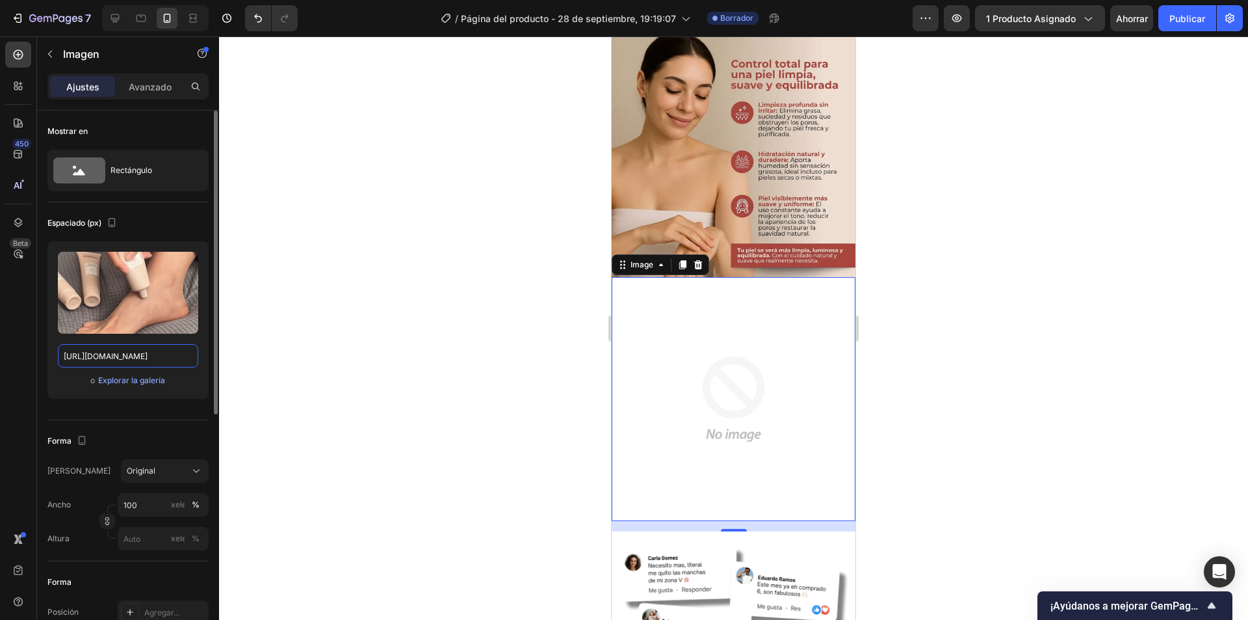
scroll to position [0, 354]
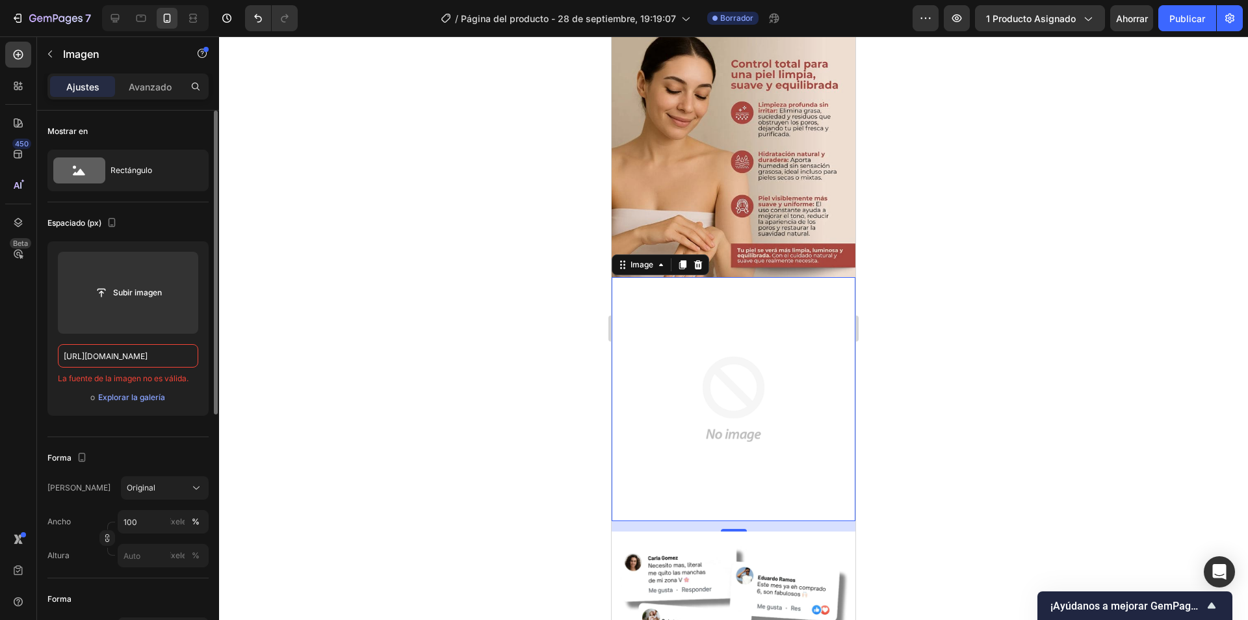
type input "[URL][DOMAIN_NAME]"
drag, startPoint x: 51, startPoint y: 383, endPoint x: 179, endPoint y: 374, distance: 129.1
click at [178, 384] on div "Subir imagen [URL][DOMAIN_NAME] La fuente de la imagen no es válida. o Explorar…" at bounding box center [127, 328] width 161 height 174
click at [345, 403] on div at bounding box center [733, 327] width 1029 height 583
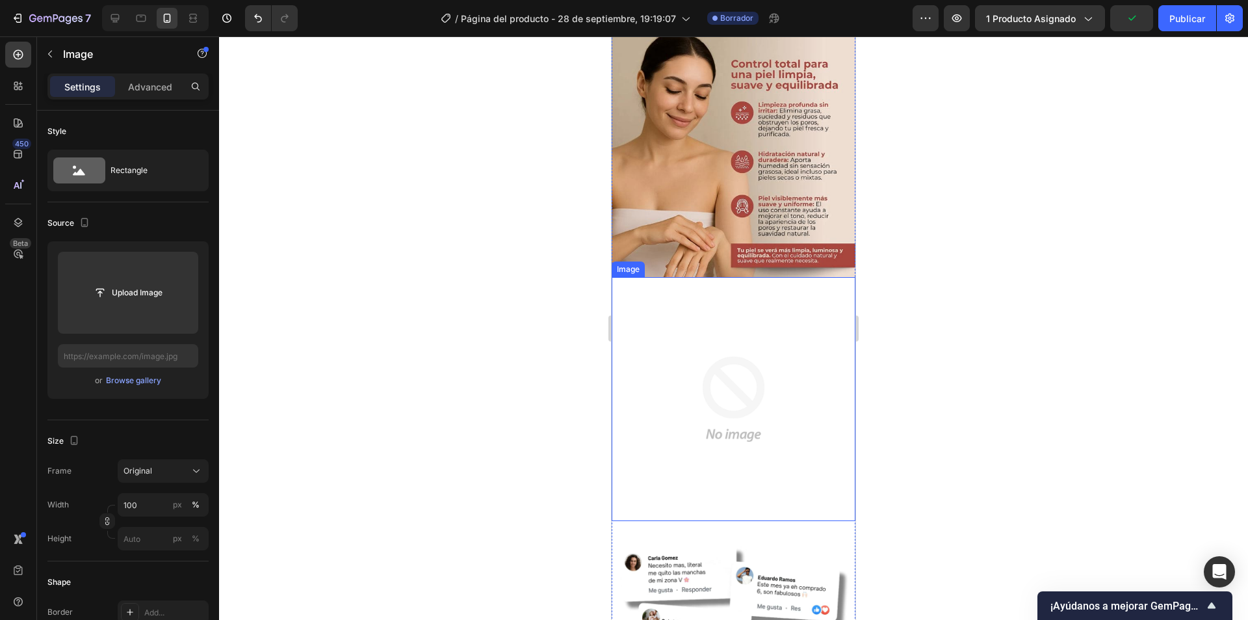
drag, startPoint x: 772, startPoint y: 421, endPoint x: 767, endPoint y: 427, distance: 7.4
click at [771, 421] on img at bounding box center [734, 399] width 244 height 244
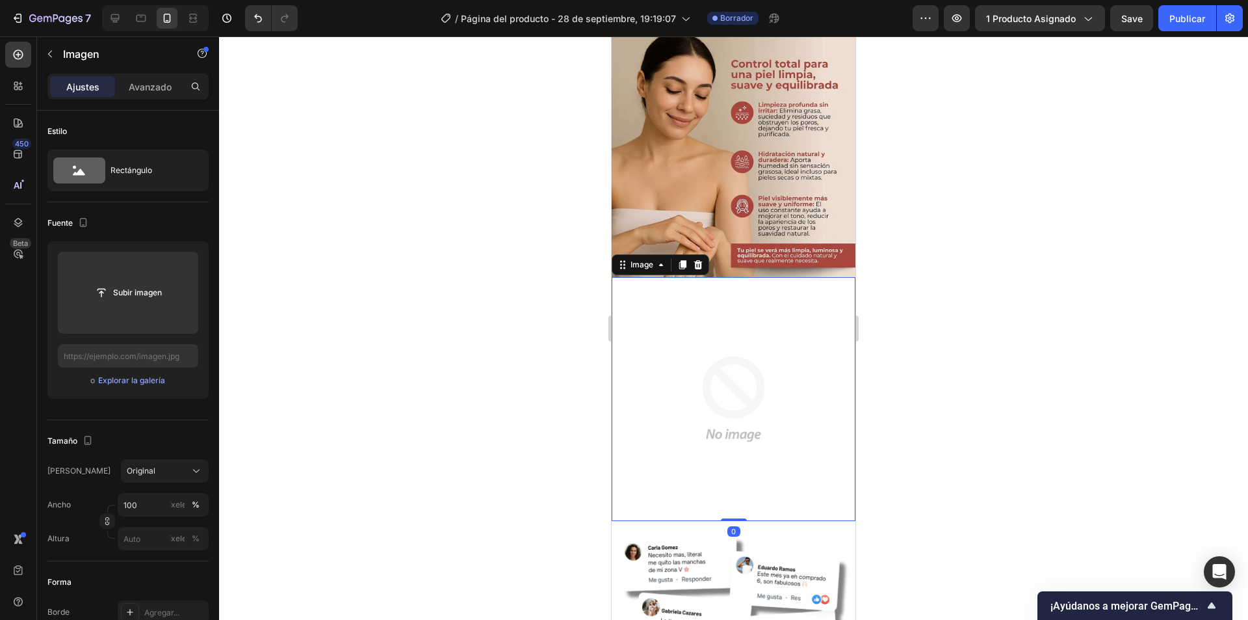
drag, startPoint x: 730, startPoint y: 491, endPoint x: 726, endPoint y: 431, distance: 59.9
click at [733, 459] on div "Image 0" at bounding box center [734, 399] width 244 height 244
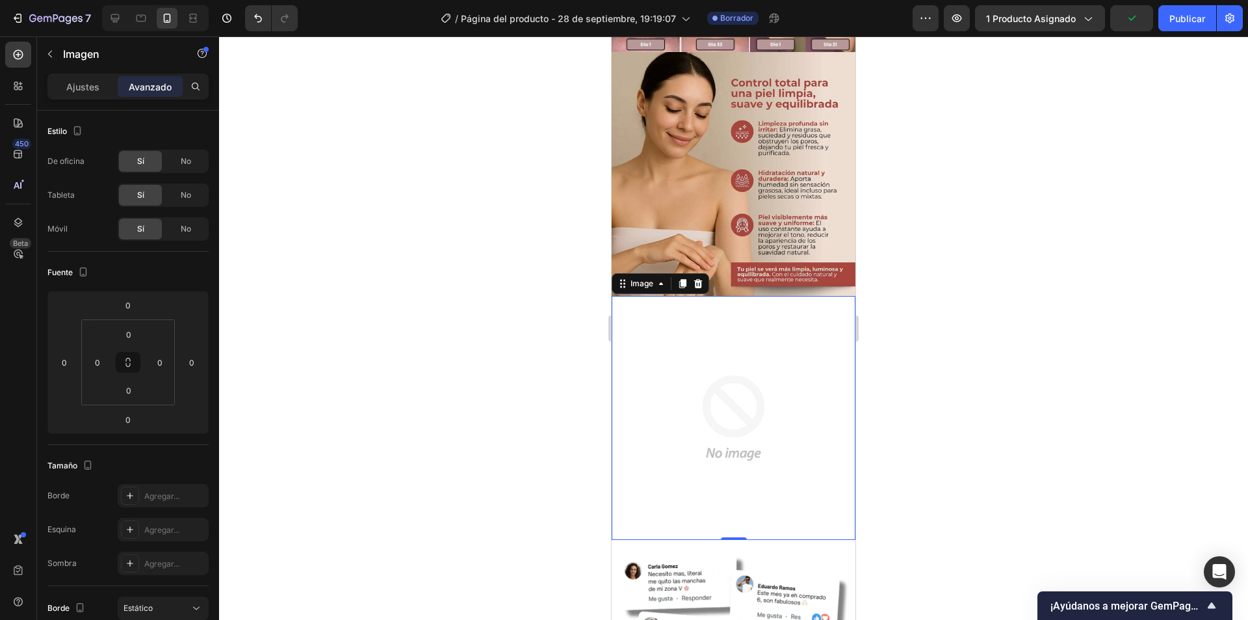
scroll to position [780, 0]
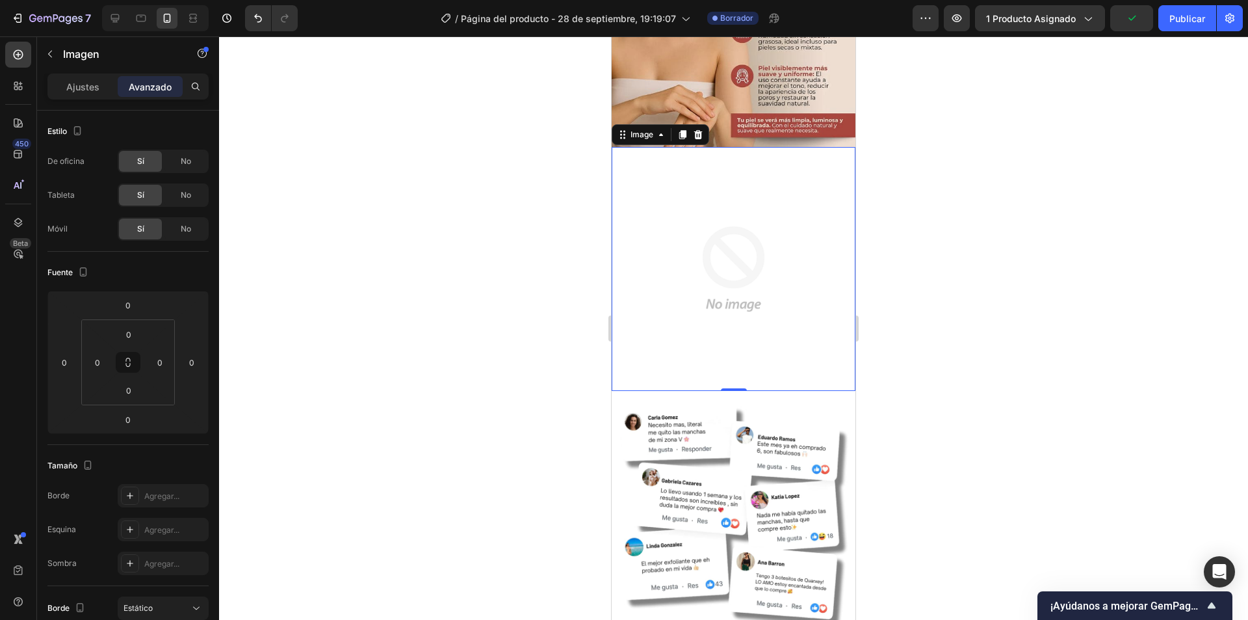
click at [759, 240] on img at bounding box center [734, 269] width 244 height 244
click at [700, 129] on icon at bounding box center [698, 134] width 10 height 10
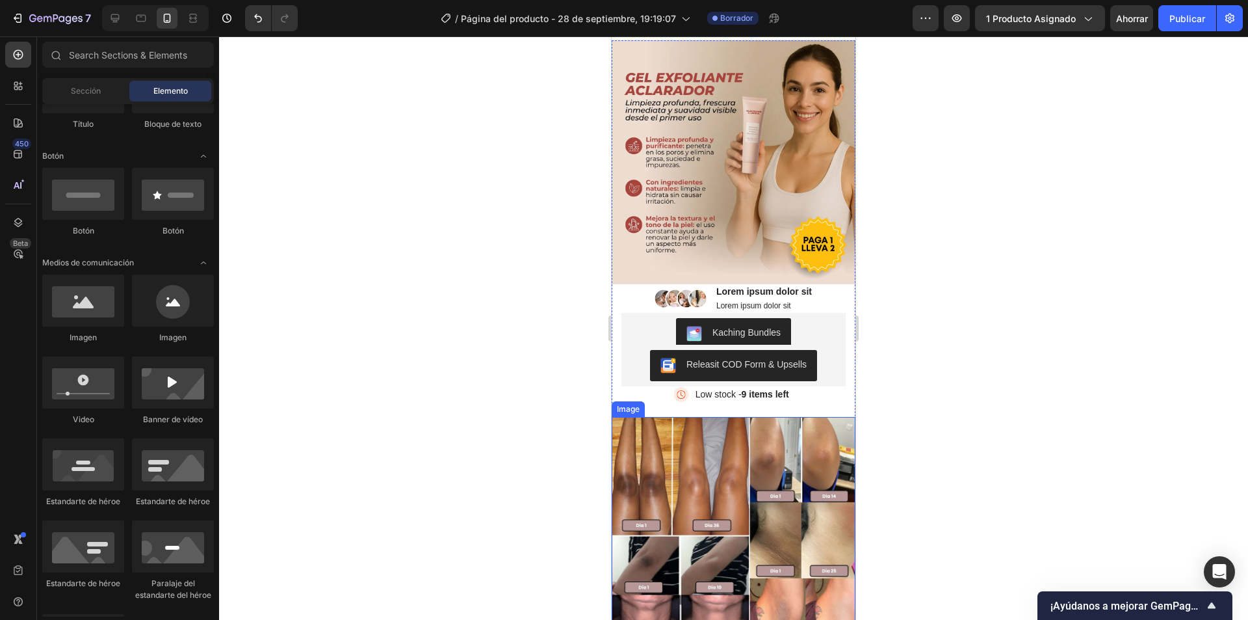
scroll to position [0, 0]
